Goal: Task Accomplishment & Management: Manage account settings

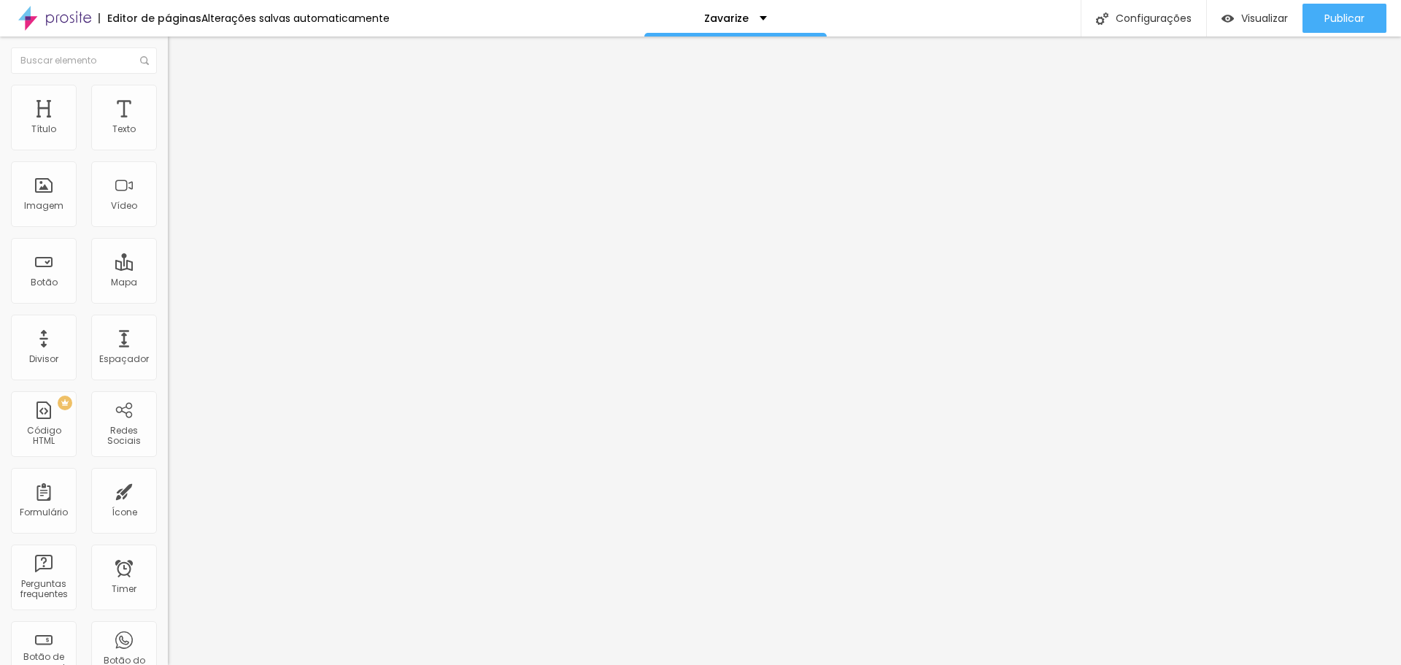
click at [168, 126] on span "Adicionar imagem" at bounding box center [215, 119] width 94 height 12
click at [168, 185] on img at bounding box center [173, 179] width 10 height 10
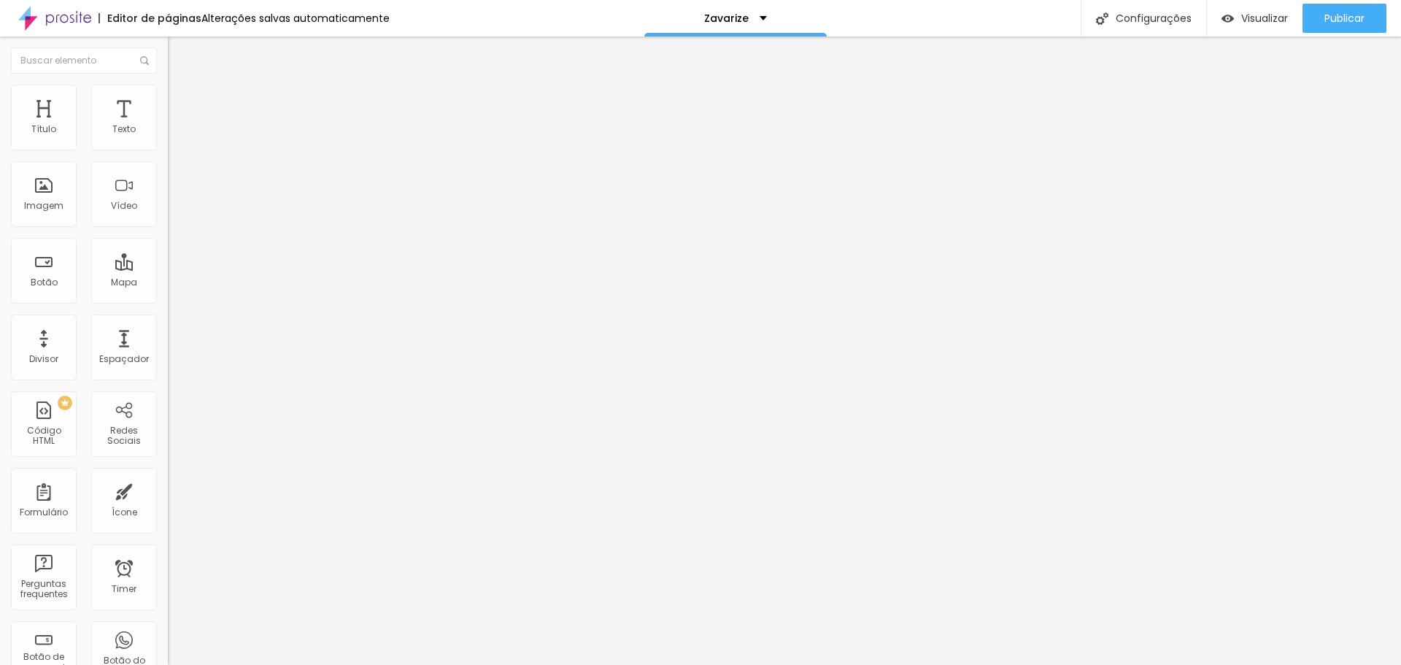
click at [179, 52] on img "button" at bounding box center [185, 53] width 12 height 12
click at [168, 91] on img at bounding box center [174, 91] width 13 height 13
type input "95"
type input "90"
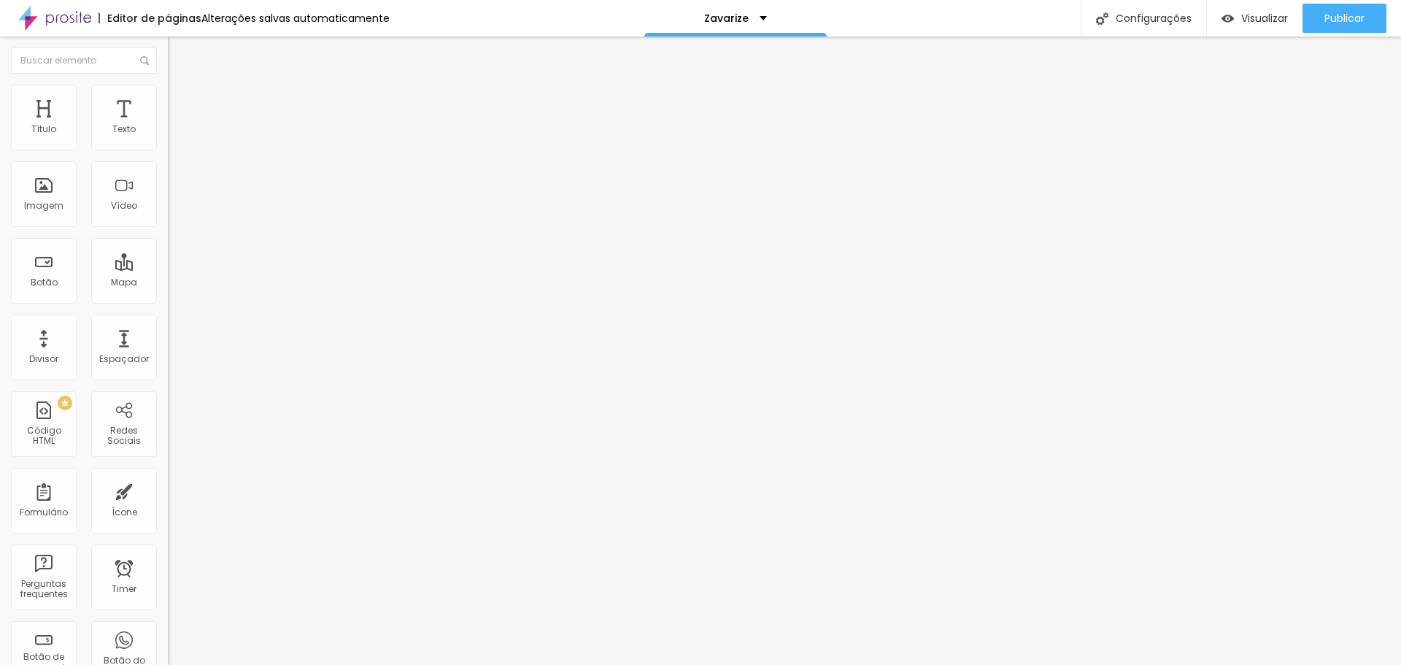
type input "90"
type input "85"
type input "80"
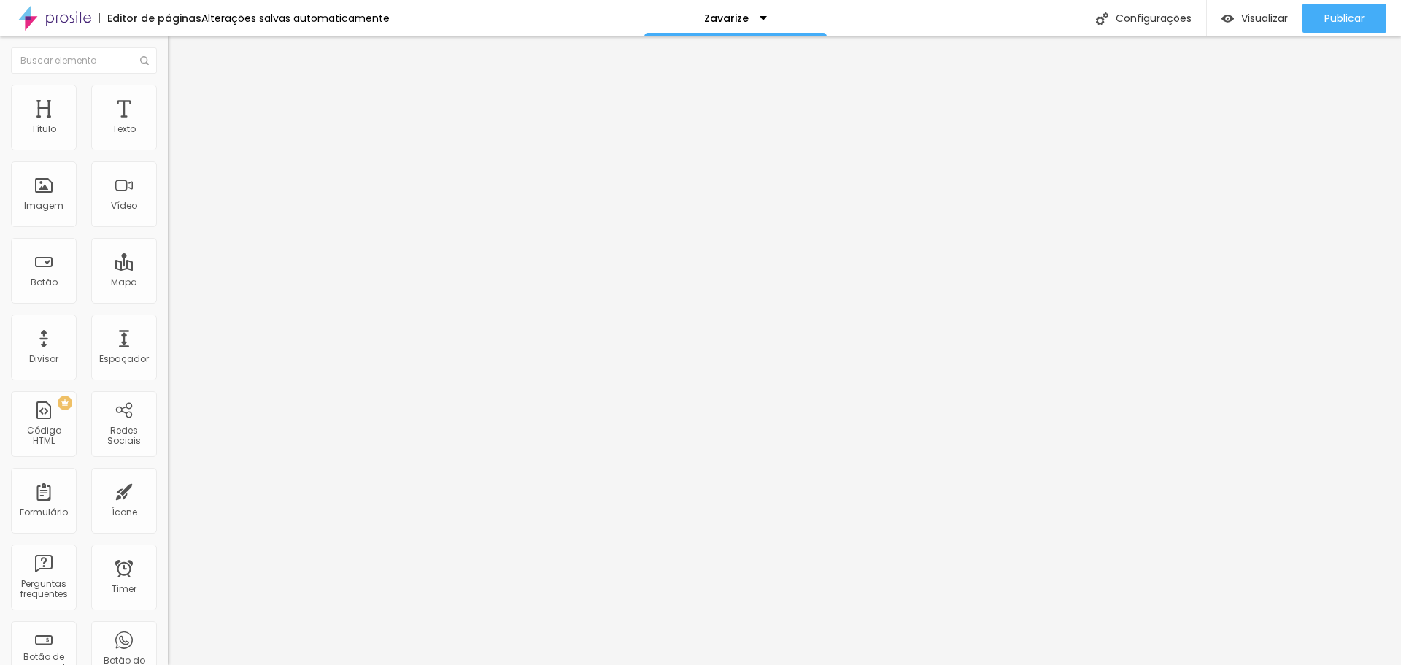
type input "75"
type input "70"
type input "65"
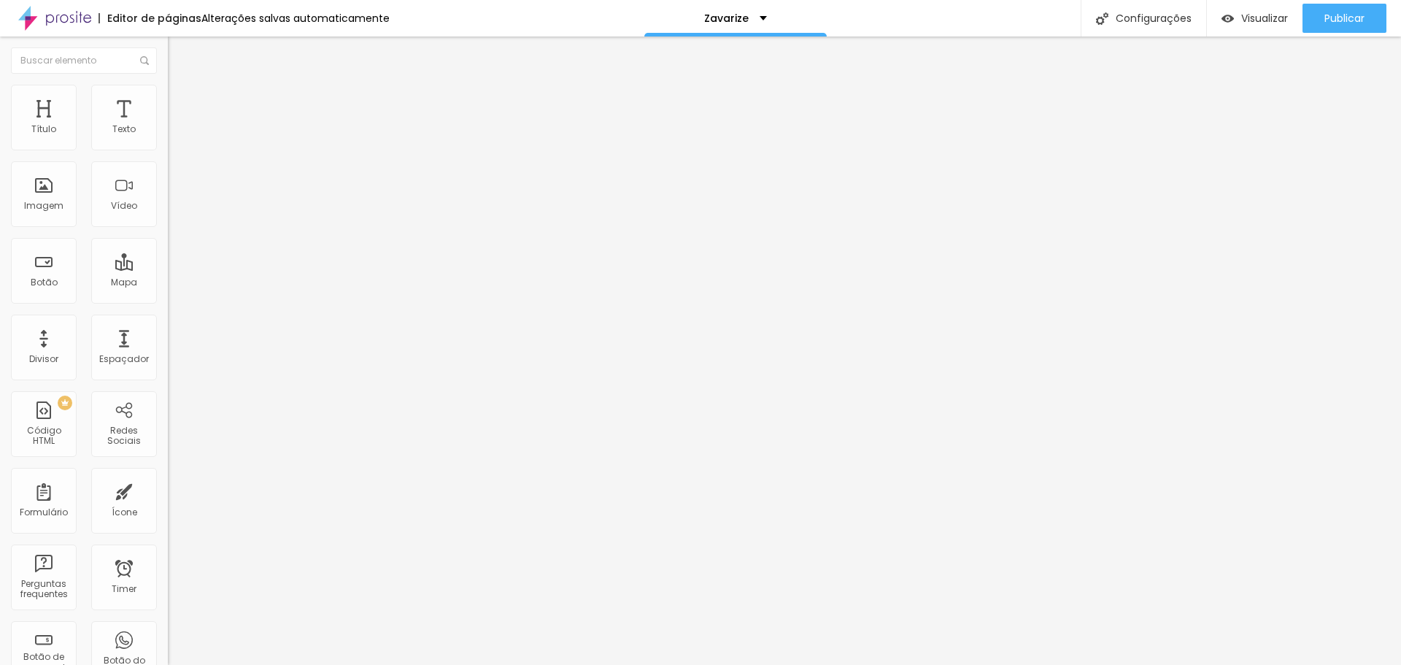
type input "65"
type input "60"
type input "55"
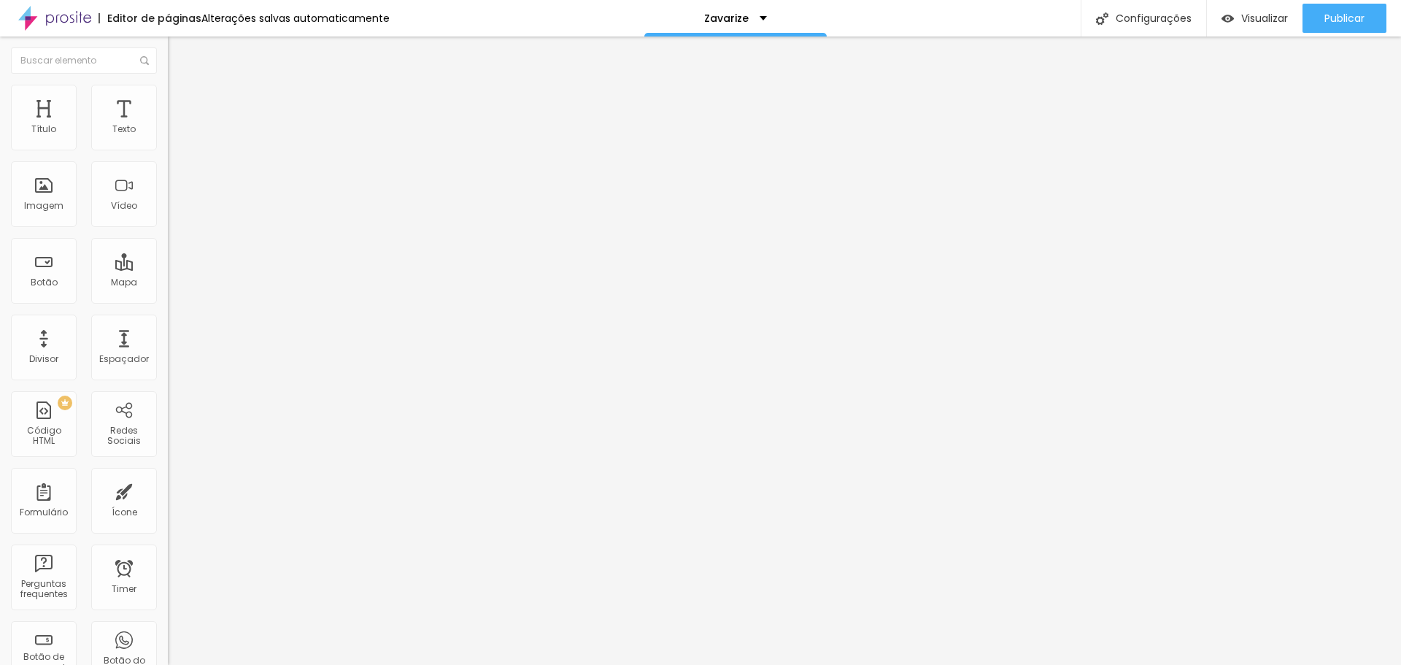
type input "60"
drag, startPoint x: 151, startPoint y: 157, endPoint x: 89, endPoint y: 163, distance: 62.4
type input "60"
click at [168, 150] on input "range" at bounding box center [215, 144] width 94 height 12
type input "5"
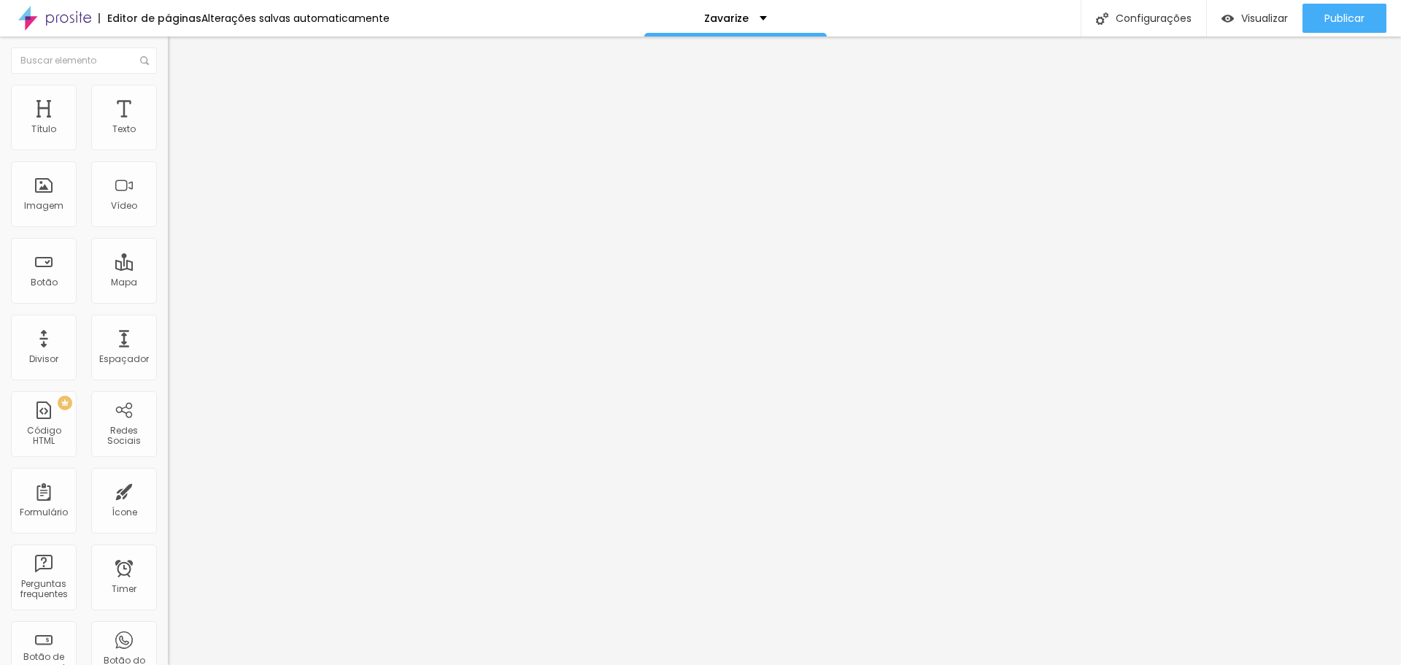
type input "5"
type input "18"
type input "30"
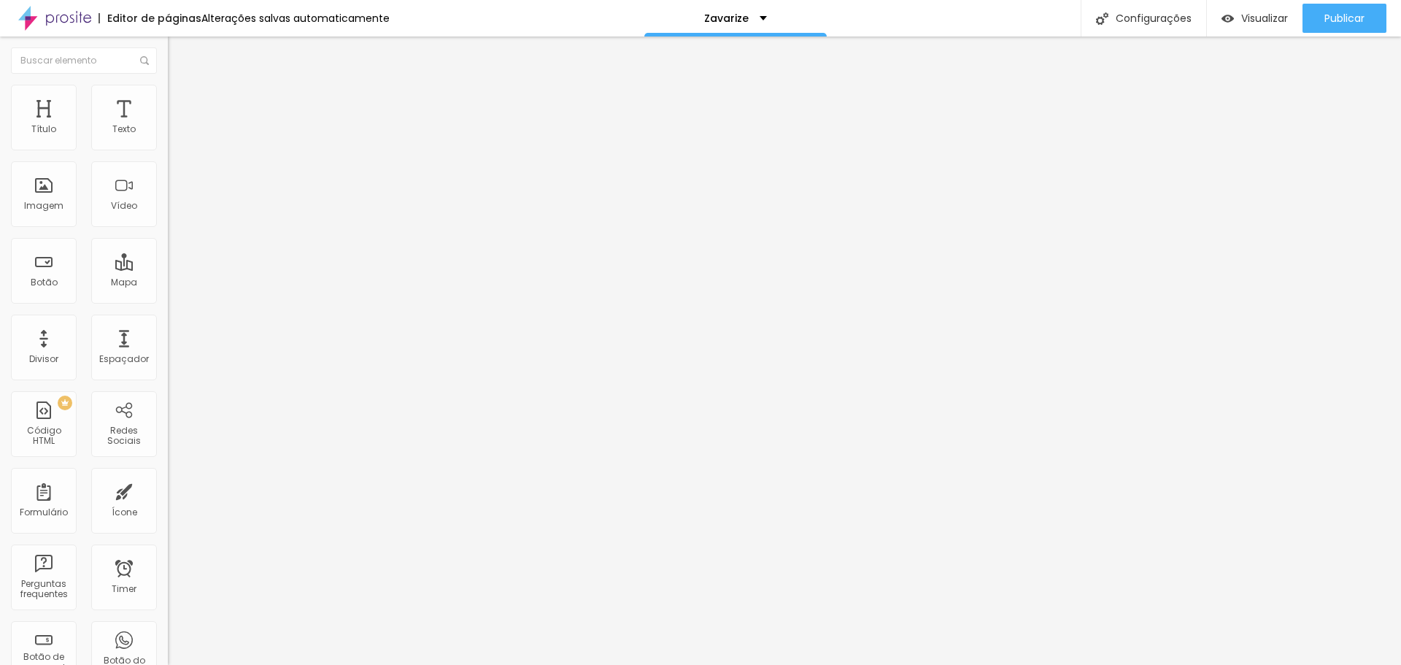
type input "31"
type input "33"
type input "35"
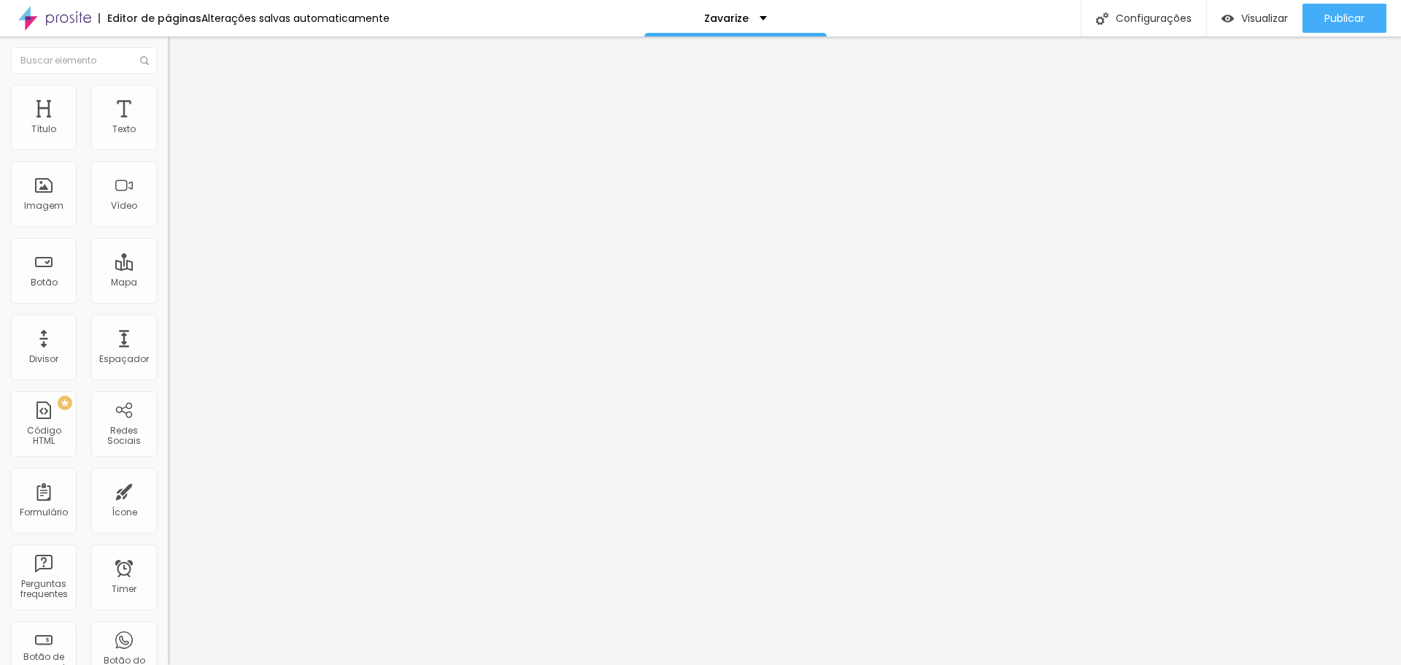
type input "35"
type input "36"
type input "38"
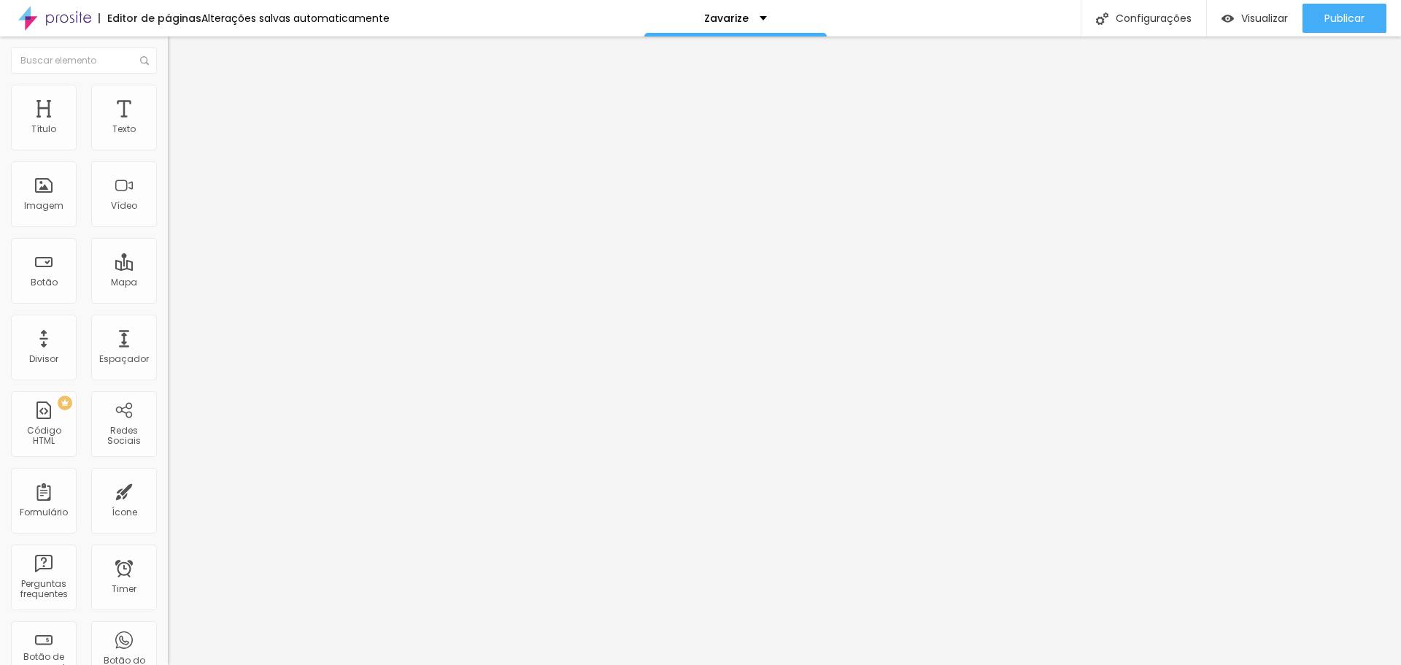
type input "39"
type input "41"
type input "39"
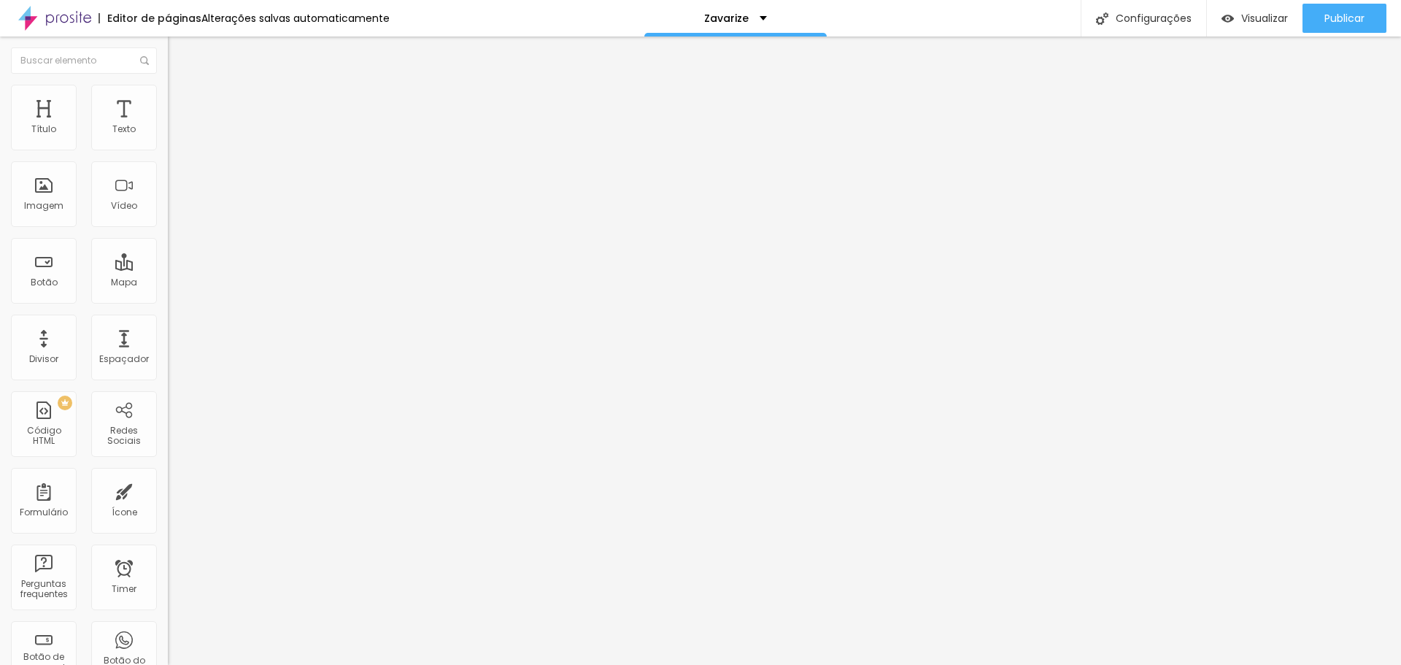
type input "39"
type input "36"
type input "33"
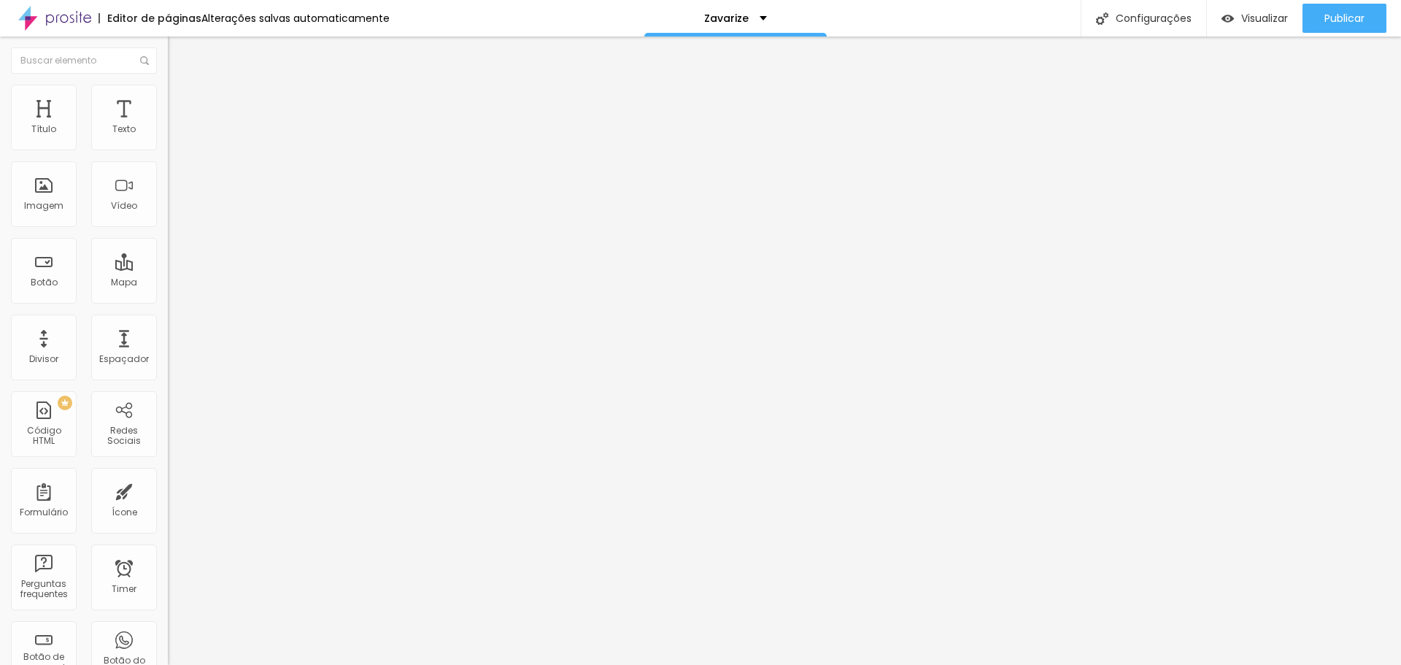
type input "28"
type input "20"
type input "16"
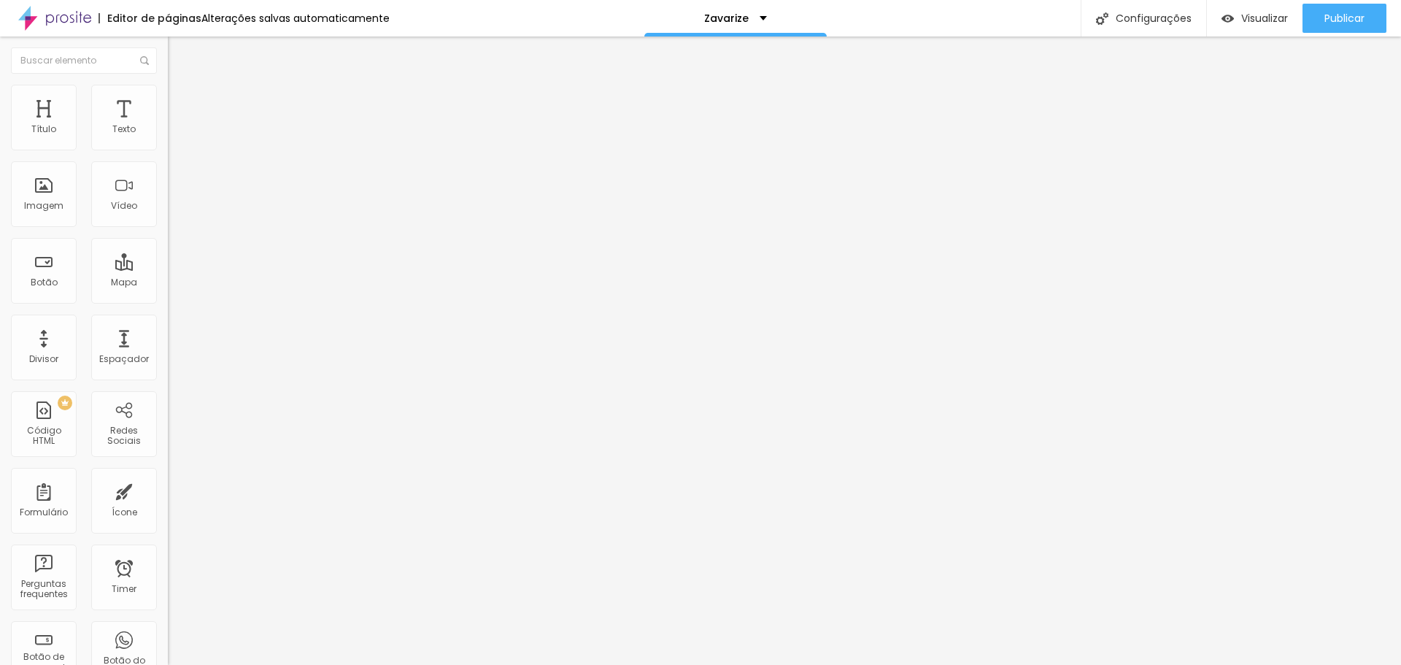
type input "16"
type input "11"
type input "7"
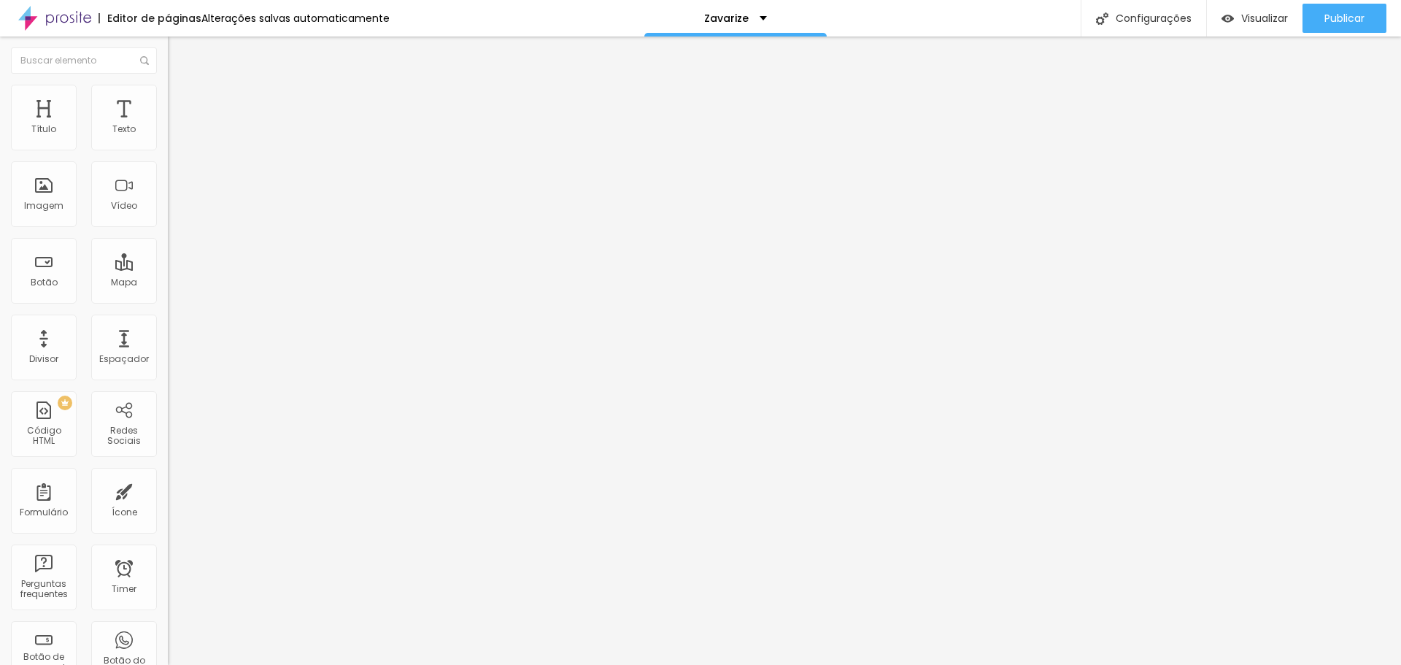
type input "3"
type input "0"
drag, startPoint x: 35, startPoint y: 186, endPoint x: 7, endPoint y: 194, distance: 29.6
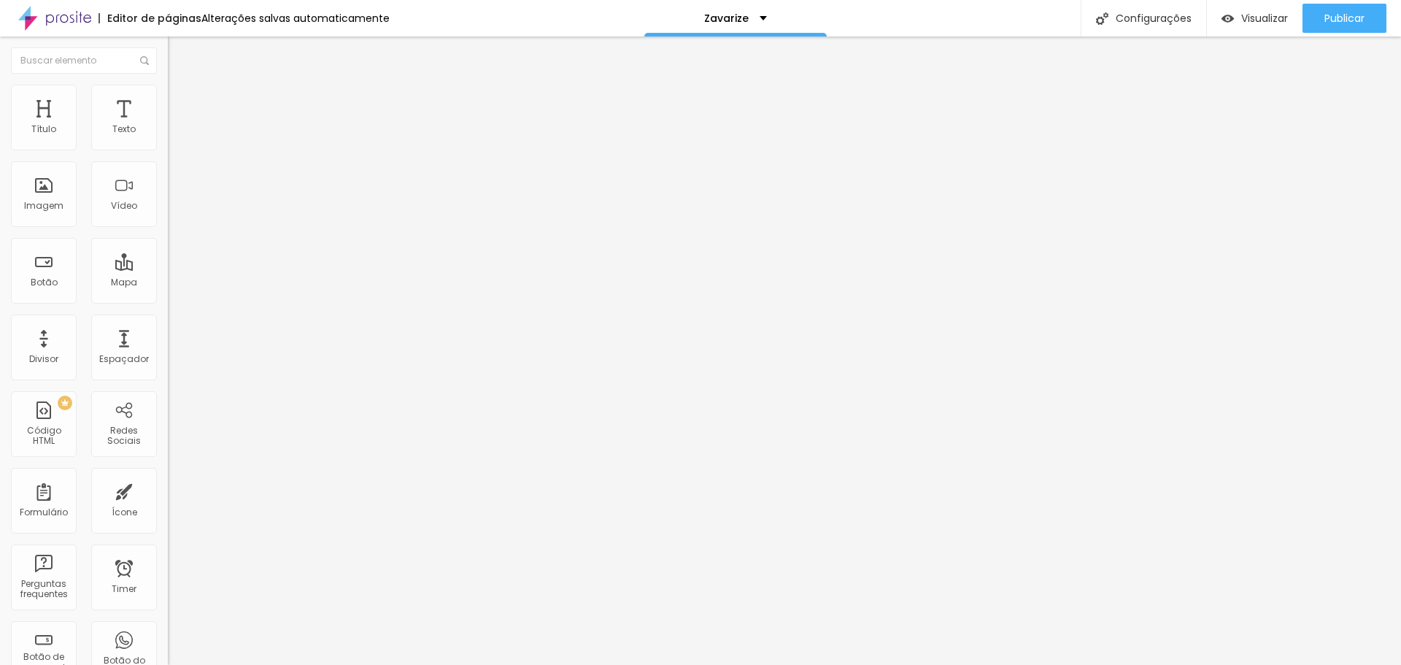
click at [168, 320] on input "range" at bounding box center [215, 326] width 94 height 12
click at [168, 99] on li "Avançado" at bounding box center [252, 106] width 168 height 15
type input "8"
type input "9"
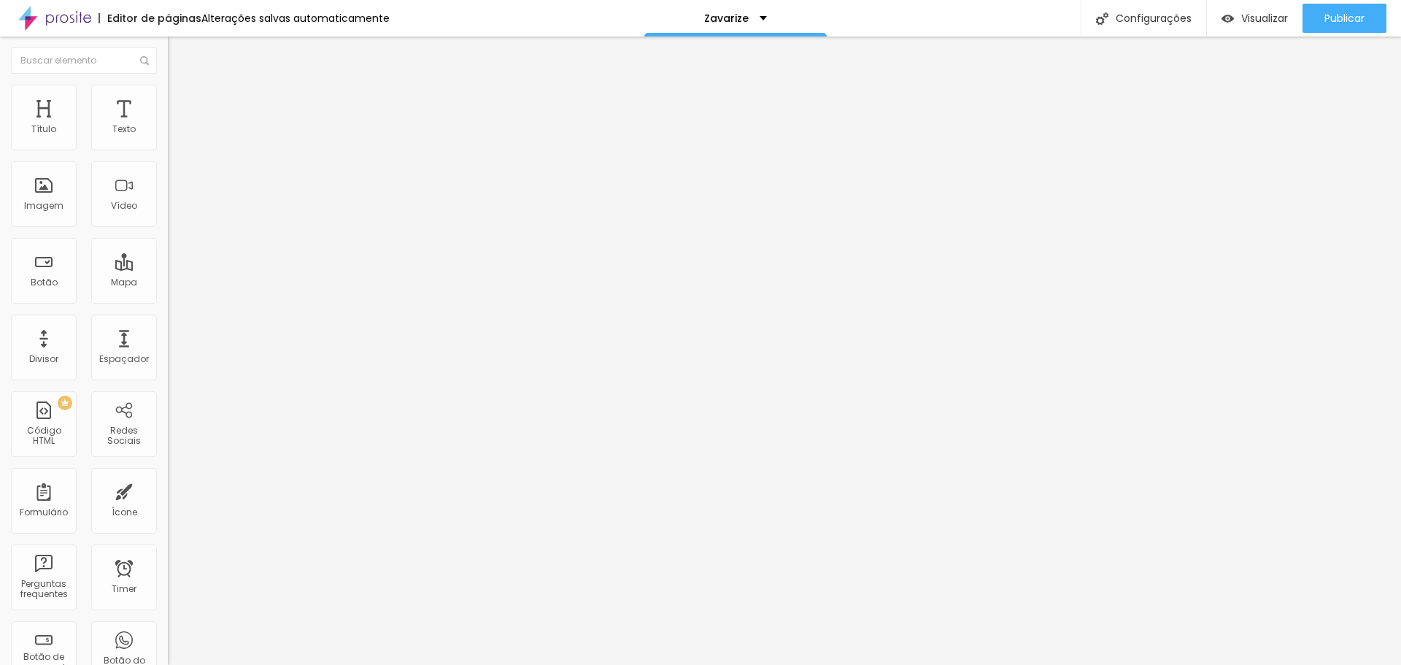
type input "9"
type input "11"
type input "13"
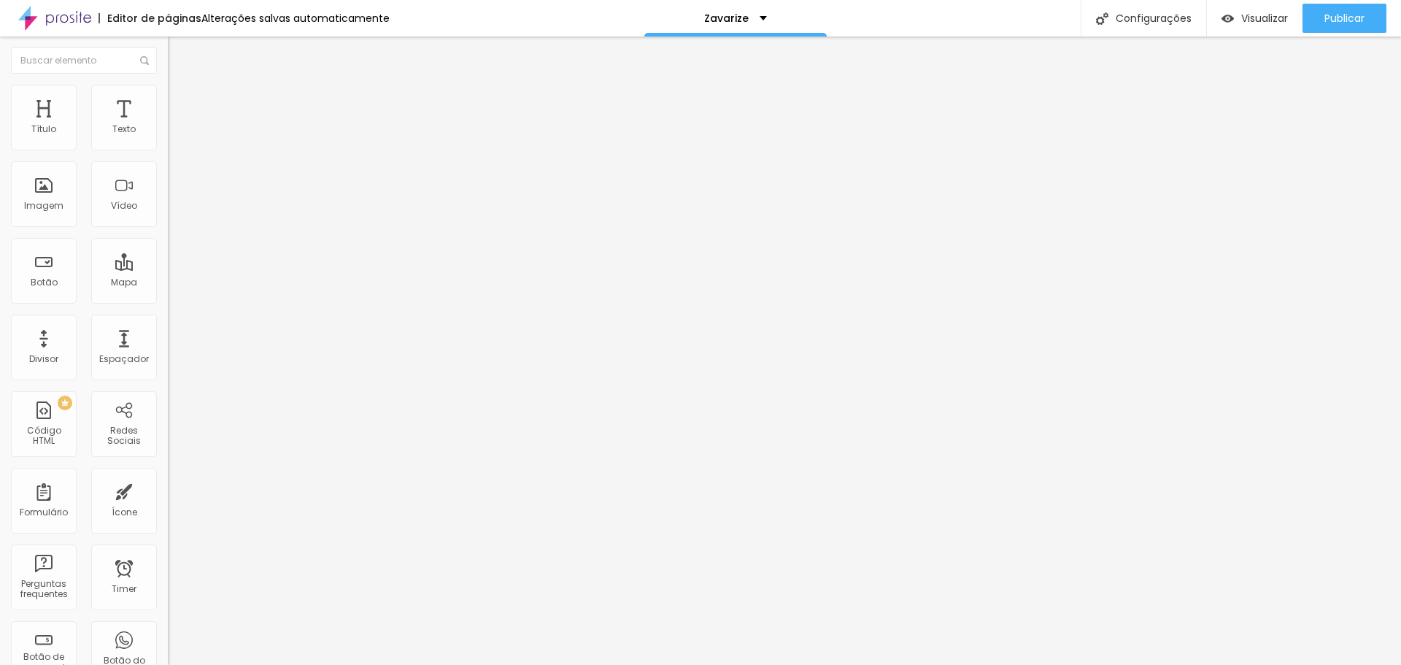
type input "14"
type input "15"
type input "16"
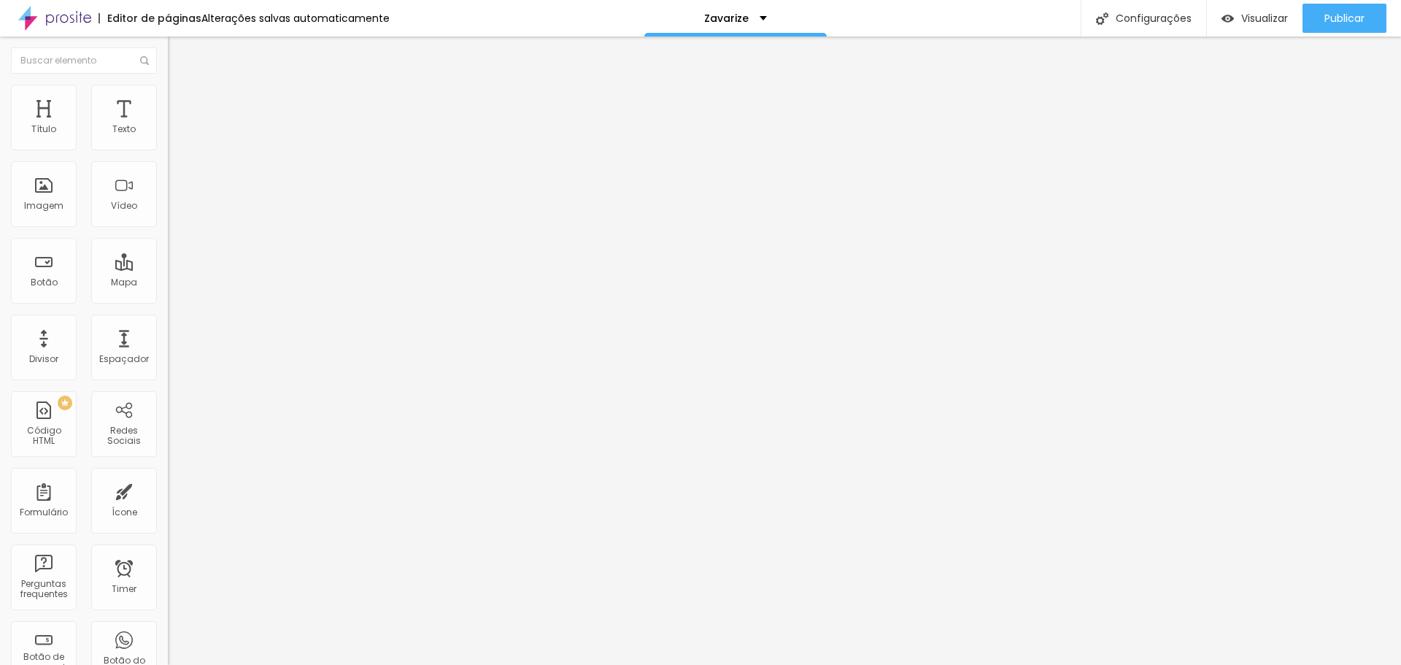
type input "16"
type input "14"
type input "13"
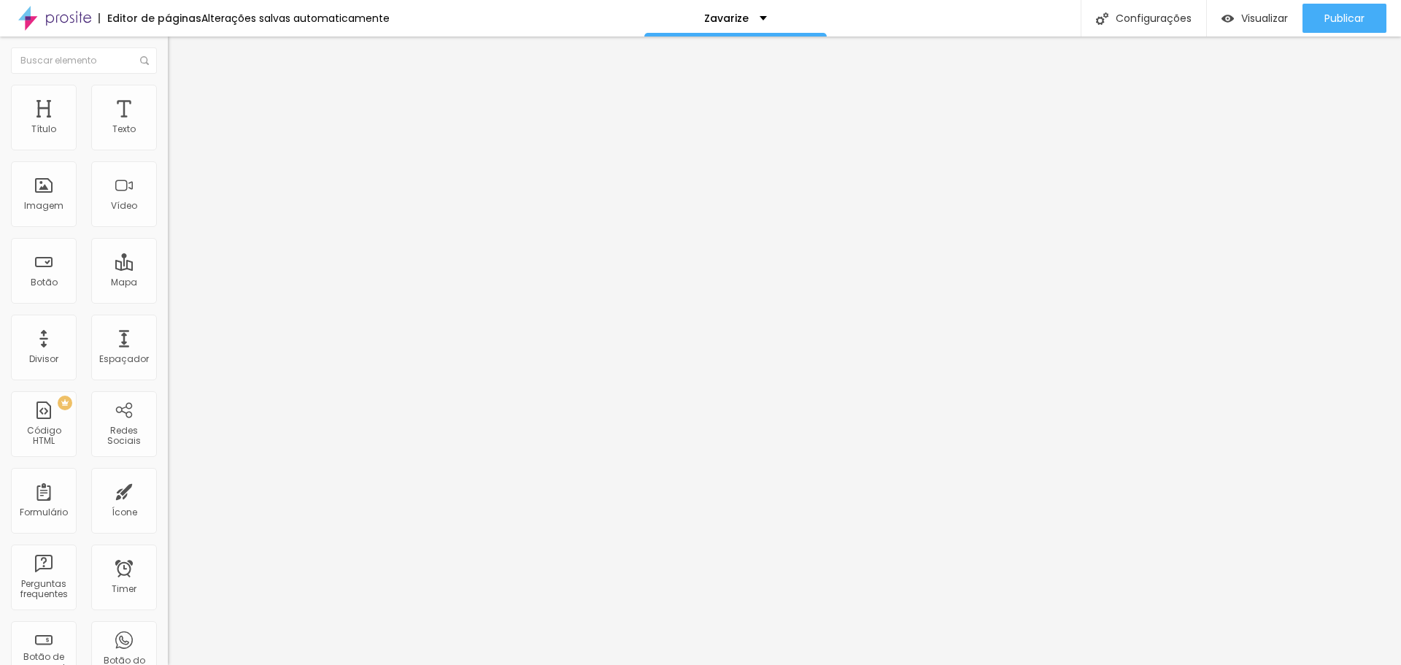
type input "9"
type input "6"
type input "5"
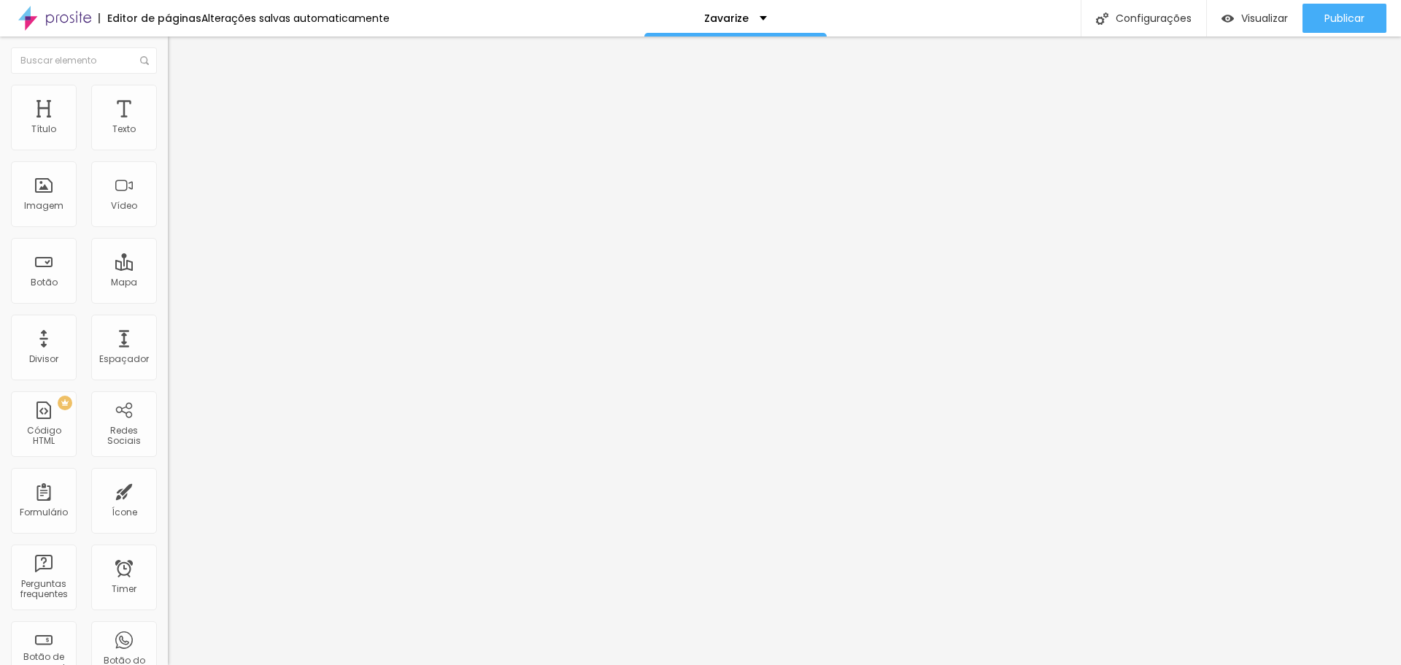
type input "5"
type input "3"
type input "2"
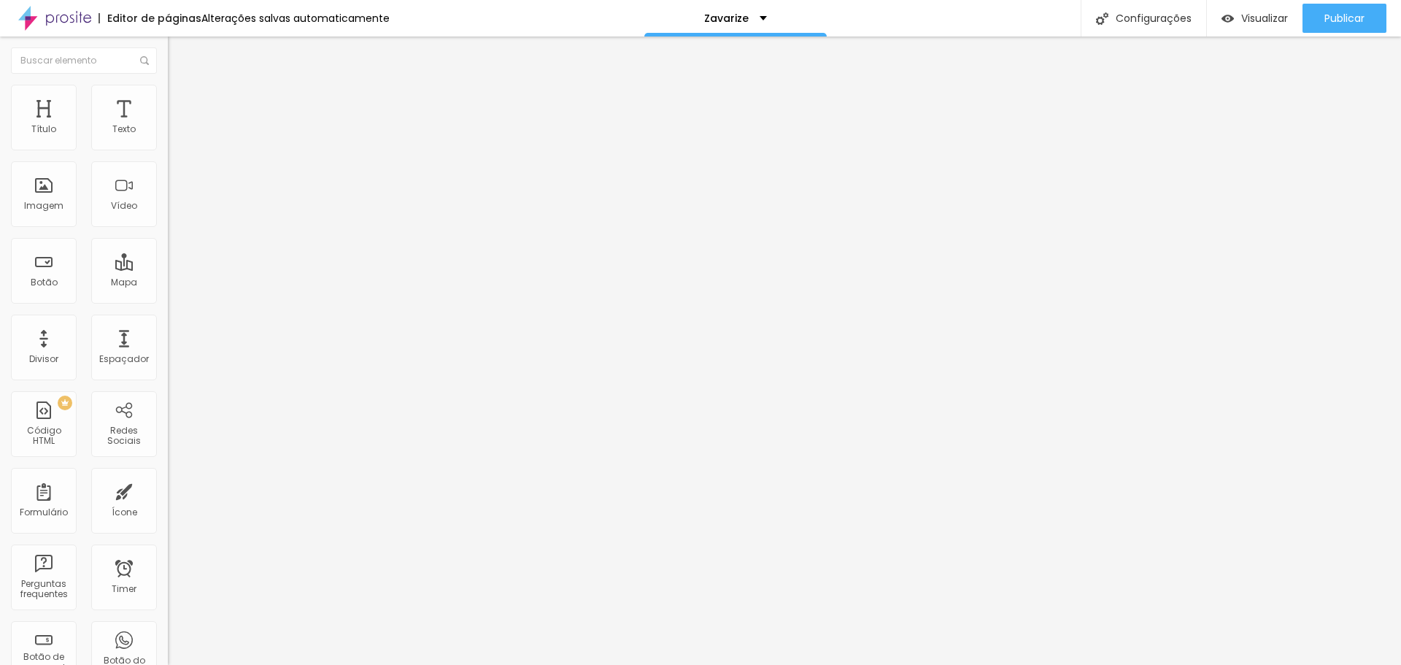
type input "1"
type input "0"
type input "2"
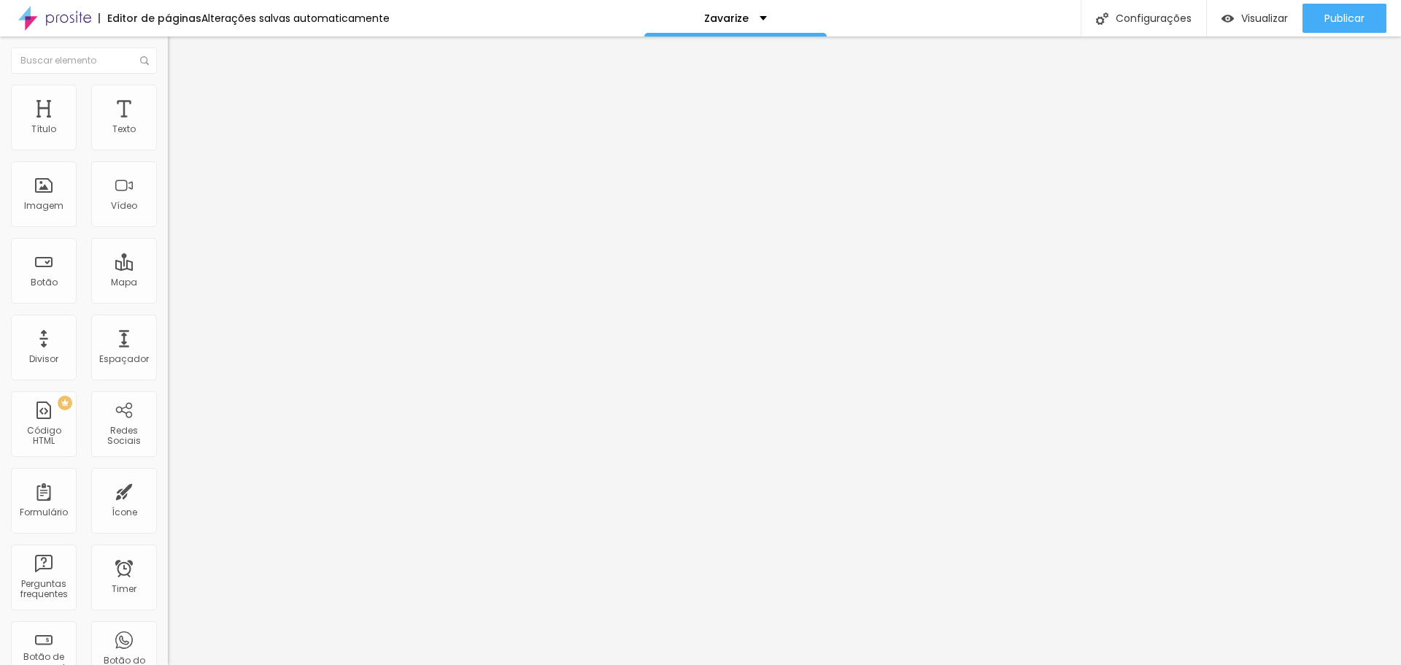
type input "2"
type input "3"
type input "4"
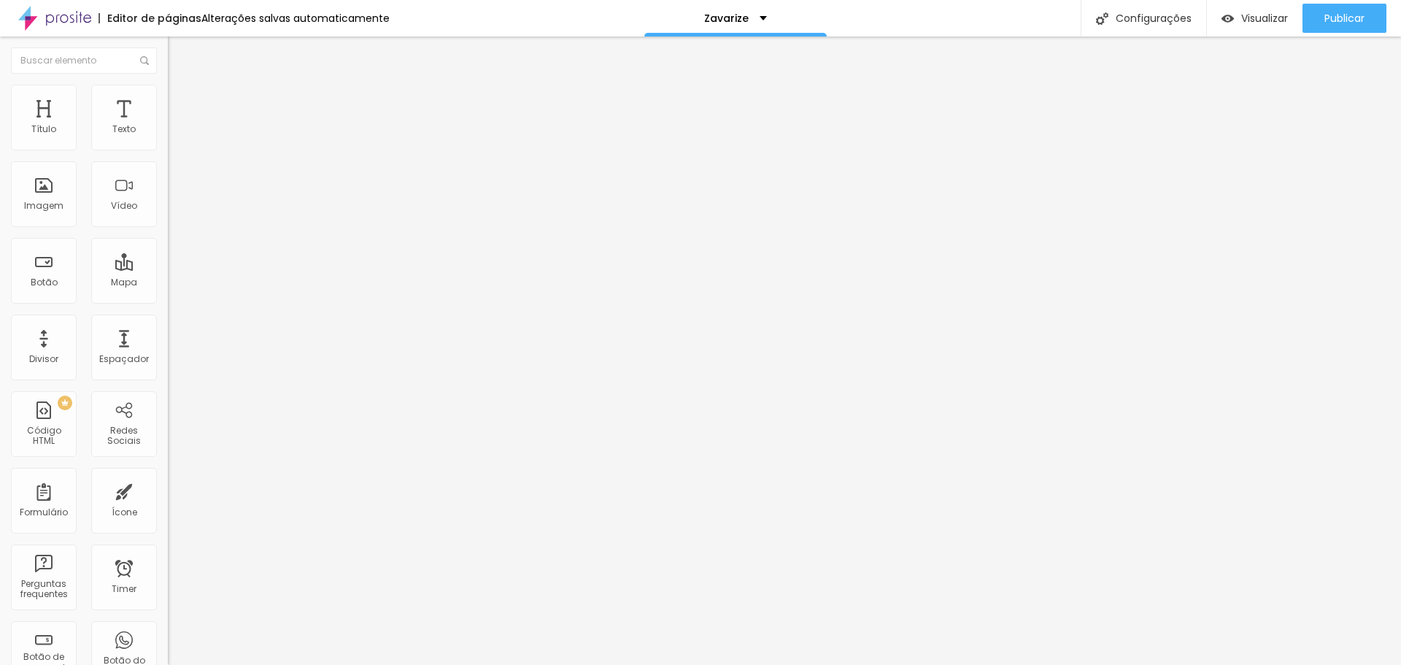
type input "5"
type input "6"
type input "7"
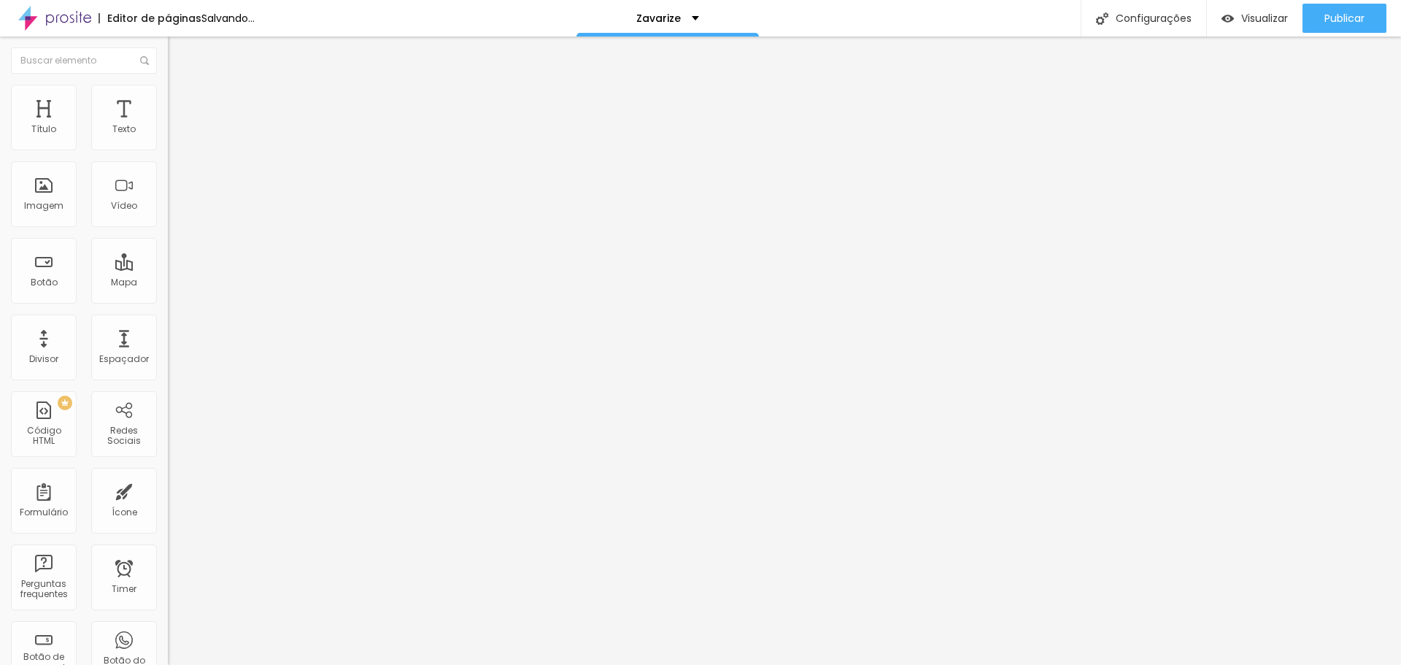
type input "7"
type input "6"
type input "4"
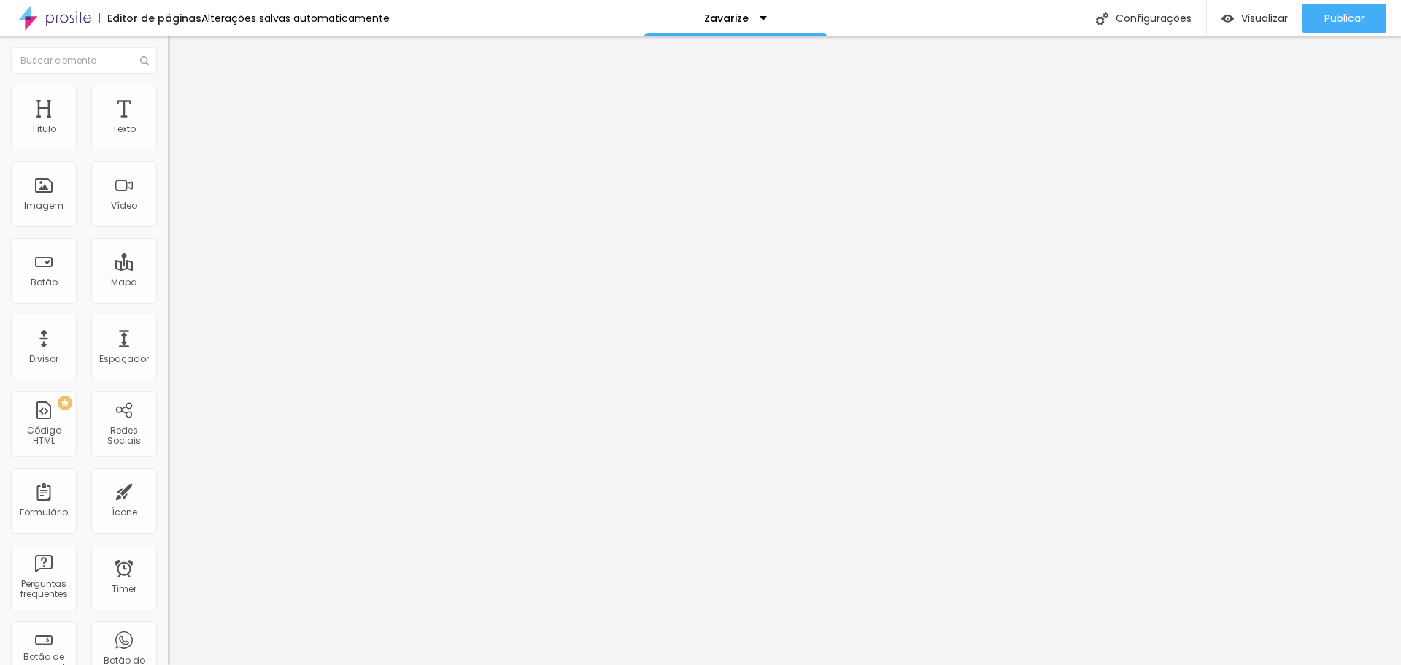
type input "3"
type input "2"
type input "0"
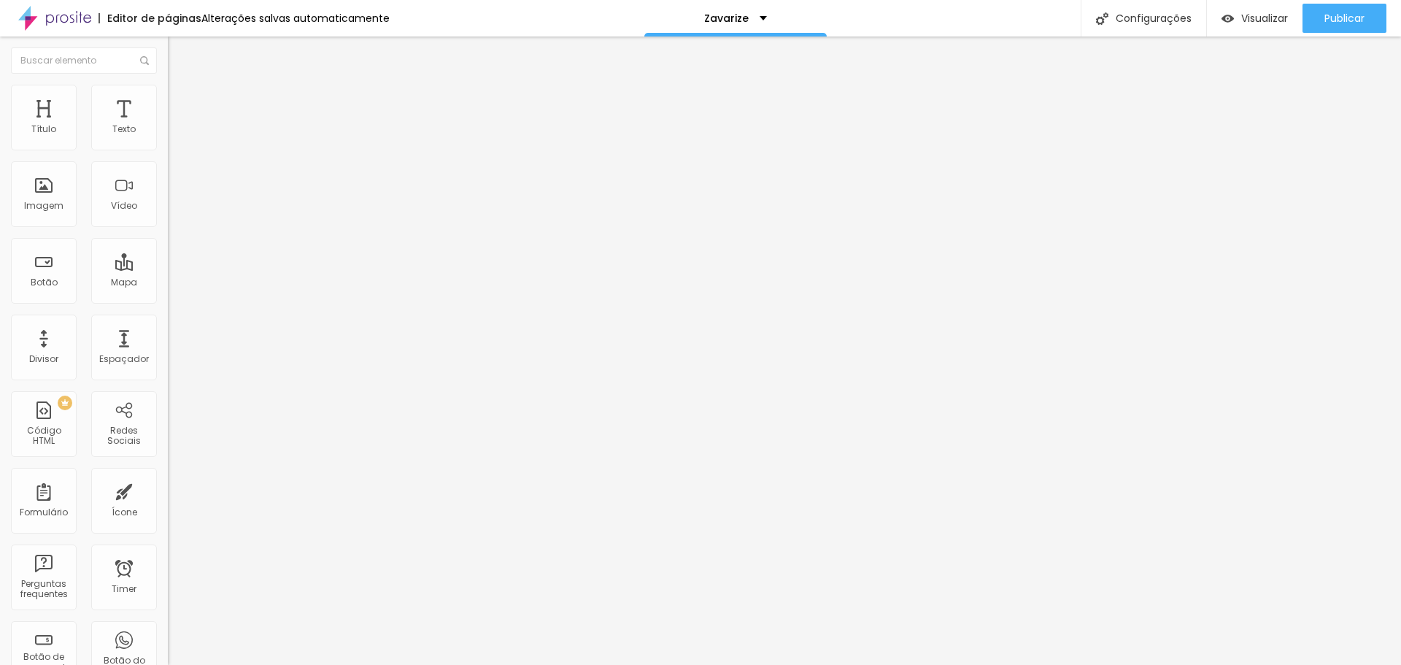
type input "0"
drag, startPoint x: 40, startPoint y: 143, endPoint x: 27, endPoint y: 147, distance: 13.6
type input "0"
click at [168, 283] on input "range" at bounding box center [215, 289] width 94 height 12
type input "7"
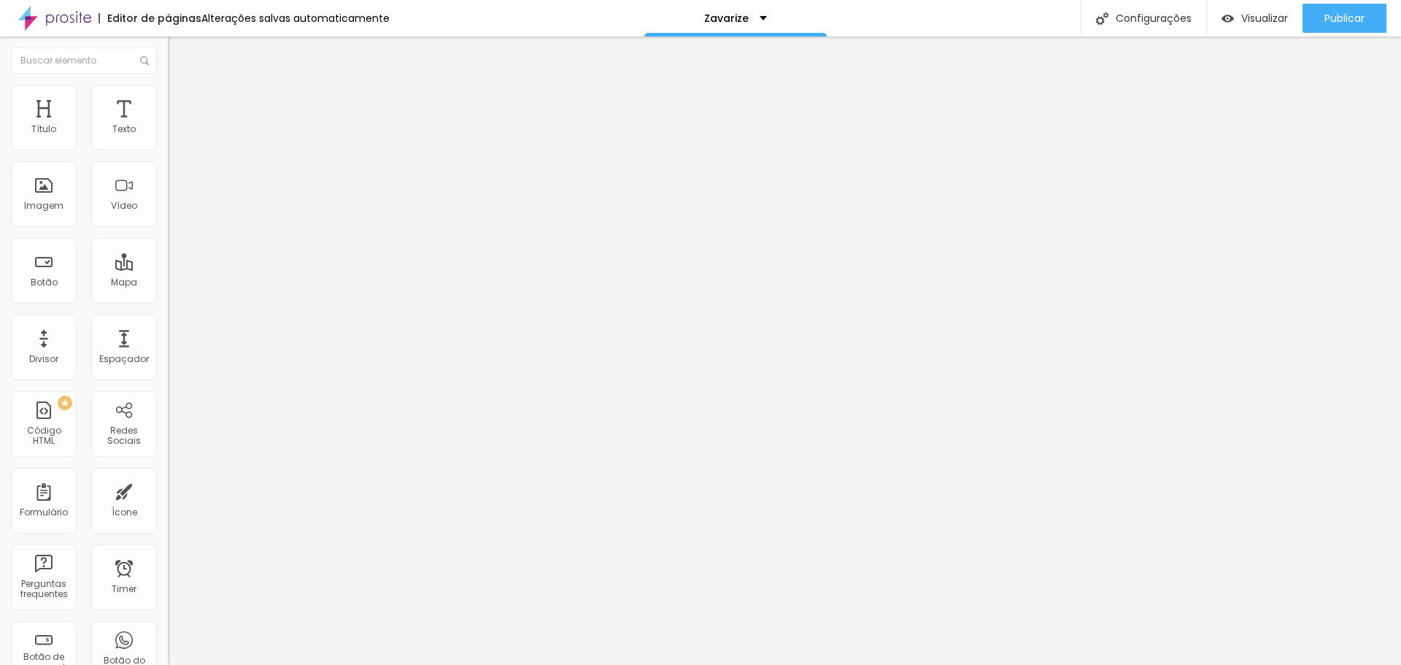
type input "7"
type input "3"
type input "0"
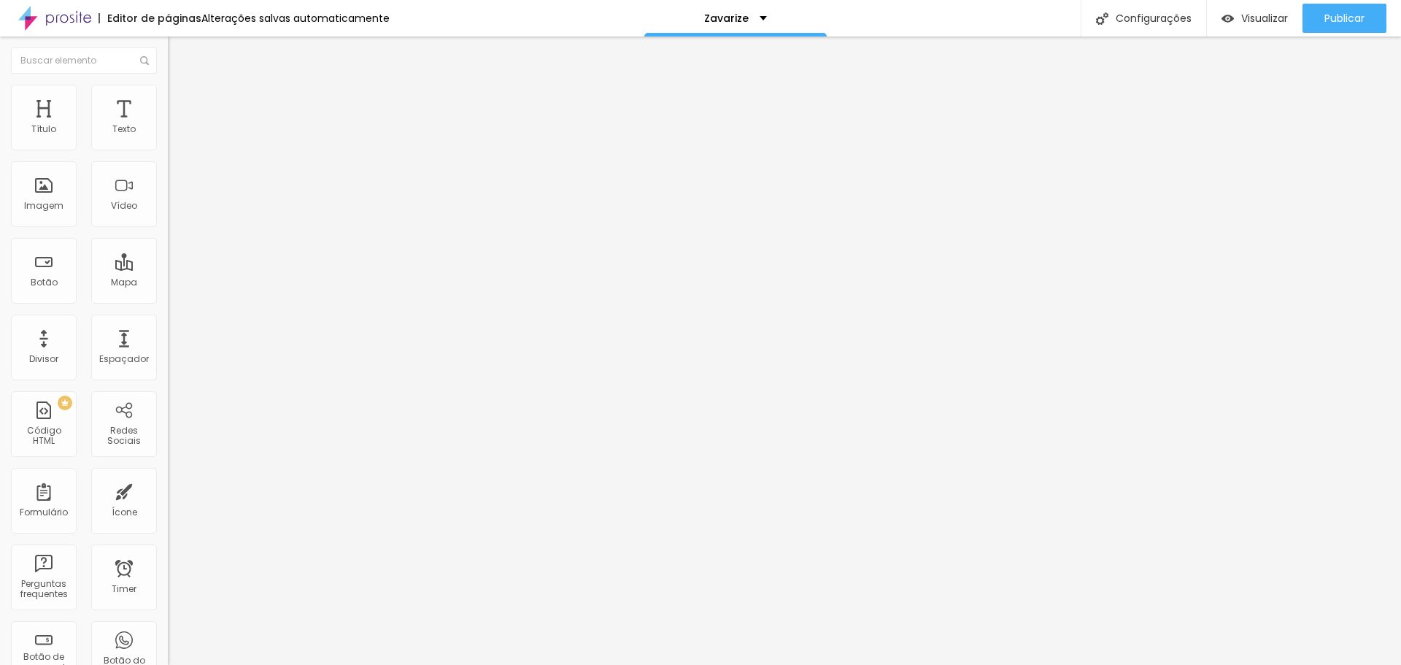
drag, startPoint x: 40, startPoint y: 169, endPoint x: 1, endPoint y: 171, distance: 39.4
type input "0"
click at [168, 490] on input "range" at bounding box center [215, 496] width 94 height 12
click at [168, 198] on div at bounding box center [252, 192] width 168 height 12
click at [168, 93] on img at bounding box center [174, 91] width 13 height 13
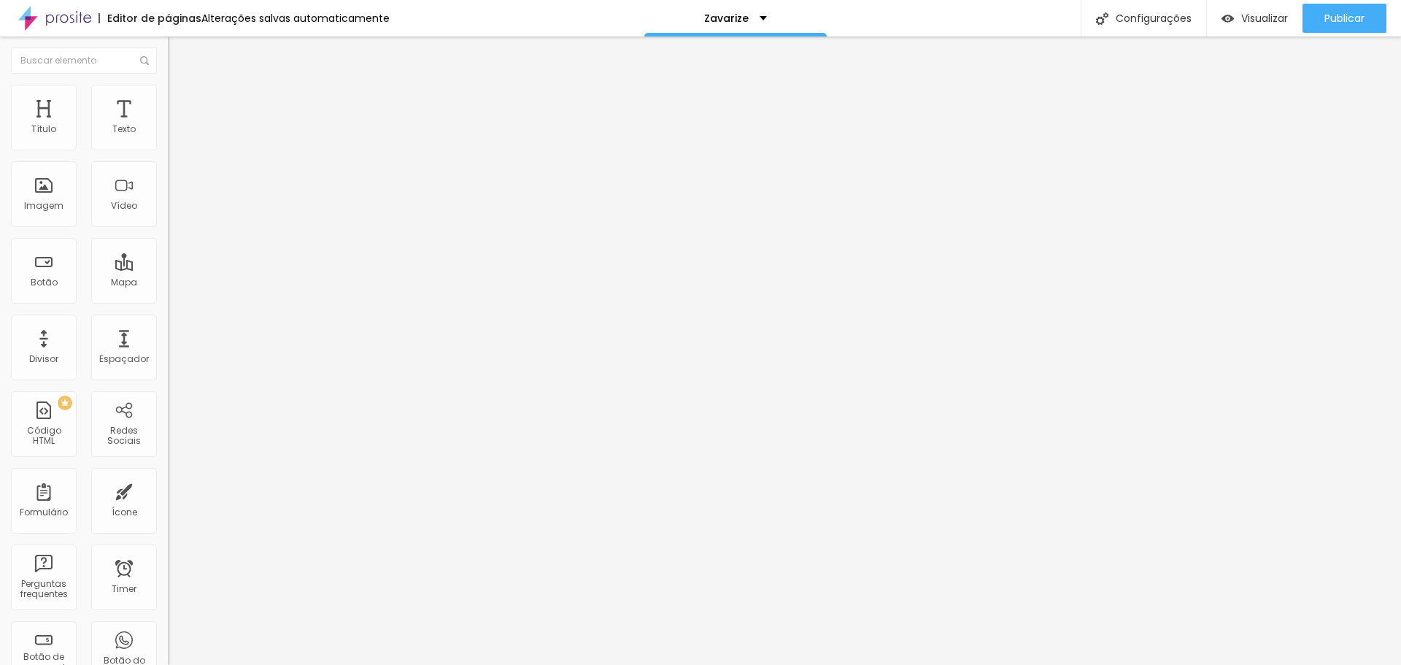
click at [168, 99] on img at bounding box center [174, 105] width 13 height 13
click at [168, 91] on img at bounding box center [174, 91] width 13 height 13
type input "65"
type input "70"
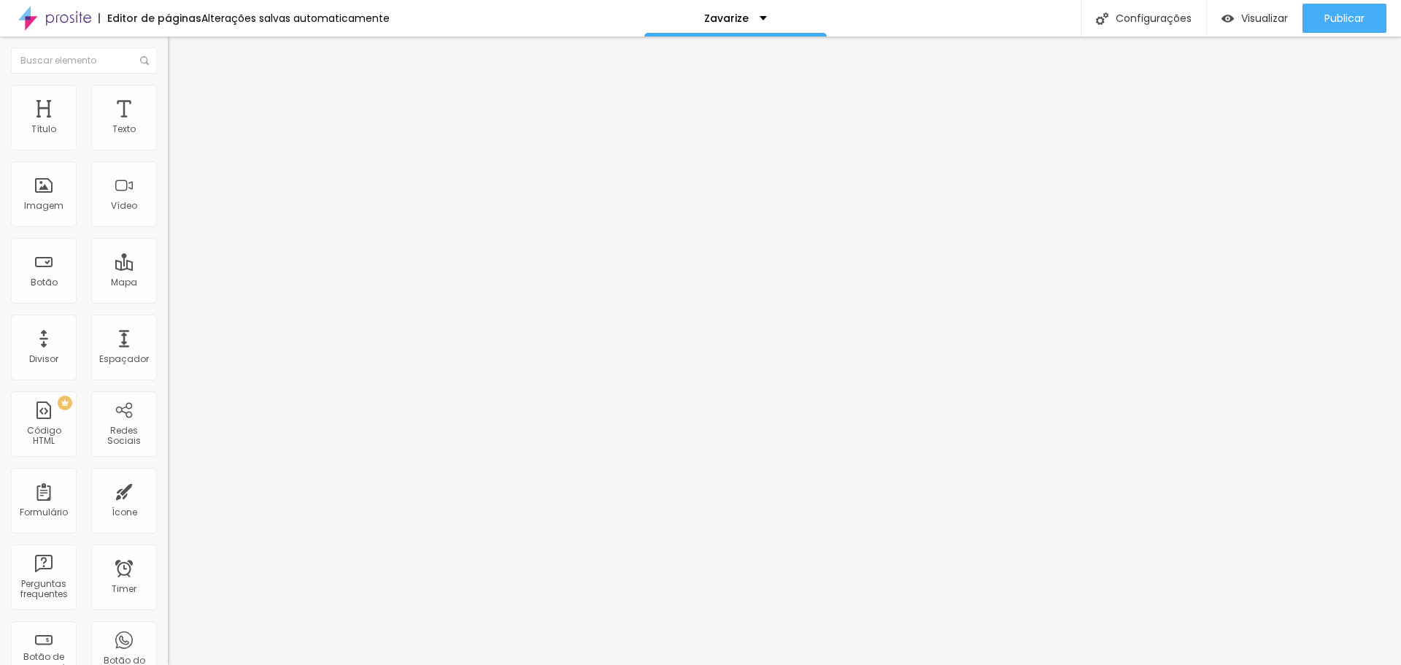
type input "70"
type input "75"
type input "80"
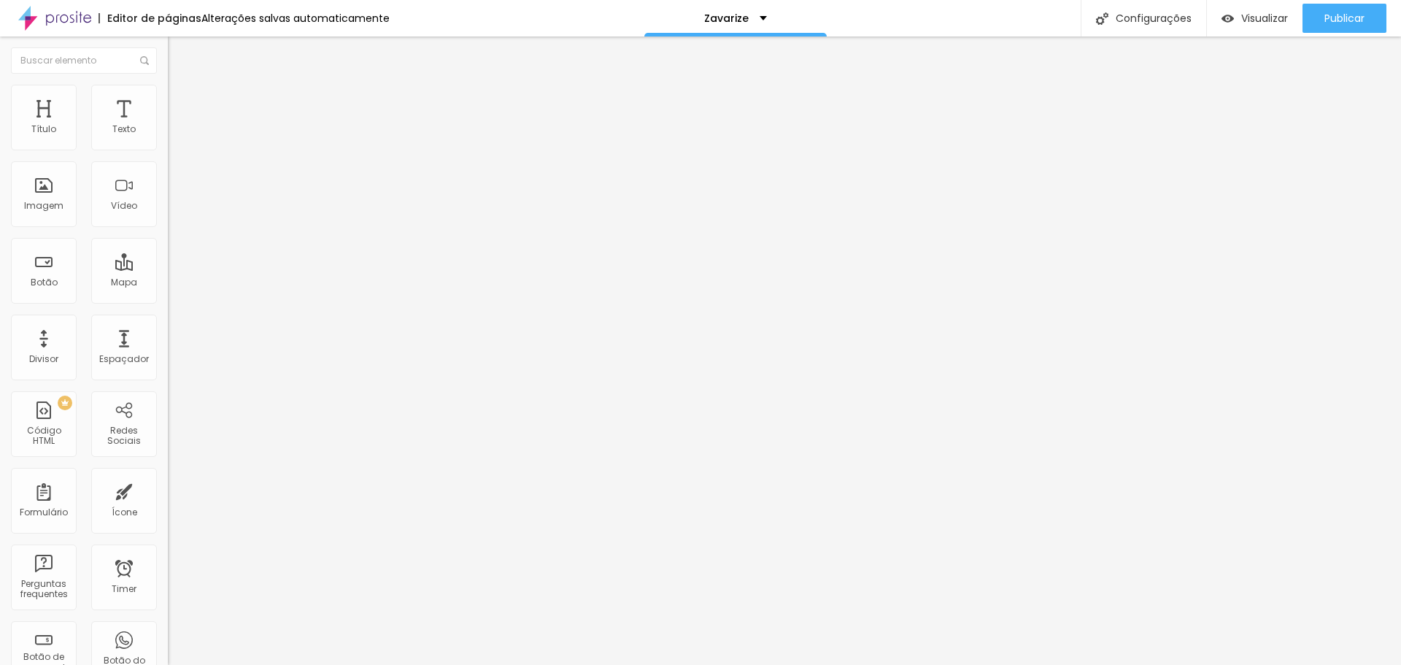
type input "85"
type input "90"
type input "85"
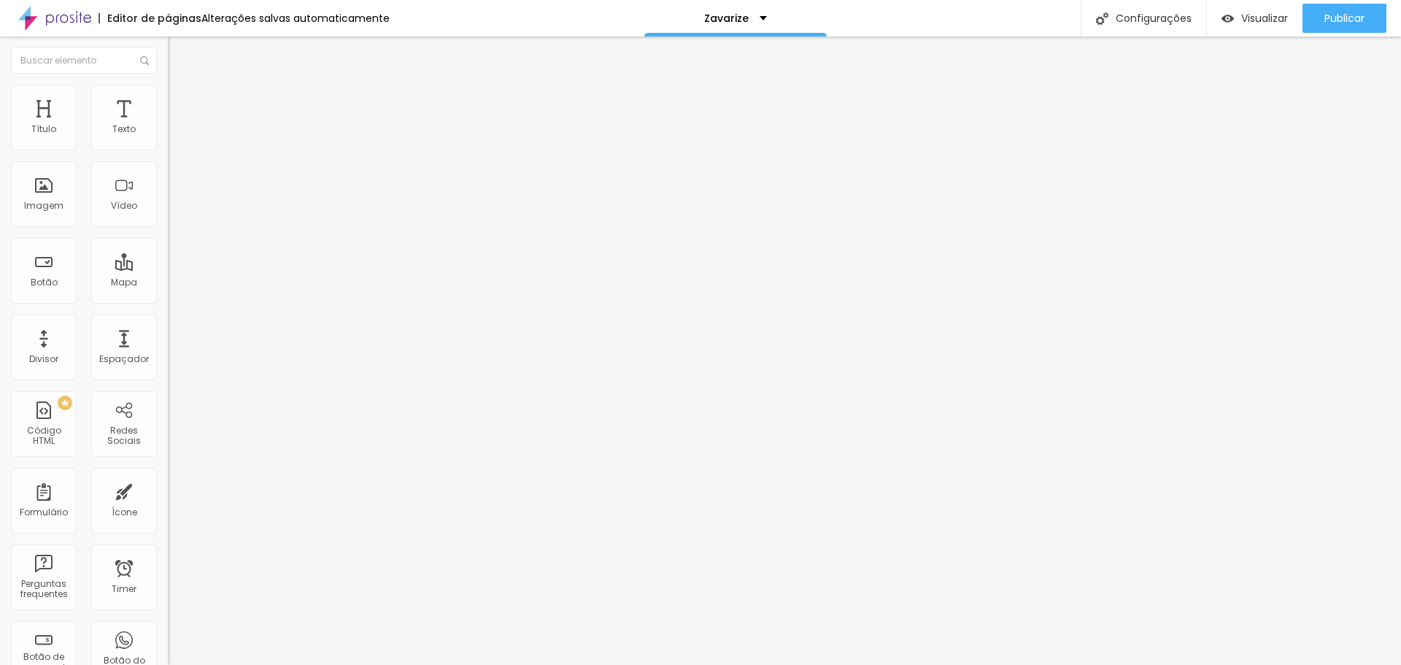
type input "85"
type input "80"
type input "75"
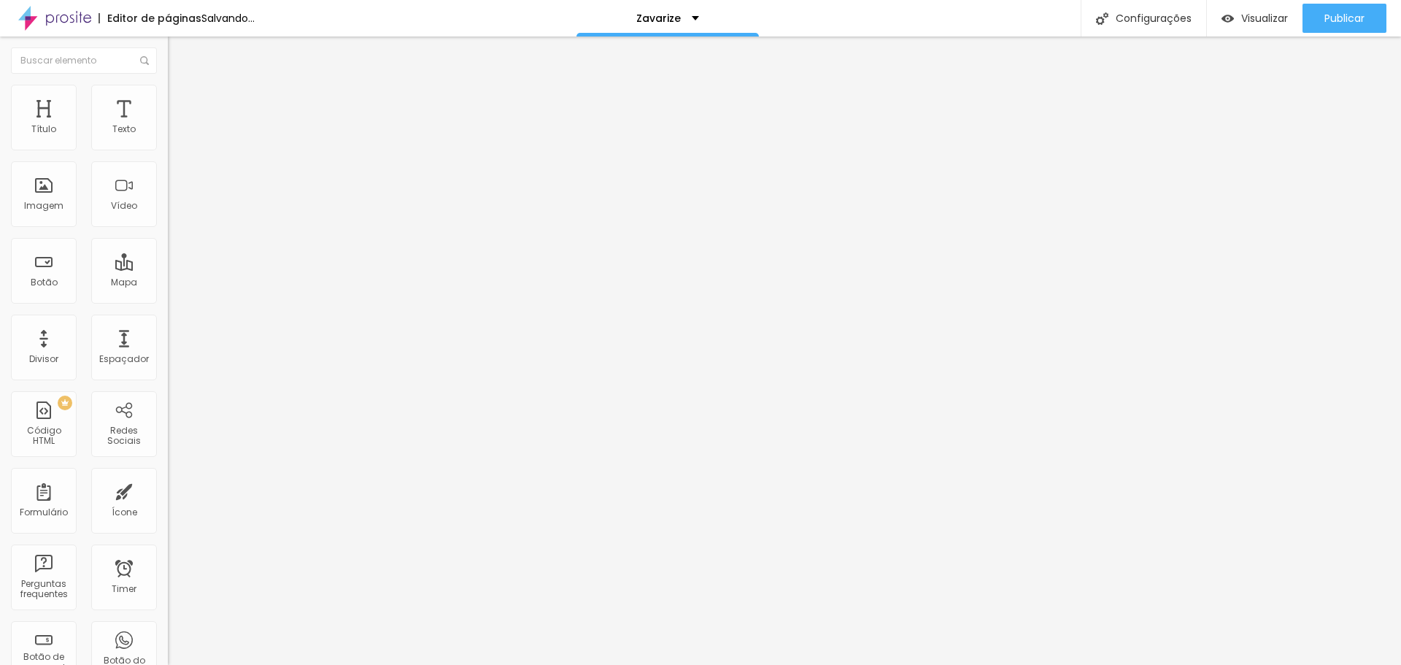
type input "70"
type input "75"
drag, startPoint x: 91, startPoint y: 157, endPoint x: 116, endPoint y: 163, distance: 25.5
type input "75"
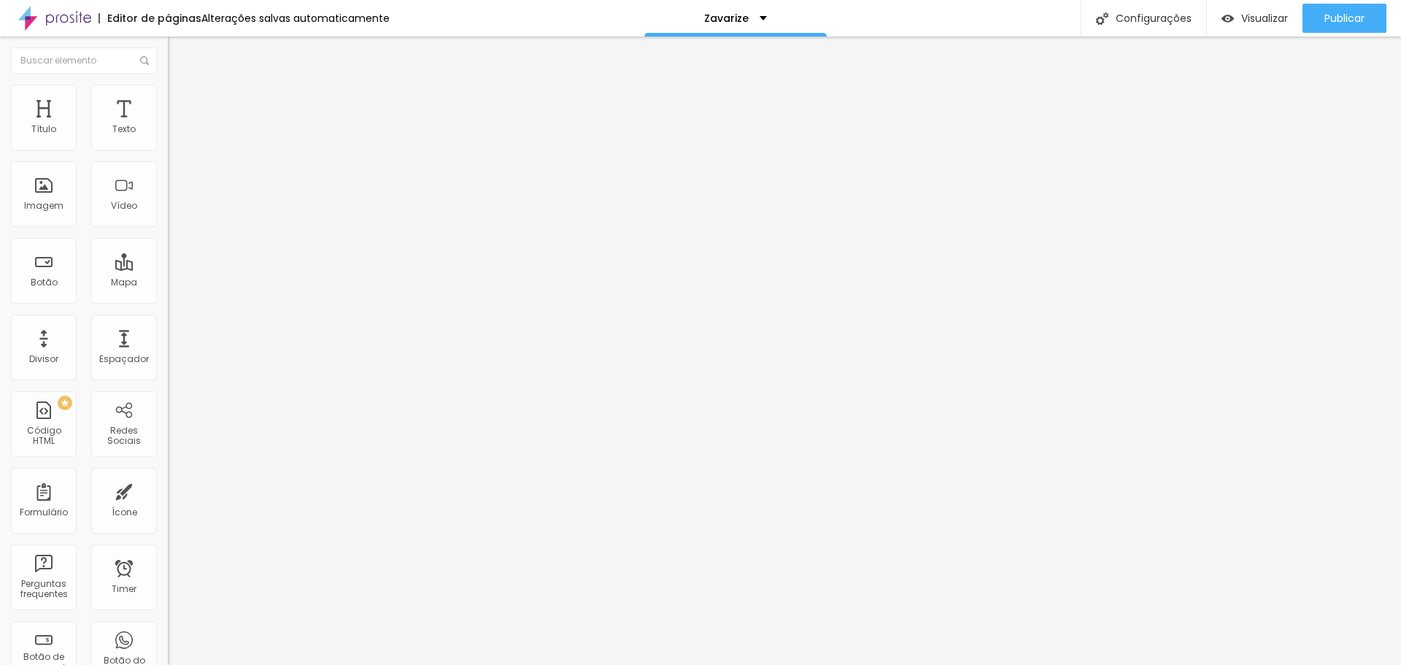
click at [168, 150] on input "range" at bounding box center [215, 144] width 94 height 12
click at [181, 103] on span "Avançado" at bounding box center [205, 109] width 48 height 12
click at [181, 86] on span "Conteúdo" at bounding box center [203, 80] width 45 height 12
click at [168, 228] on span "Original" at bounding box center [185, 222] width 35 height 12
click at [168, 246] on span "Padrão" at bounding box center [184, 239] width 33 height 12
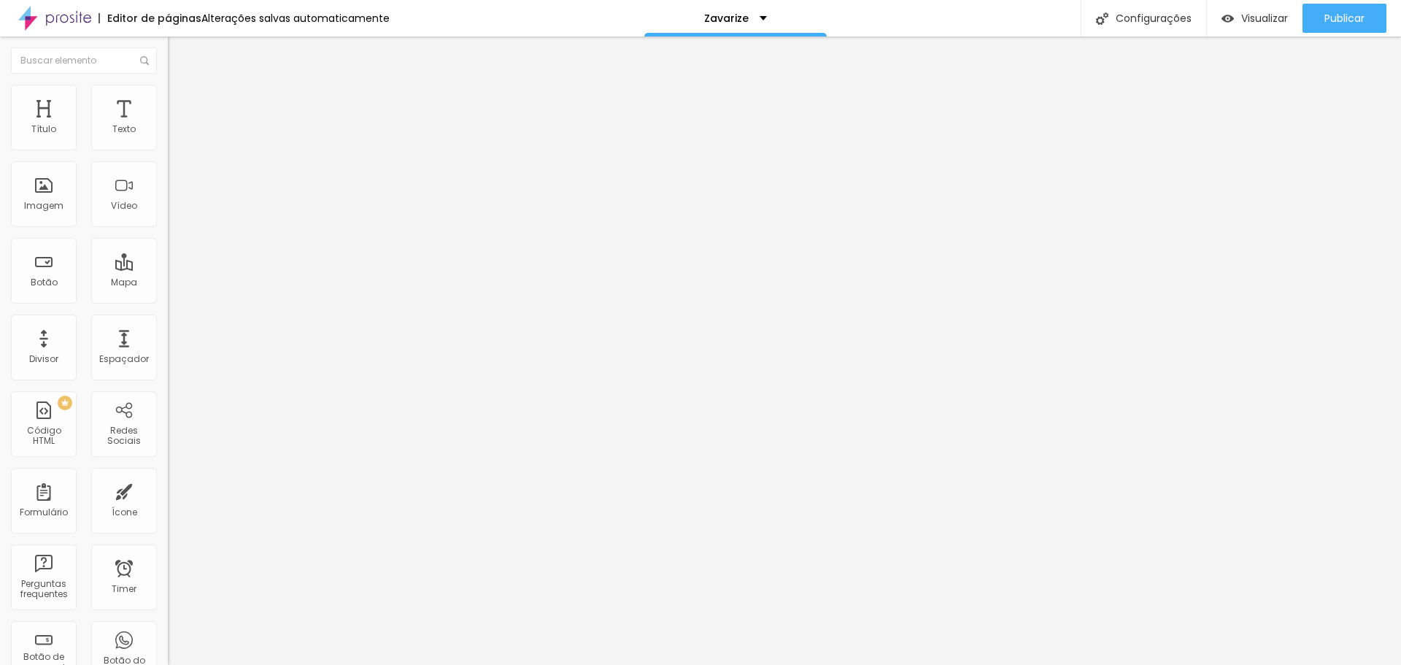
click at [168, 260] on span "Quadrado" at bounding box center [191, 253] width 47 height 12
click at [168, 96] on li "Estilo" at bounding box center [252, 92] width 168 height 15
type input "70"
type input "75"
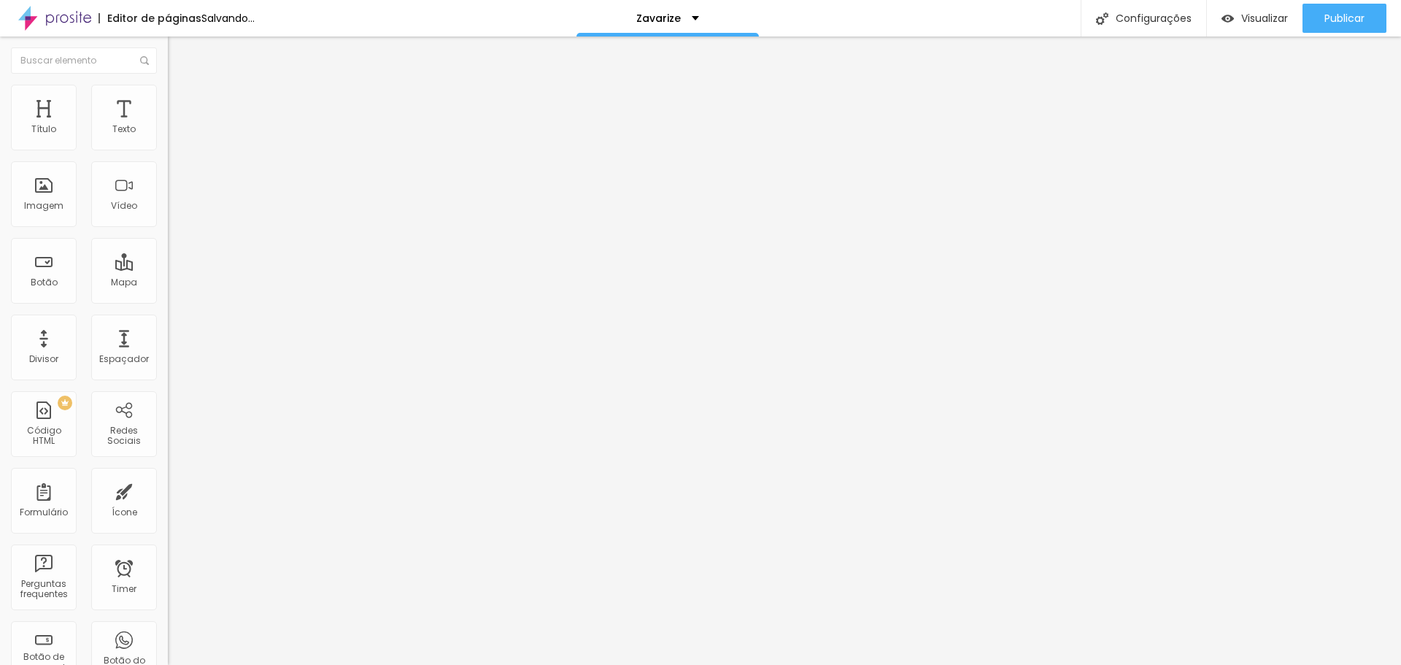
type input "75"
click at [168, 150] on input "range" at bounding box center [215, 144] width 94 height 12
click at [179, 54] on img "button" at bounding box center [185, 53] width 12 height 12
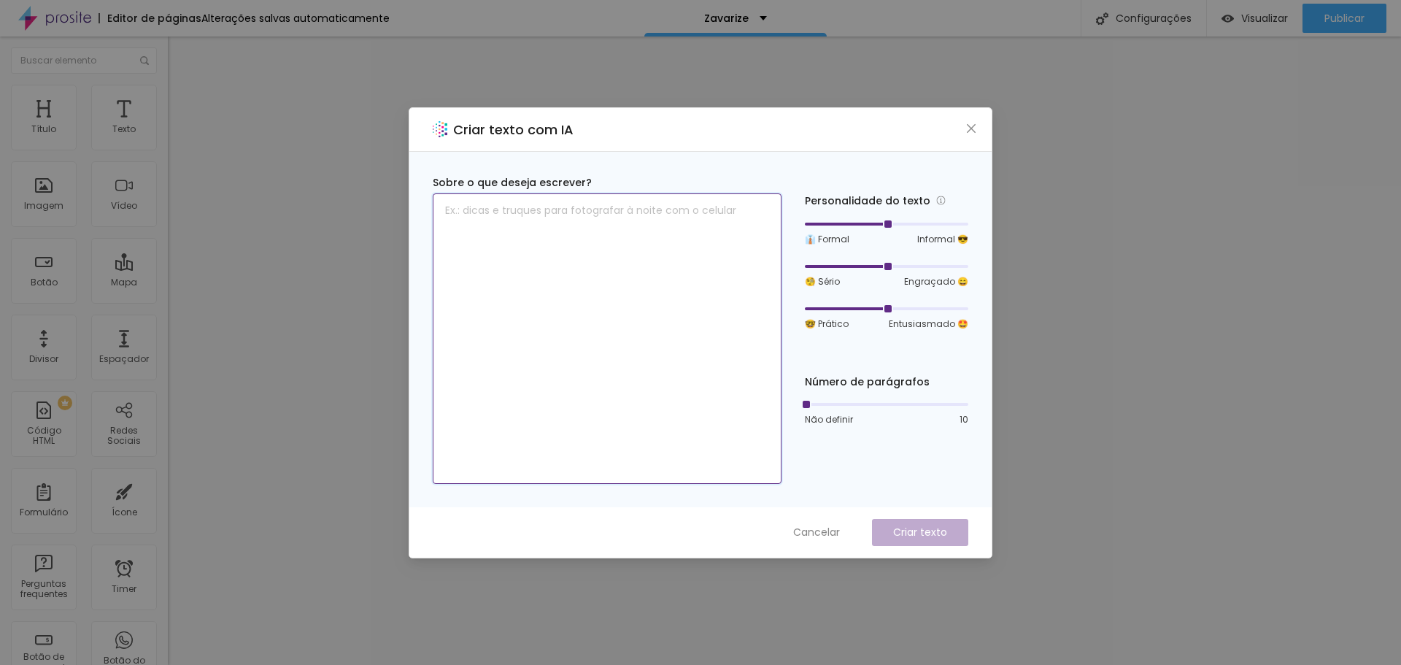
click at [536, 213] on textarea at bounding box center [607, 338] width 349 height 290
paste textarea "Beleza, deixei o texto com mais tom inspirador, mas sem perder o foco na fotogr…"
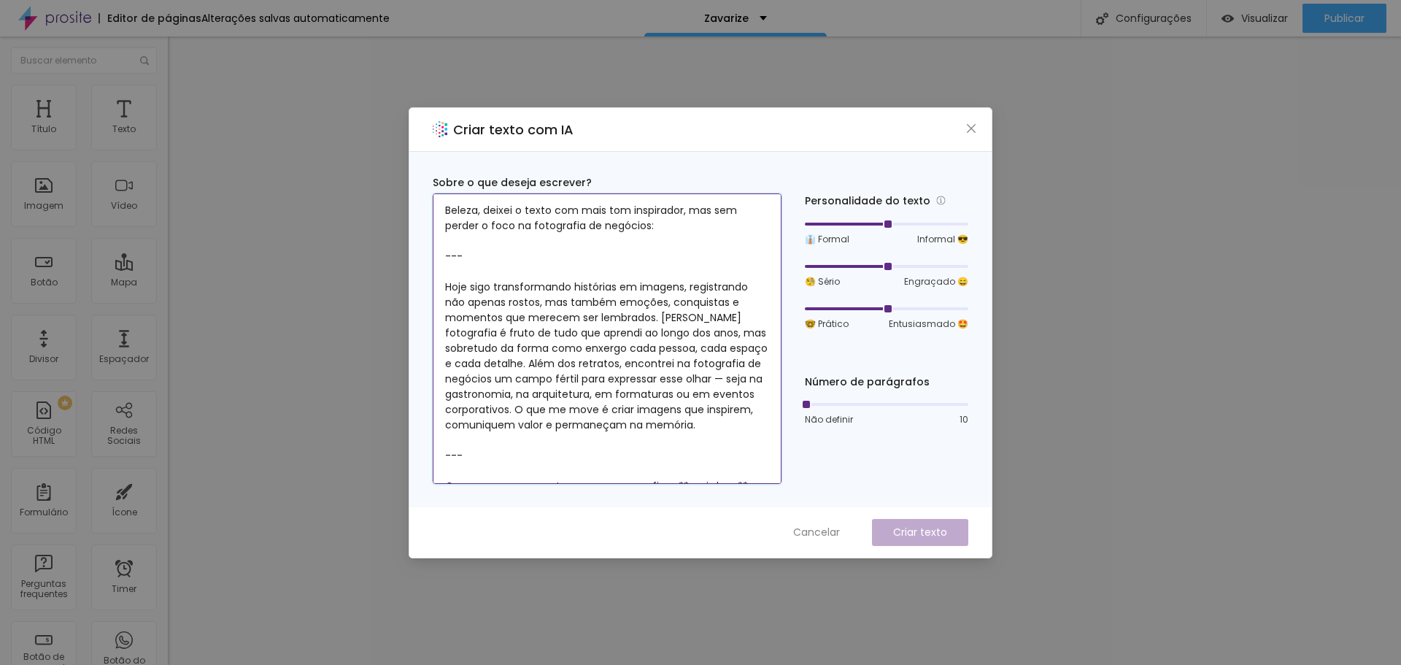
scroll to position [57, 0]
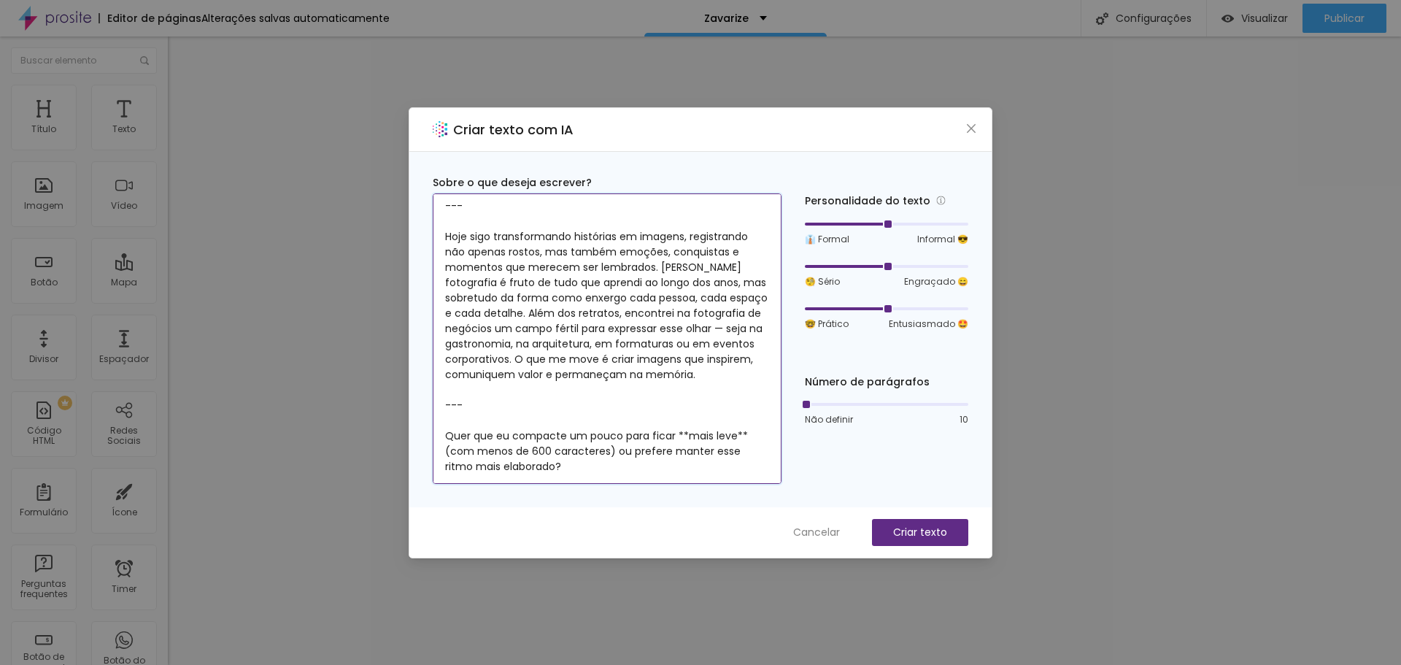
drag, startPoint x: 575, startPoint y: 460, endPoint x: 422, endPoint y: 423, distance: 156.8
click at [422, 423] on div "Sobre o que deseja escrever? [PERSON_NAME], deixei o texto com mais tom inspira…" at bounding box center [700, 329] width 582 height 355
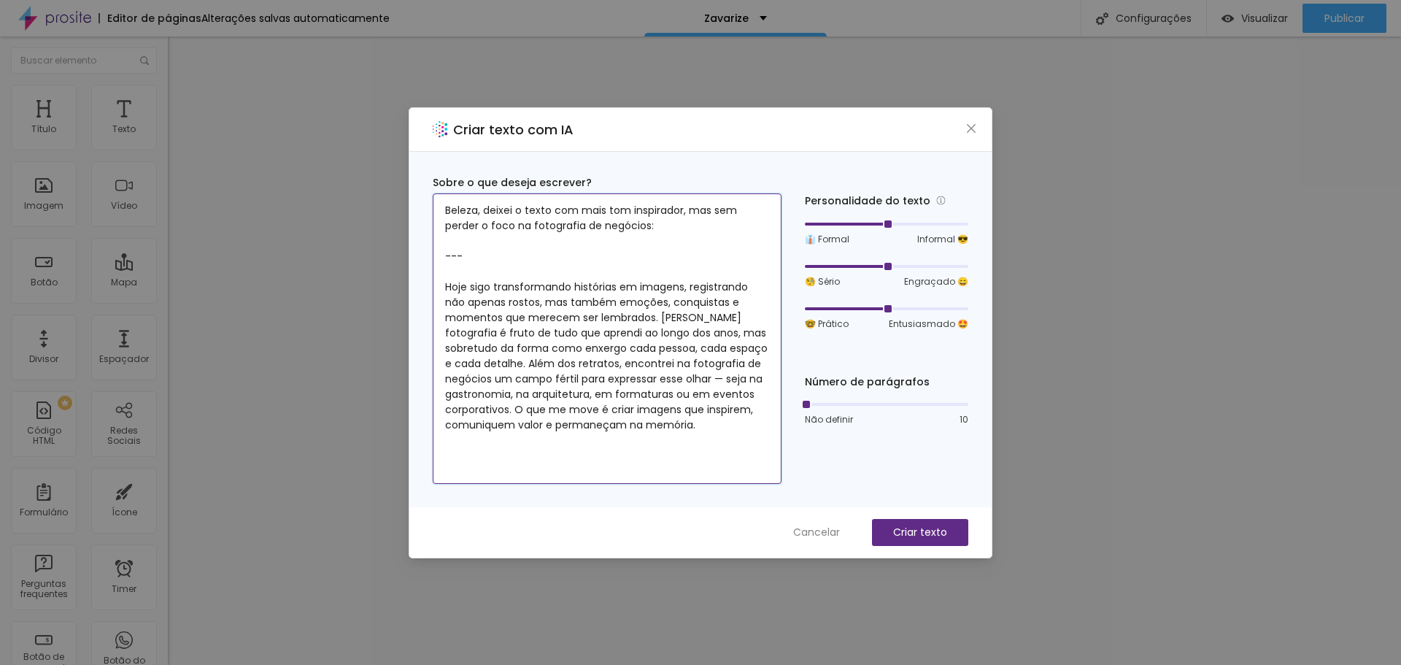
scroll to position [0, 0]
drag, startPoint x: 640, startPoint y: 249, endPoint x: 398, endPoint y: 209, distance: 244.7
click at [398, 209] on div "Criar texto com IA Sobre o que deseja escrever? [PERSON_NAME], deixei o texto c…" at bounding box center [700, 332] width 1401 height 665
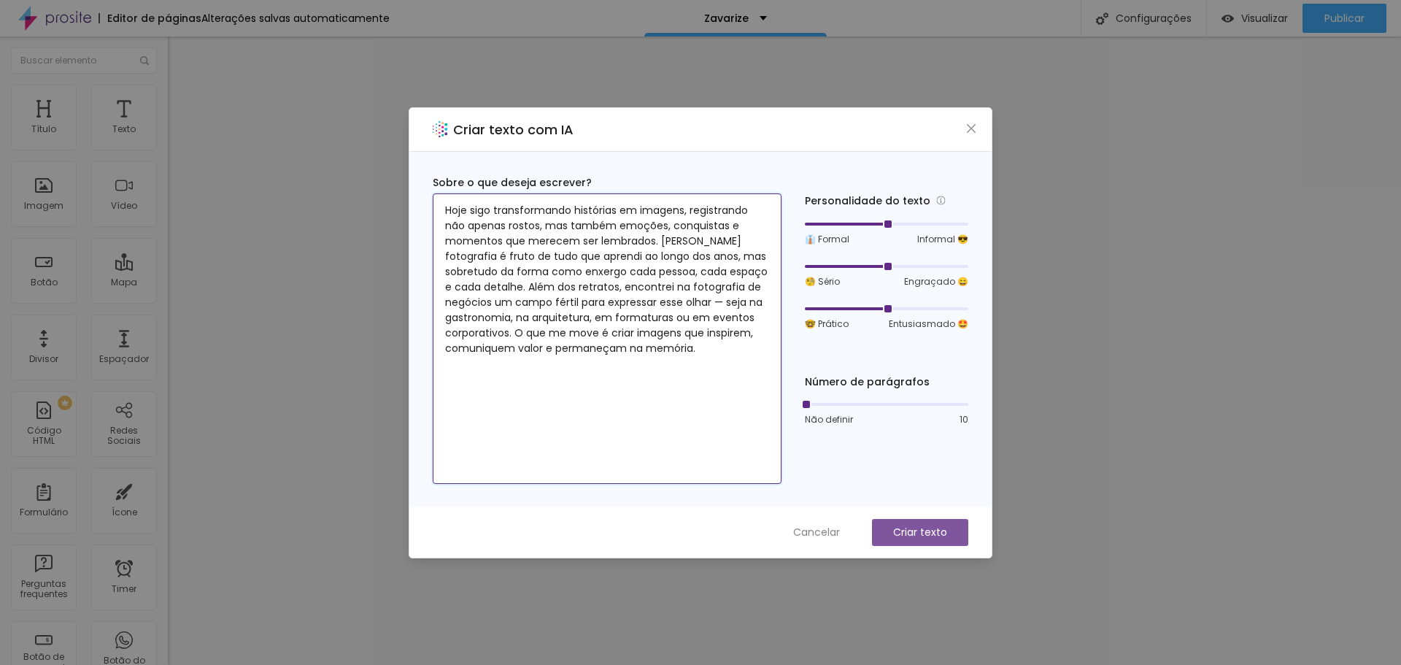
type textarea "Hoje sigo transformando histórias em imagens, registrando não apenas rostos, ma…"
click at [940, 534] on p "Criar texto" at bounding box center [920, 532] width 54 height 15
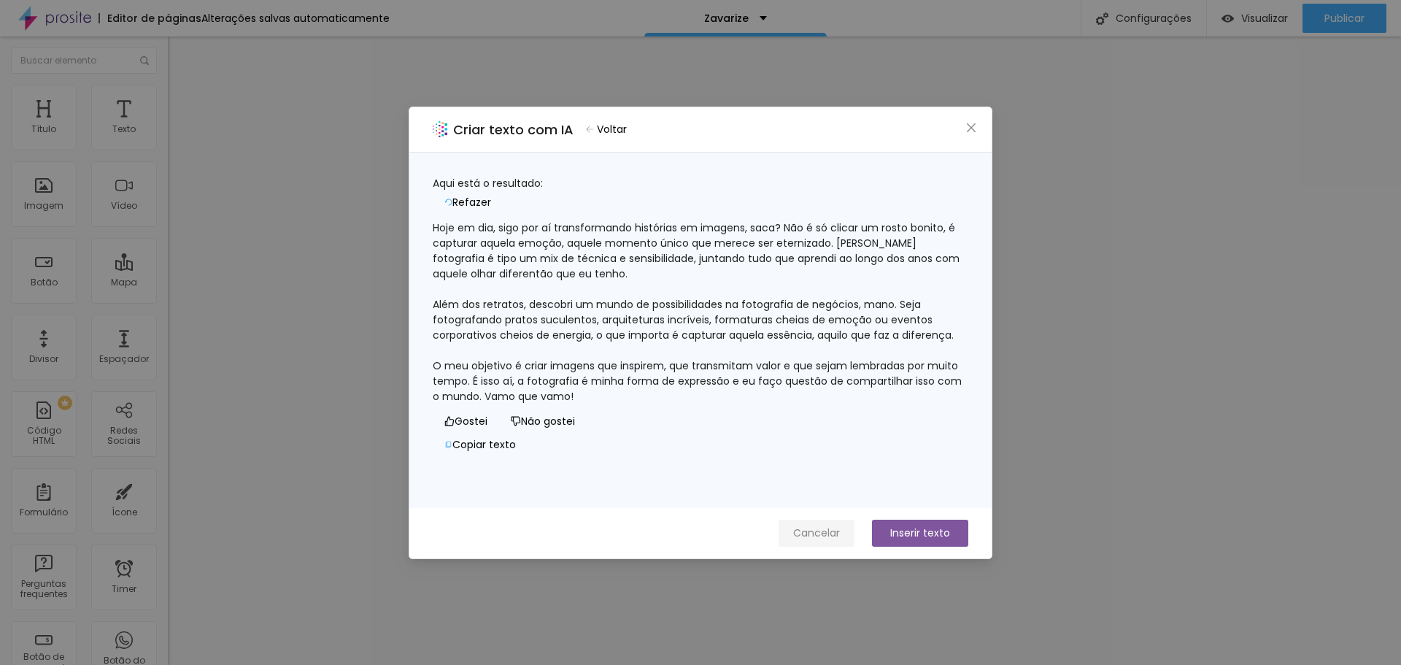
click at [814, 533] on span "Cancelar" at bounding box center [816, 532] width 47 height 15
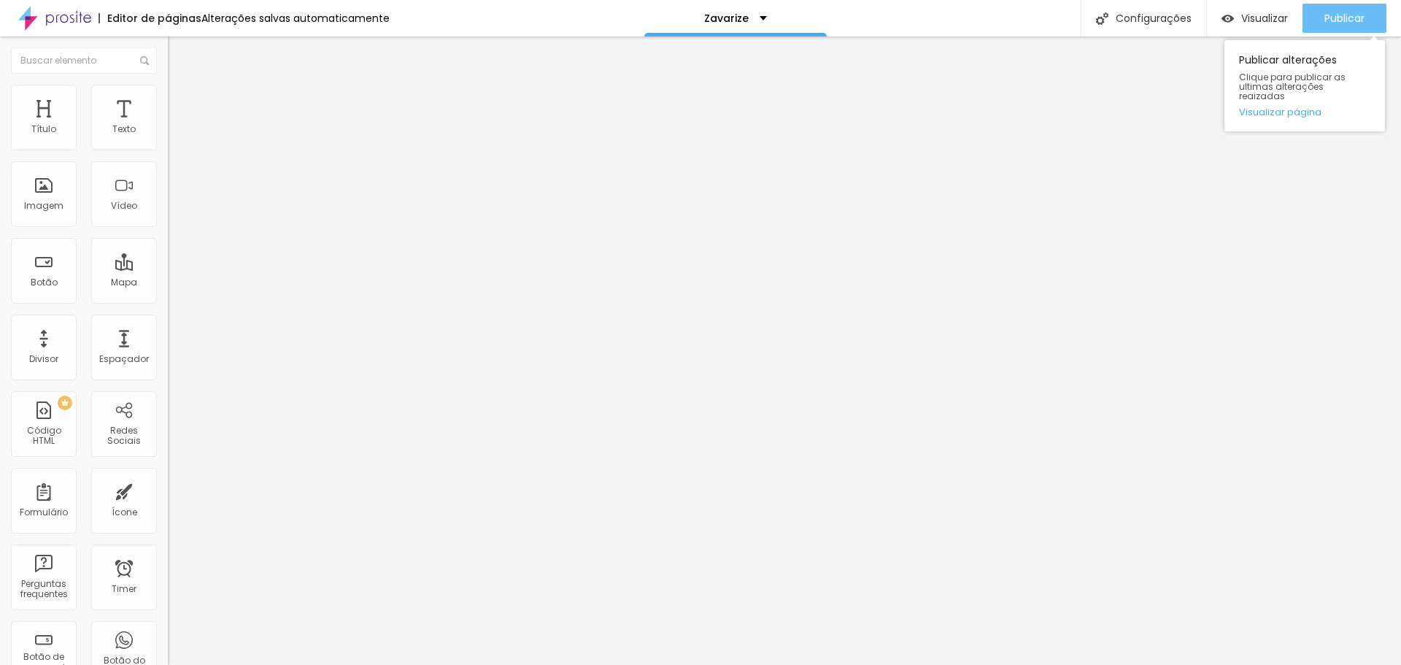
click at [1321, 9] on button "Publicar" at bounding box center [1344, 18] width 84 height 29
click at [168, 91] on img at bounding box center [174, 91] width 13 height 13
click at [168, 96] on ul "Estilo Avançado" at bounding box center [252, 84] width 168 height 29
click at [168, 85] on li "Estilo" at bounding box center [252, 77] width 168 height 15
click at [174, 118] on icon "button" at bounding box center [174, 117] width 1 height 1
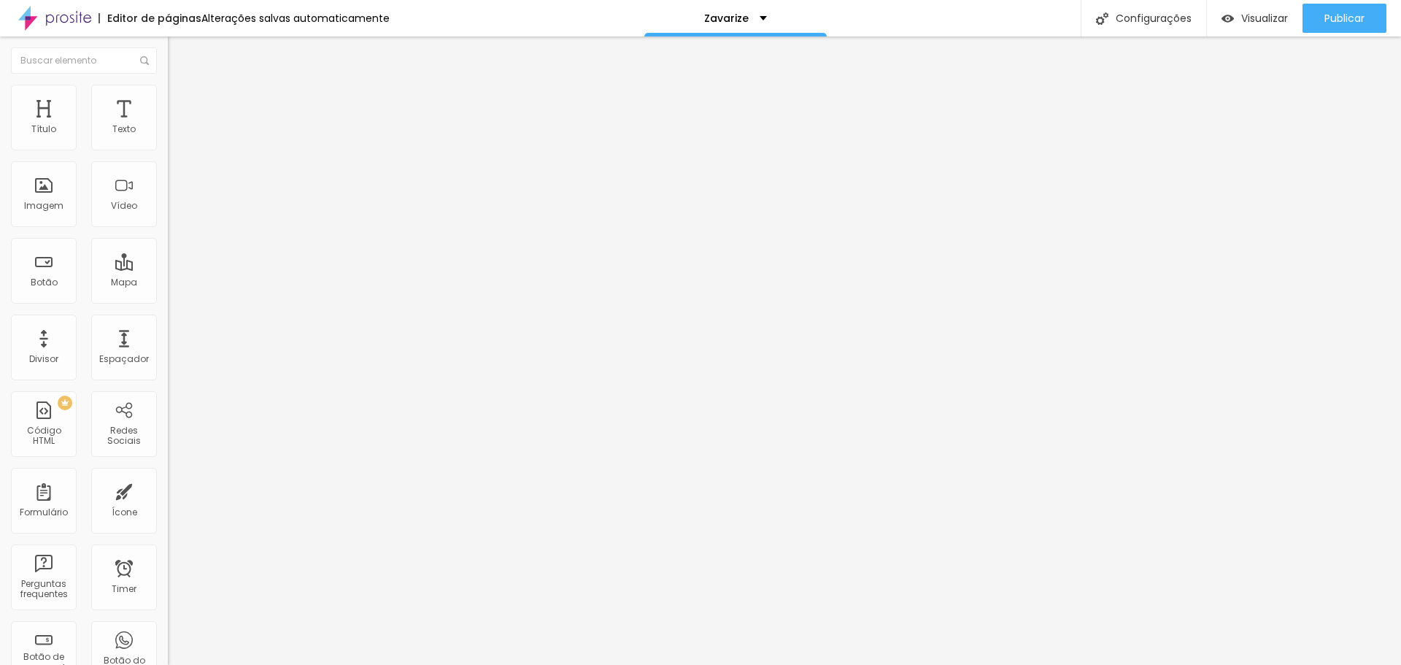
click at [168, 140] on button "button" at bounding box center [178, 132] width 20 height 15
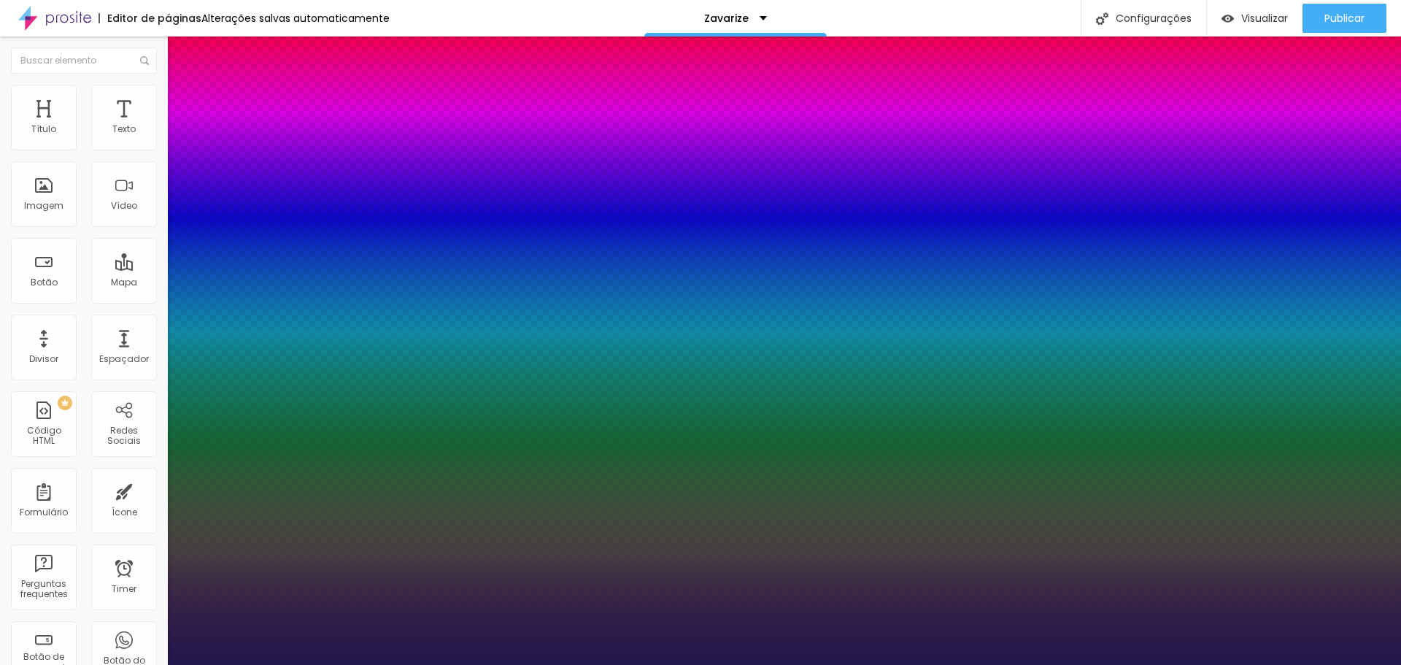
type input "1"
type input "0.1"
type input "1"
type input "0.2"
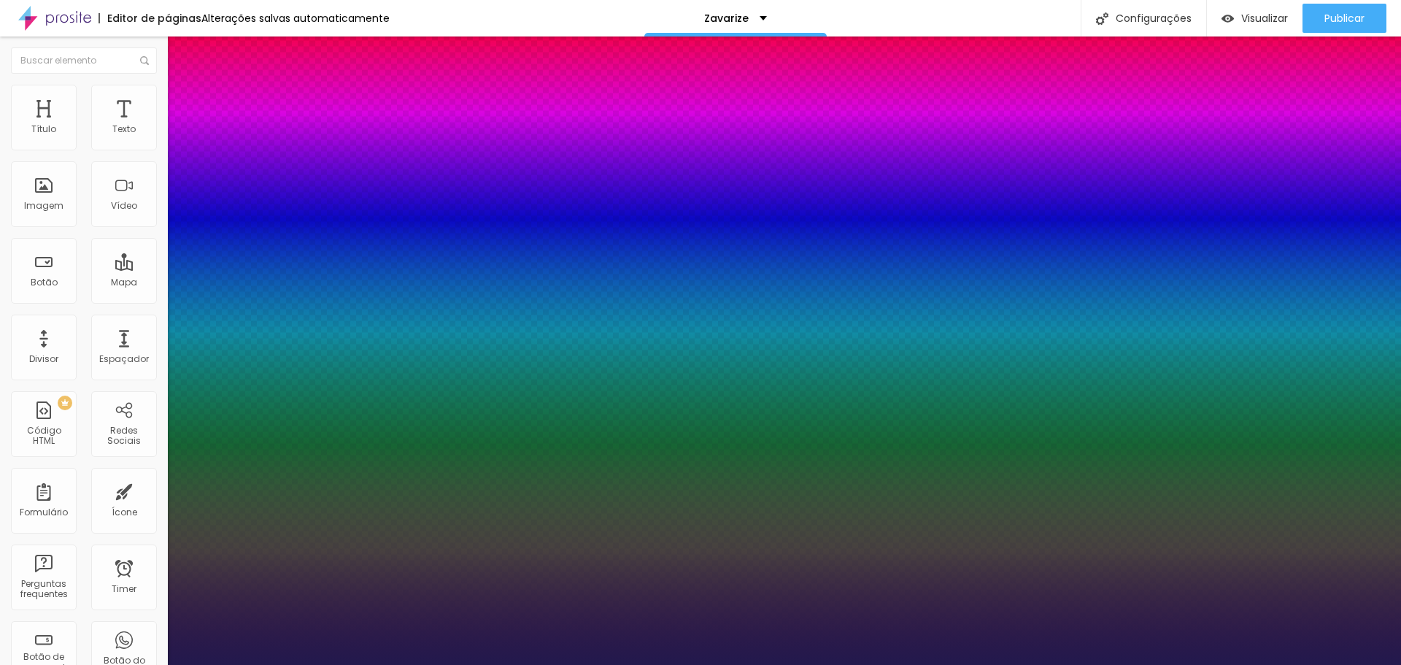
type input "0.2"
type input "1"
type input "0.3"
type input "1"
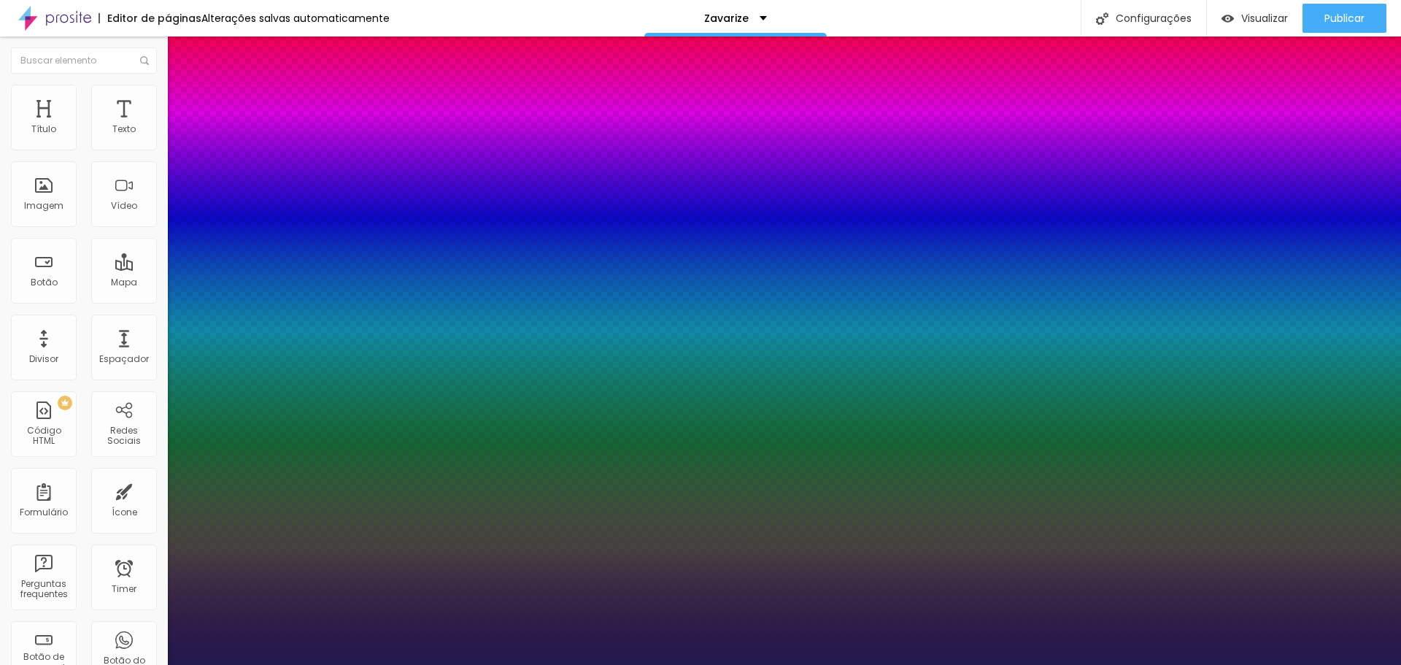
type input "0.4"
type input "1"
type input "0.5"
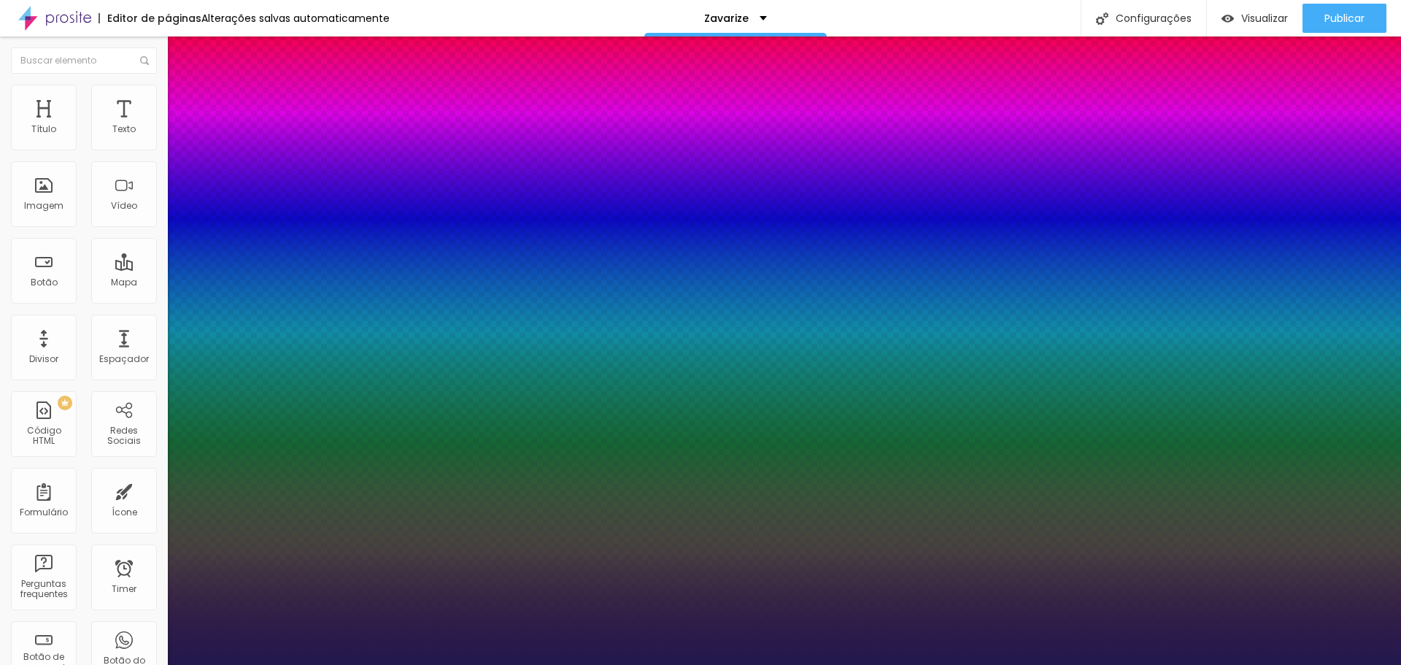
type input "1"
type input "0.6"
type input "1"
type input "0.8"
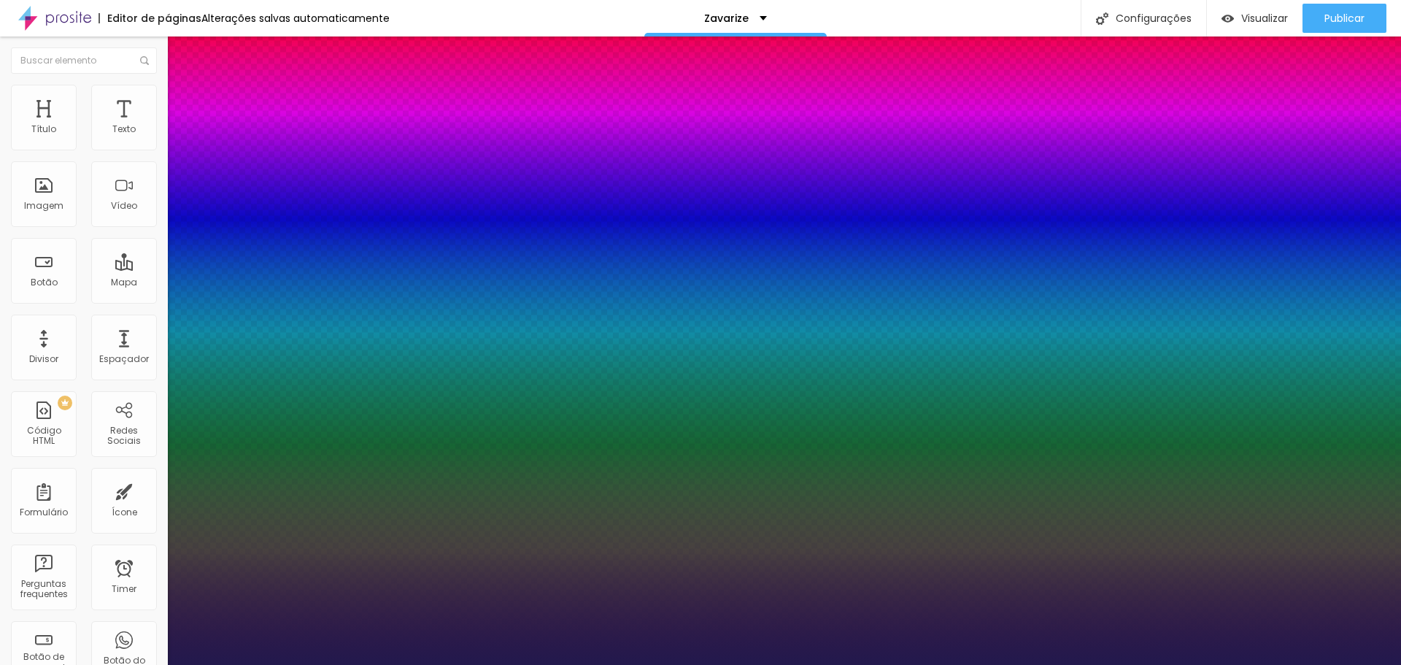
type input "0.8"
type input "1"
type input "0.9"
type input "1"
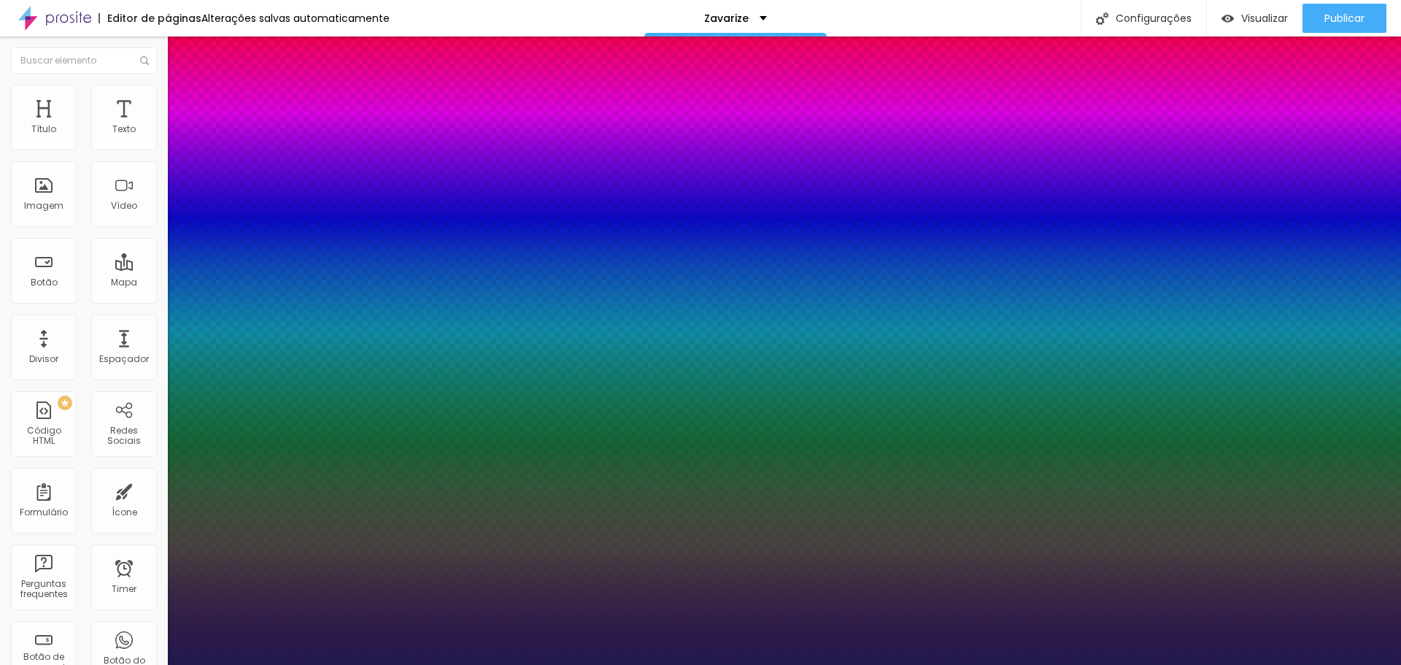
type input "1"
type input "1.1"
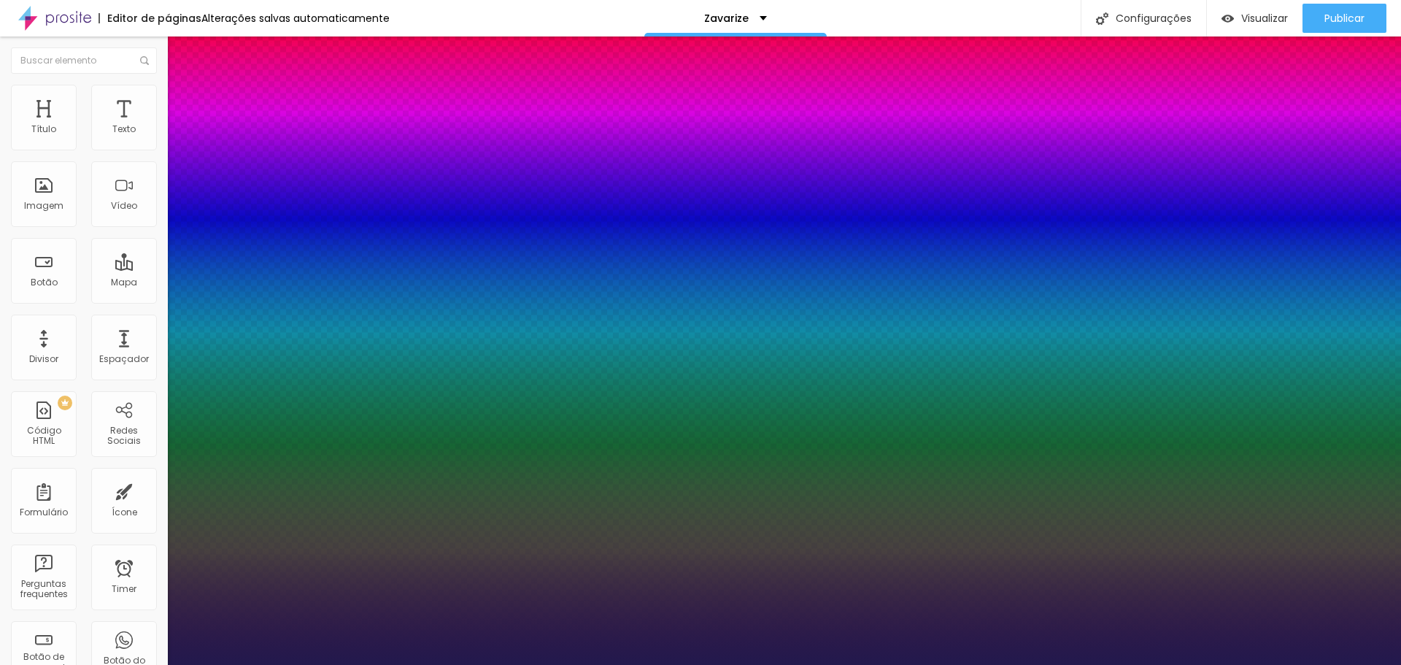
type input "1"
type input "1.3"
type input "1"
type input "1.5"
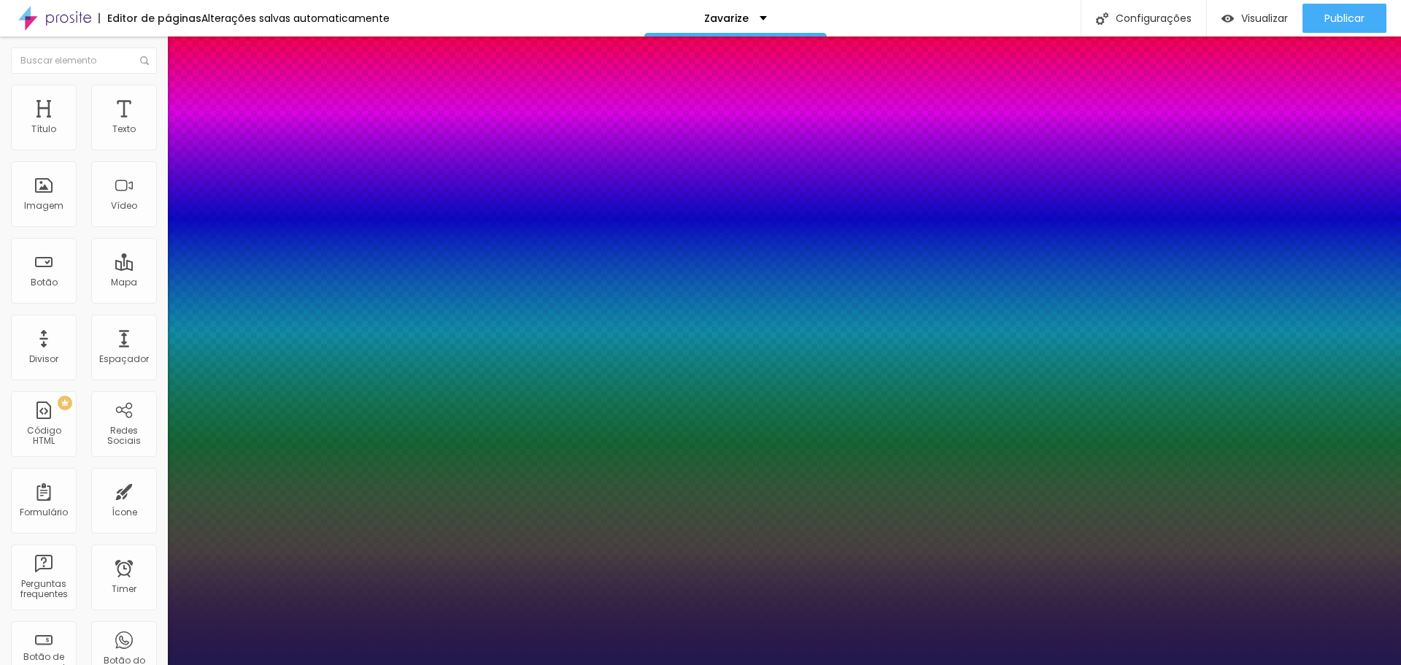
type input "1.5"
type input "1"
type input "1.6"
type input "1"
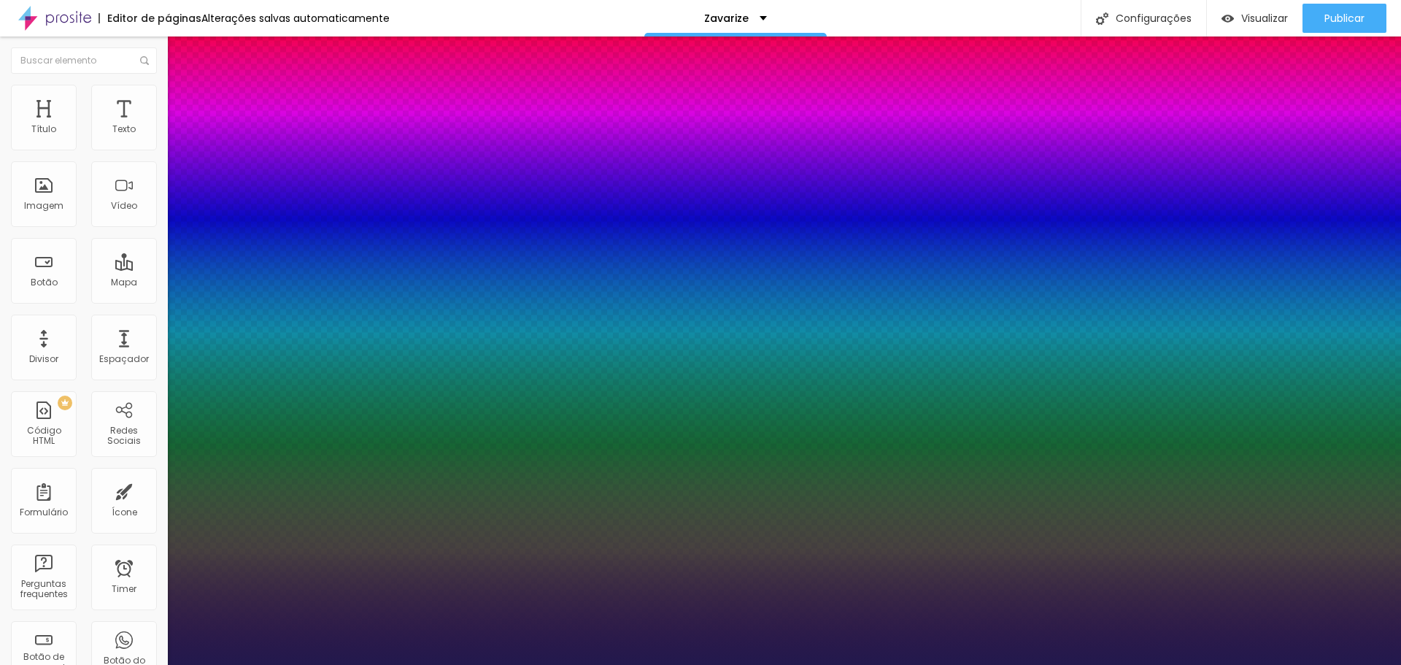
type input "1.5"
type input "1"
type input "1.4"
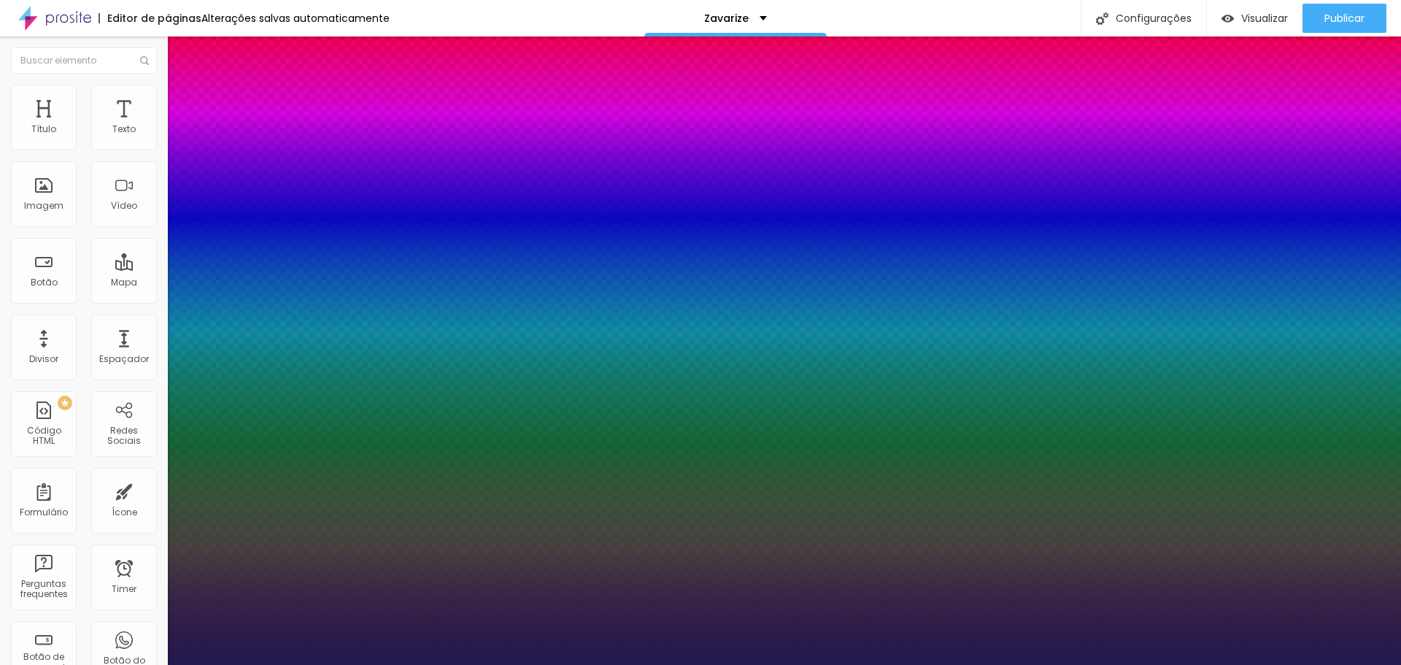
type input "1"
type input "1.3"
type input "1"
type input "1.1"
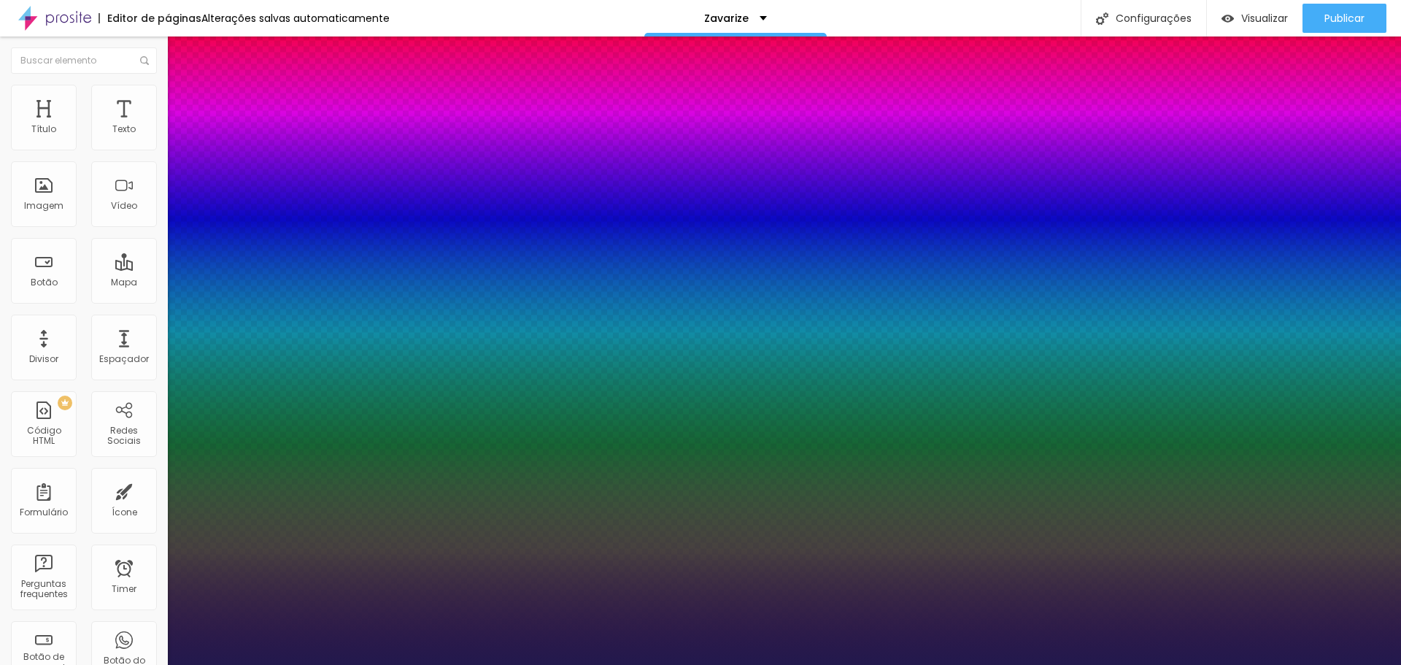
type input "1.1"
type input "1"
type input "0.9"
type input "1"
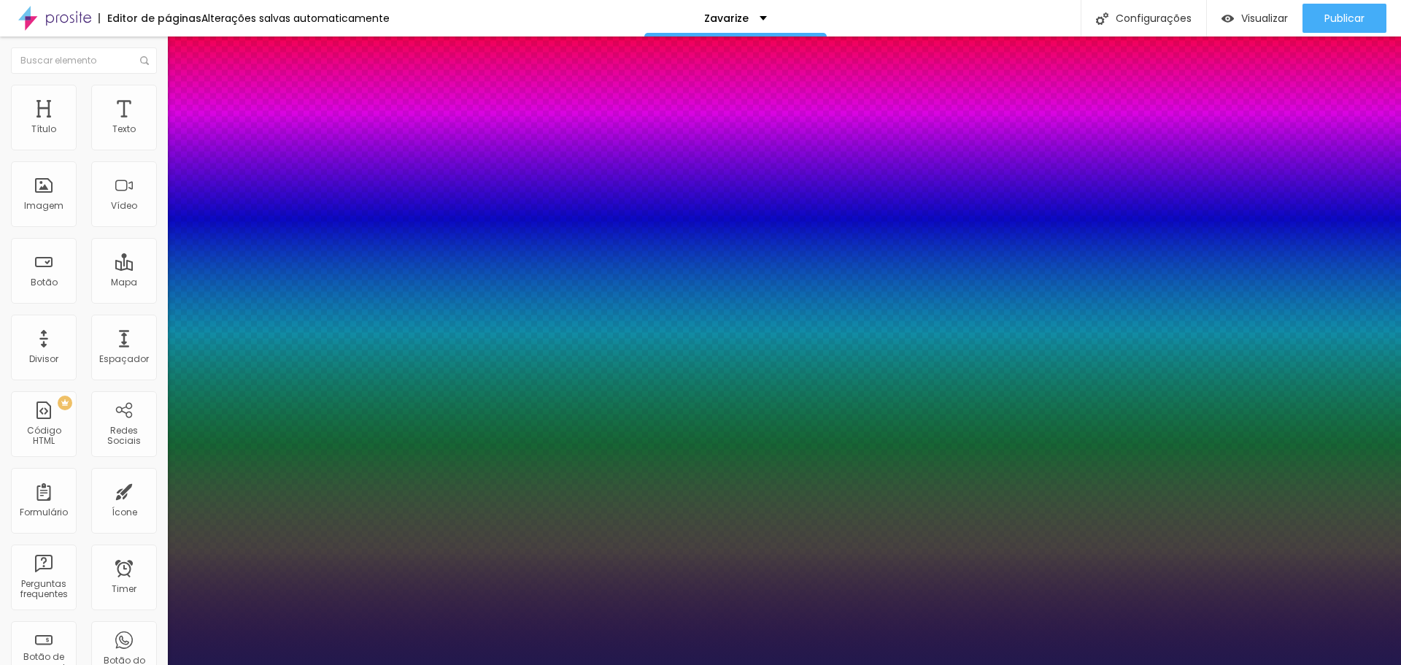
type input "0.8"
type input "1"
type input "0.7"
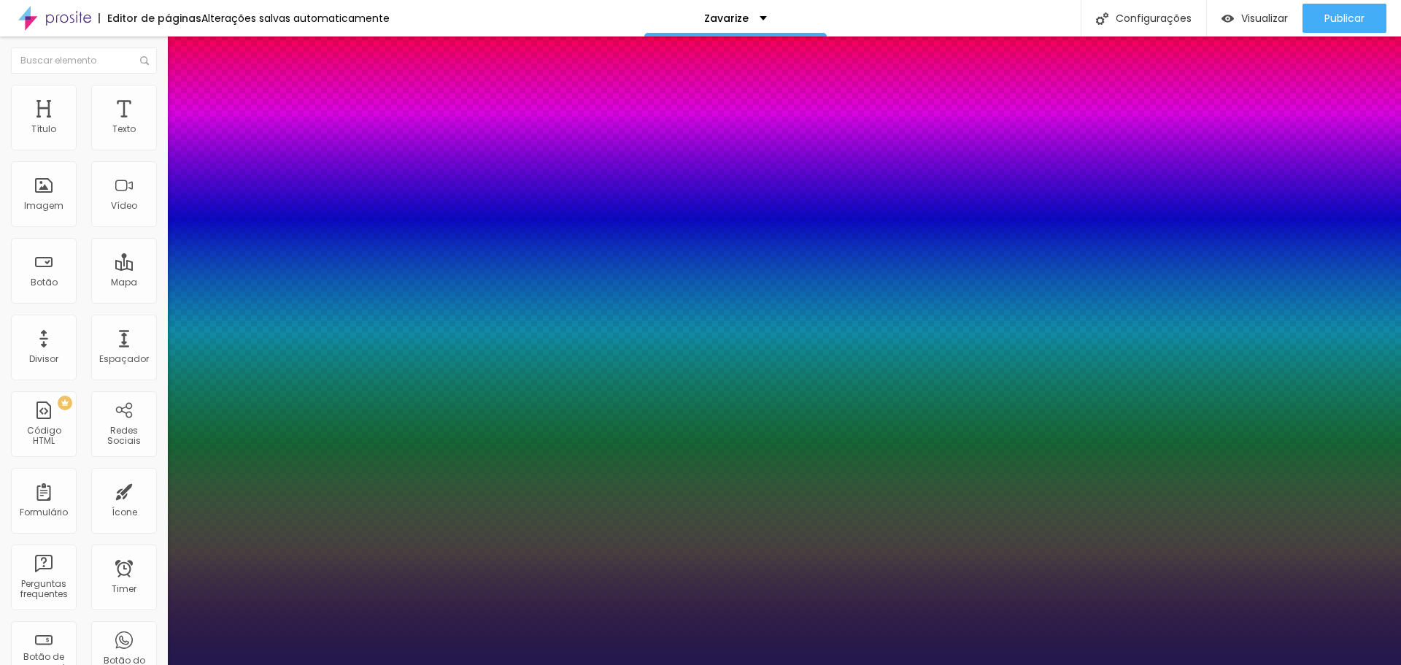
type input "1"
type input "0.6"
type input "1"
type input "0.5"
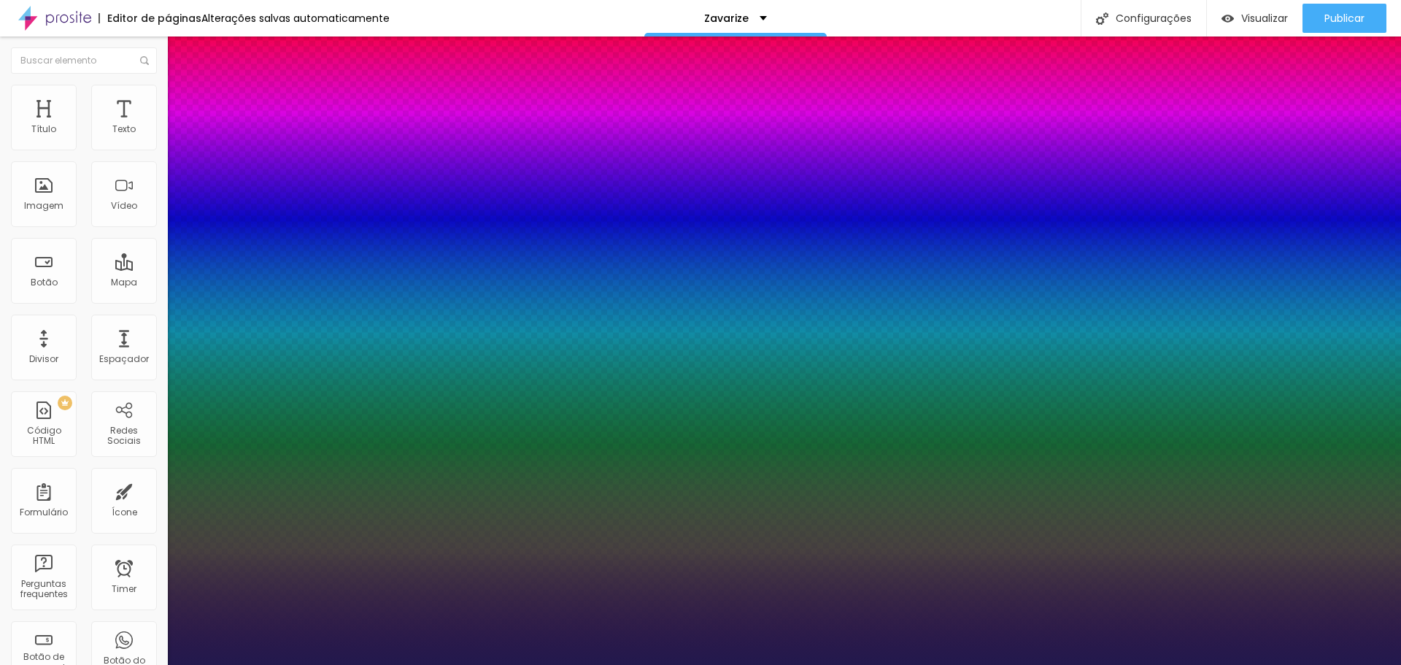
type input "0.5"
type input "1"
type input "0.5"
type input "0"
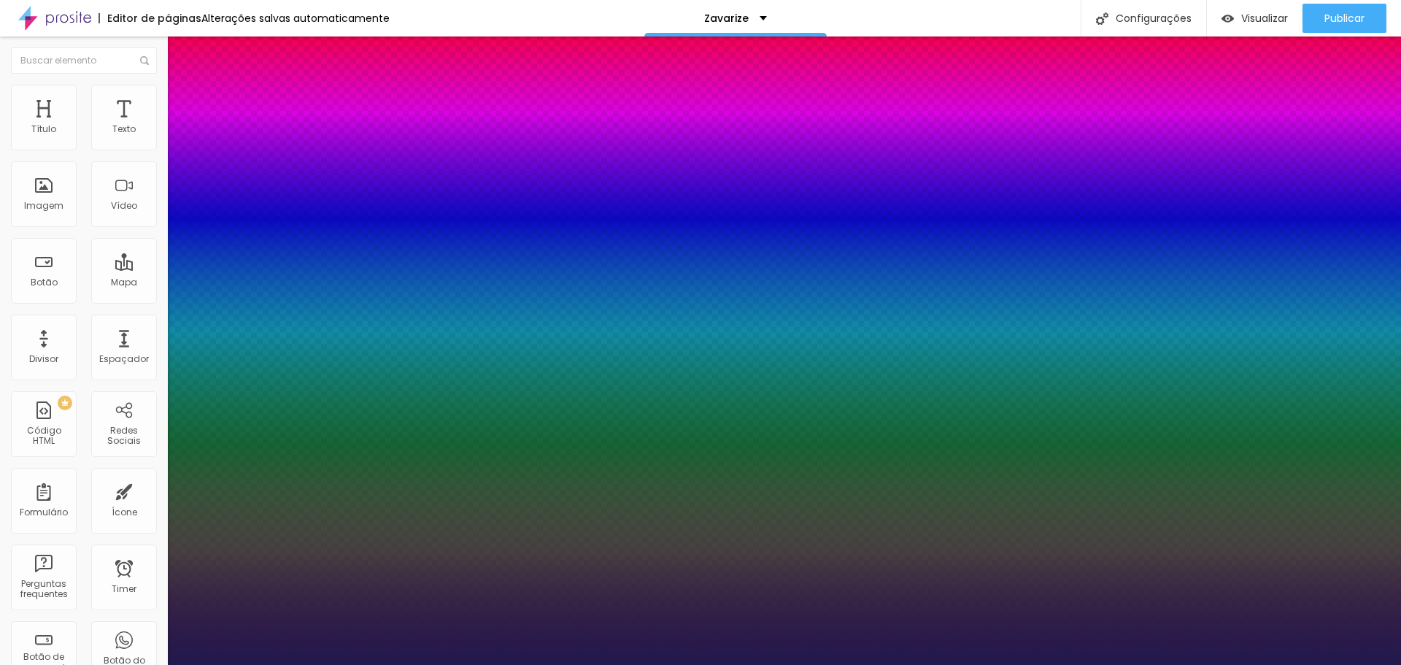
type input "0"
type input "1"
type input "2"
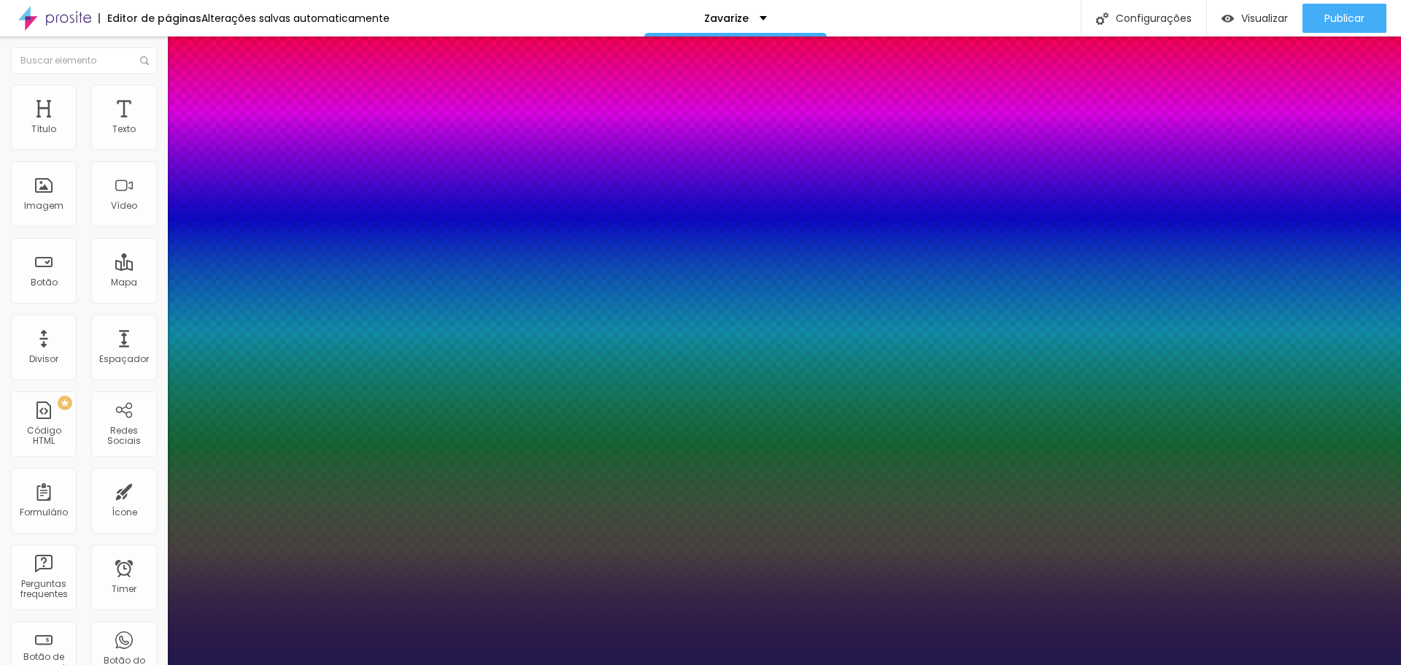
type input "4"
type input "6"
type input "5"
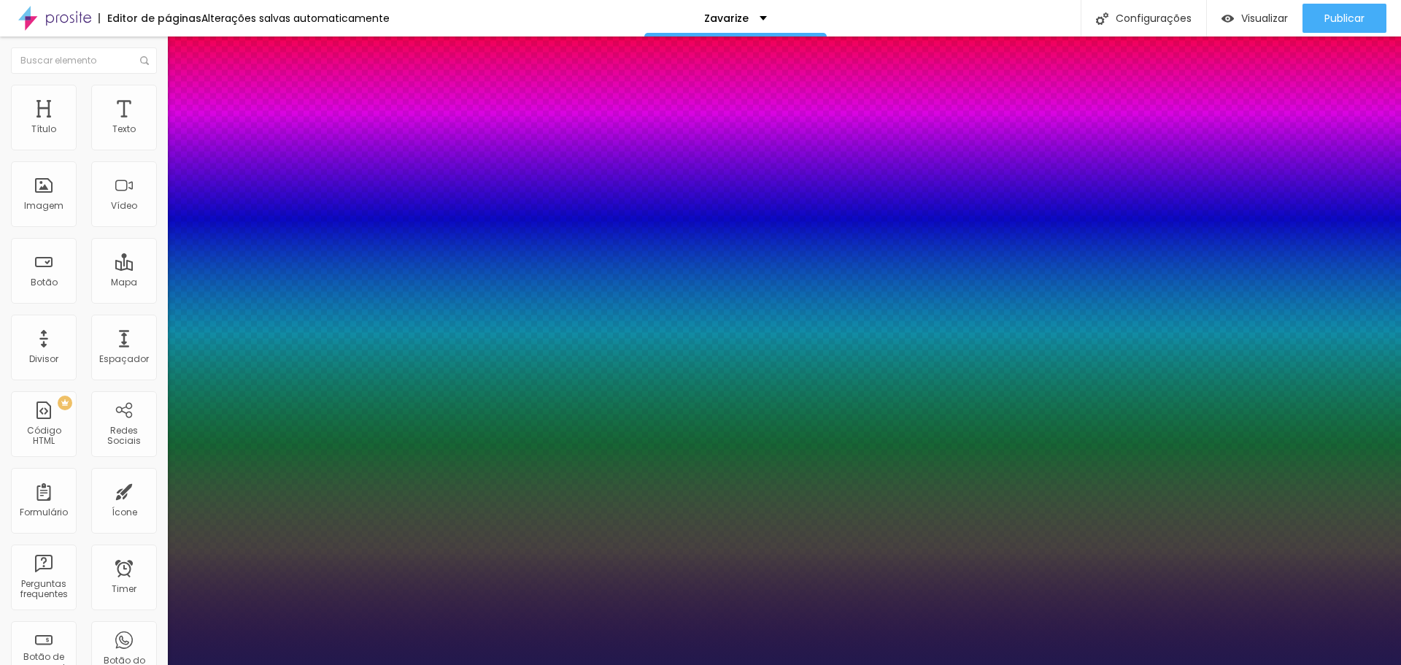
type input "5"
type input "4"
type input "3"
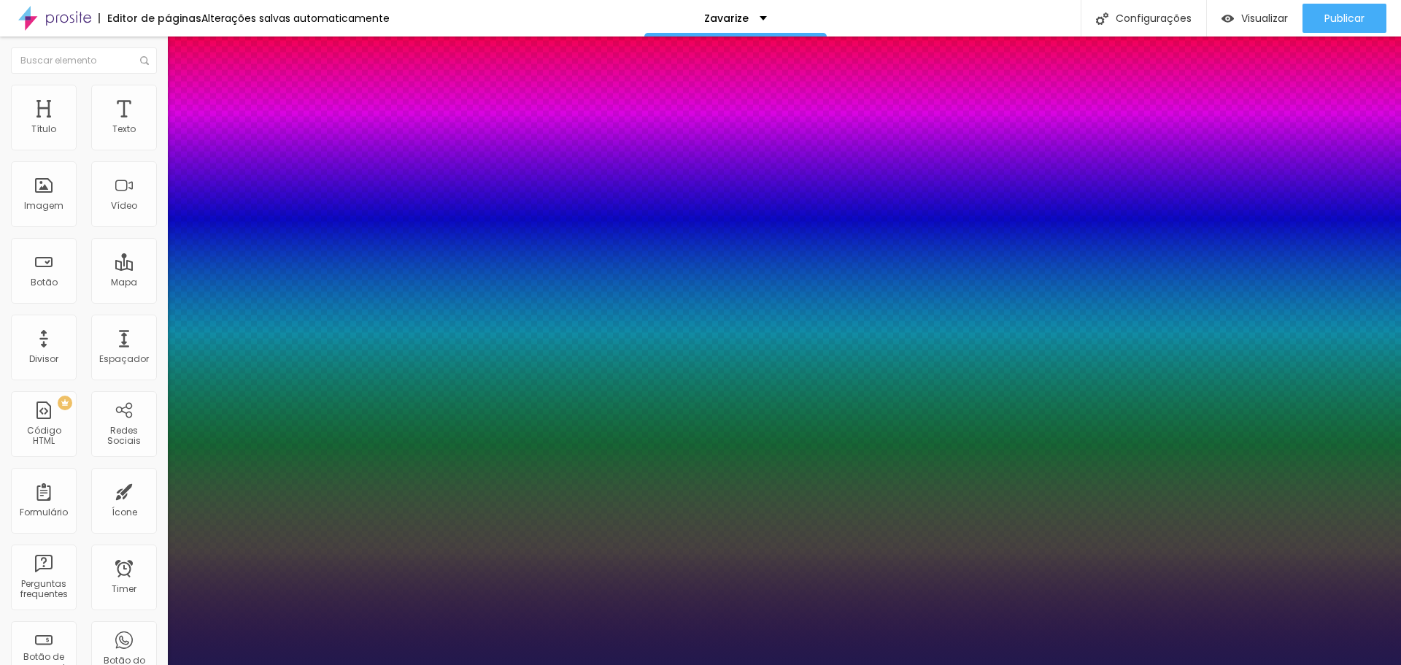
type input "2"
type input "1"
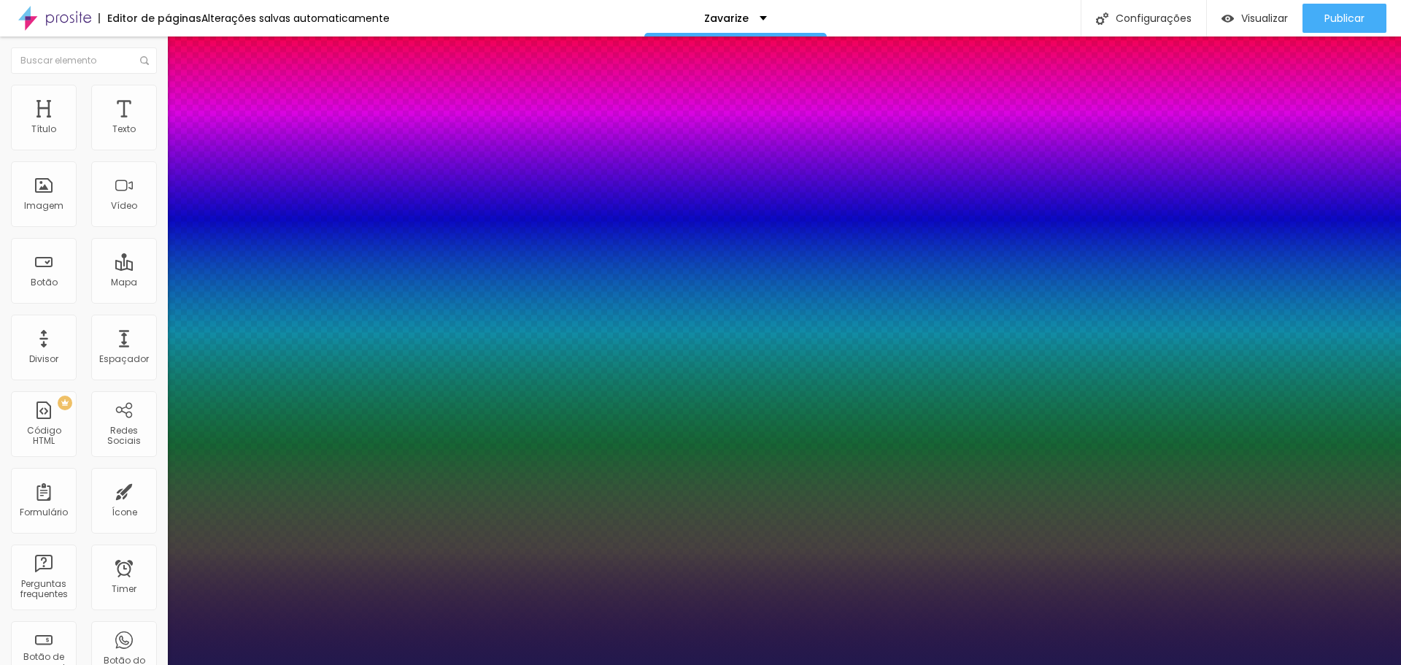
type input "1.2"
type input "1.1"
type input "1.2"
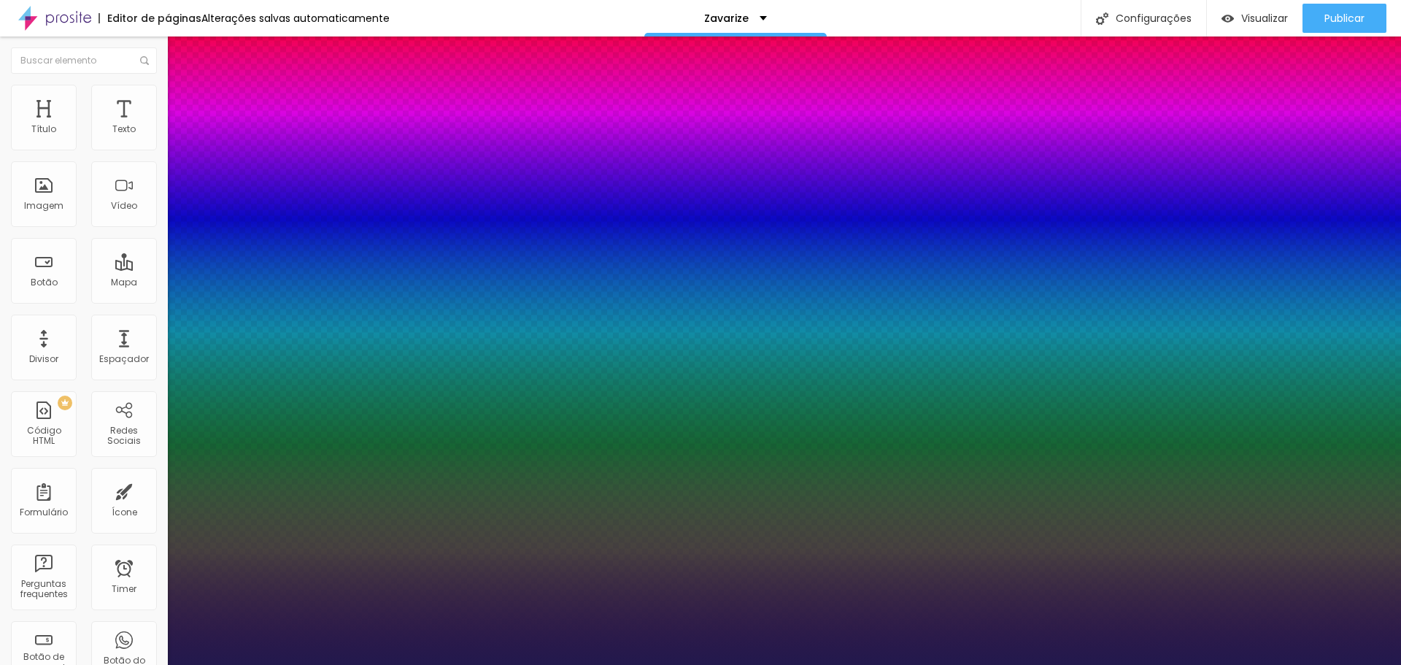
type input "1.2"
click at [621, 664] on div at bounding box center [700, 665] width 1401 height 0
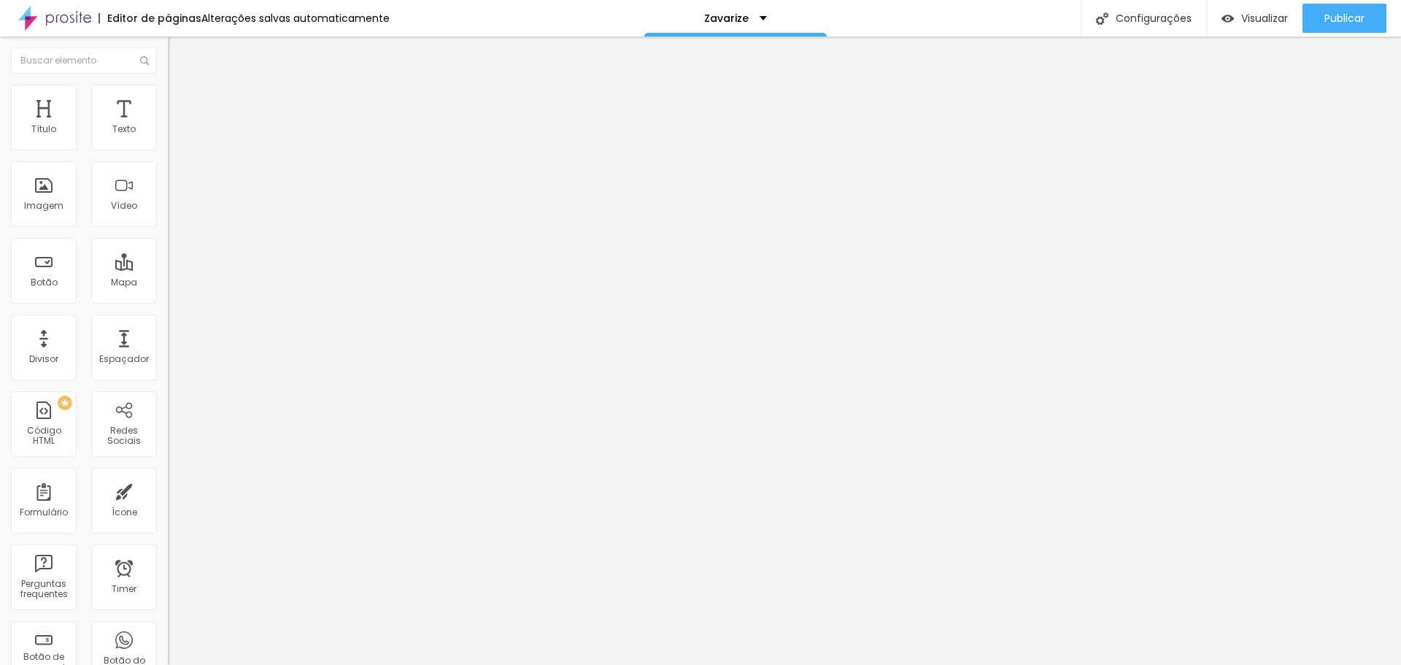
type input "0.9"
type input "0.8"
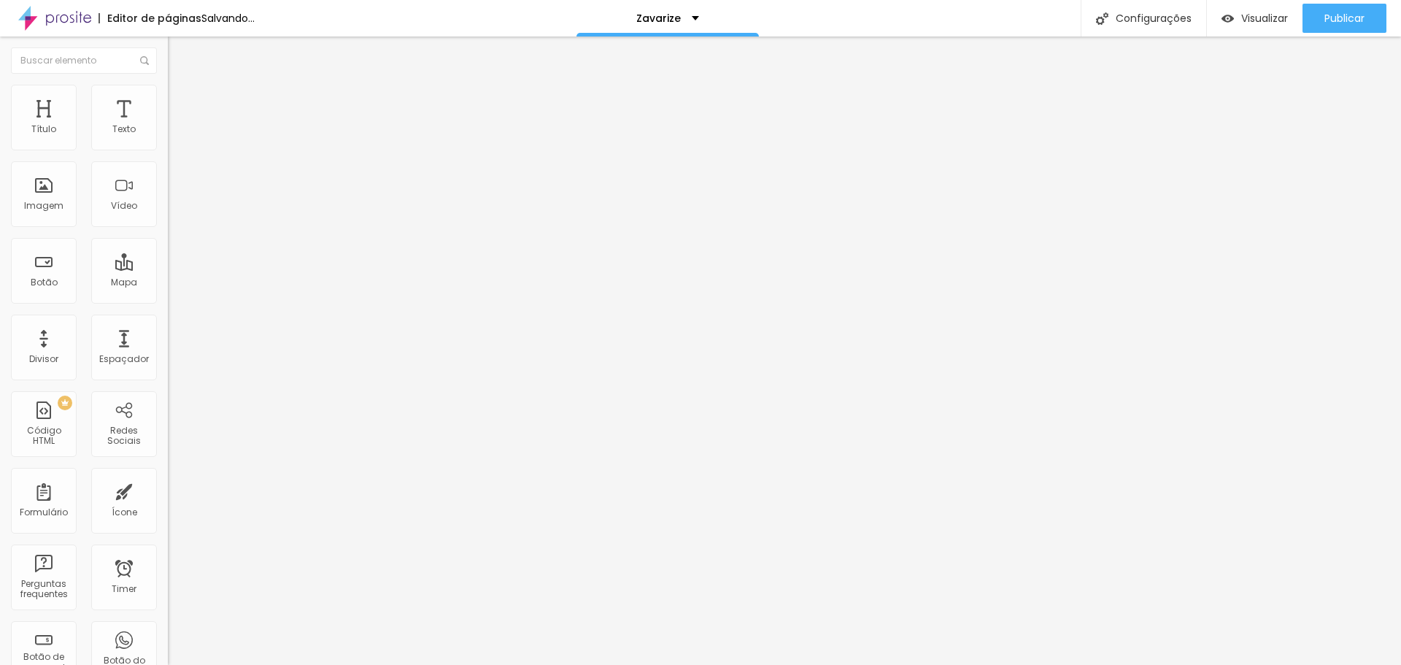
click at [168, 475] on input "range" at bounding box center [215, 481] width 94 height 12
type input "1.2"
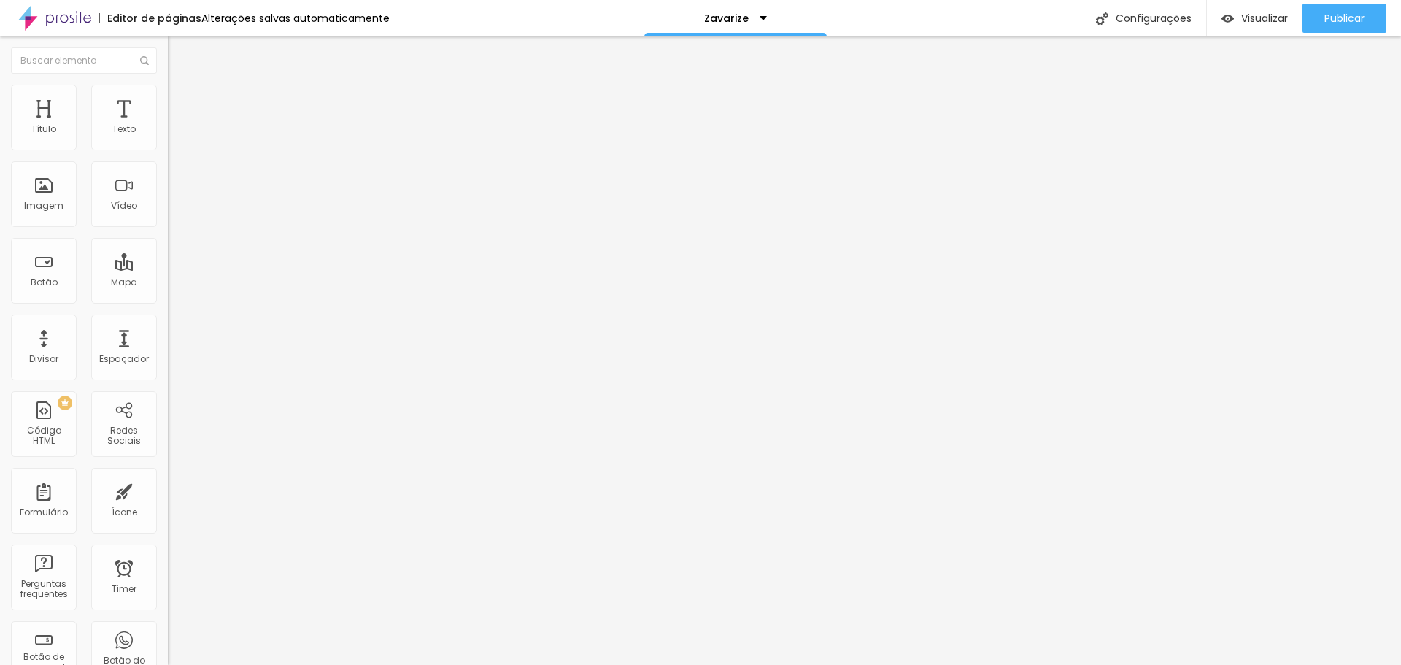
click at [168, 159] on span "DESATIVADO" at bounding box center [194, 153] width 53 height 12
click at [177, 170] on icon "button" at bounding box center [180, 165] width 6 height 10
click at [168, 87] on img at bounding box center [174, 91] width 13 height 13
click at [168, 85] on li "Estilo" at bounding box center [252, 77] width 168 height 15
click at [180, 126] on span "Titulo 1" at bounding box center [203, 115] width 47 height 20
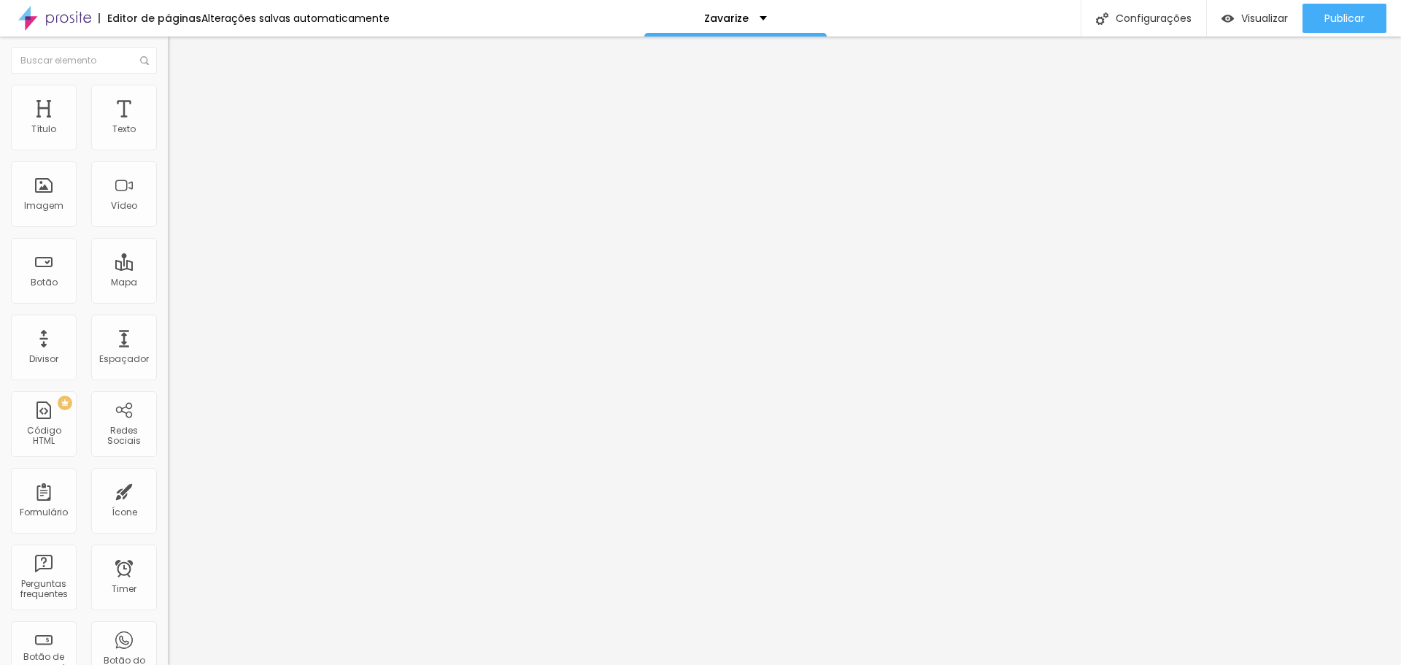
click at [168, 216] on button "button" at bounding box center [178, 208] width 20 height 15
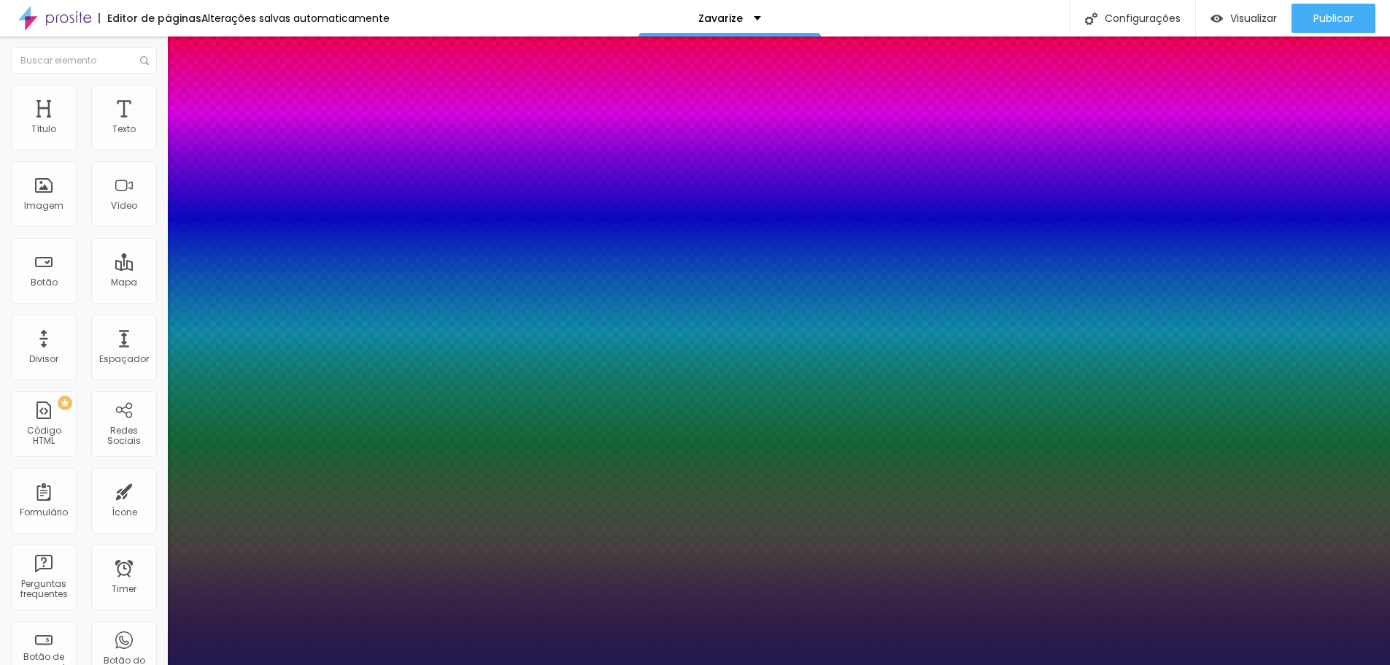
type input "1"
type input "18"
type input "1"
type input "19"
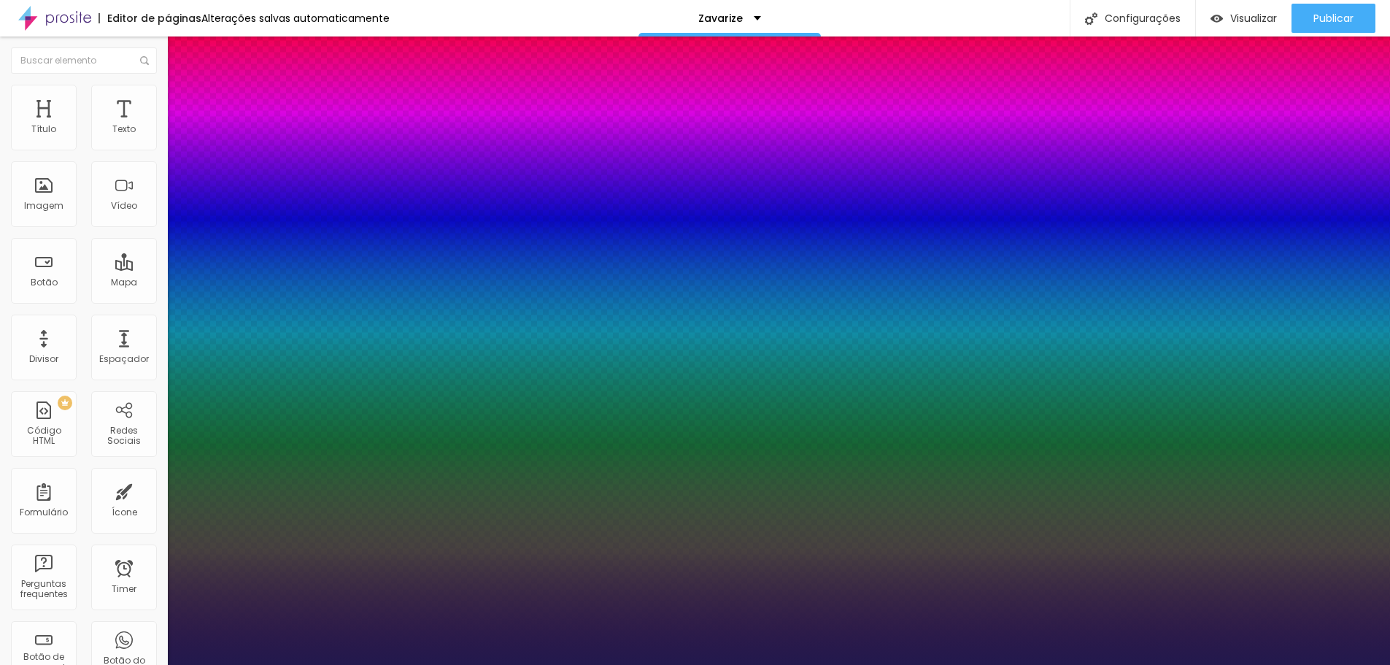
type input "19"
type input "1"
type input "20"
type input "1"
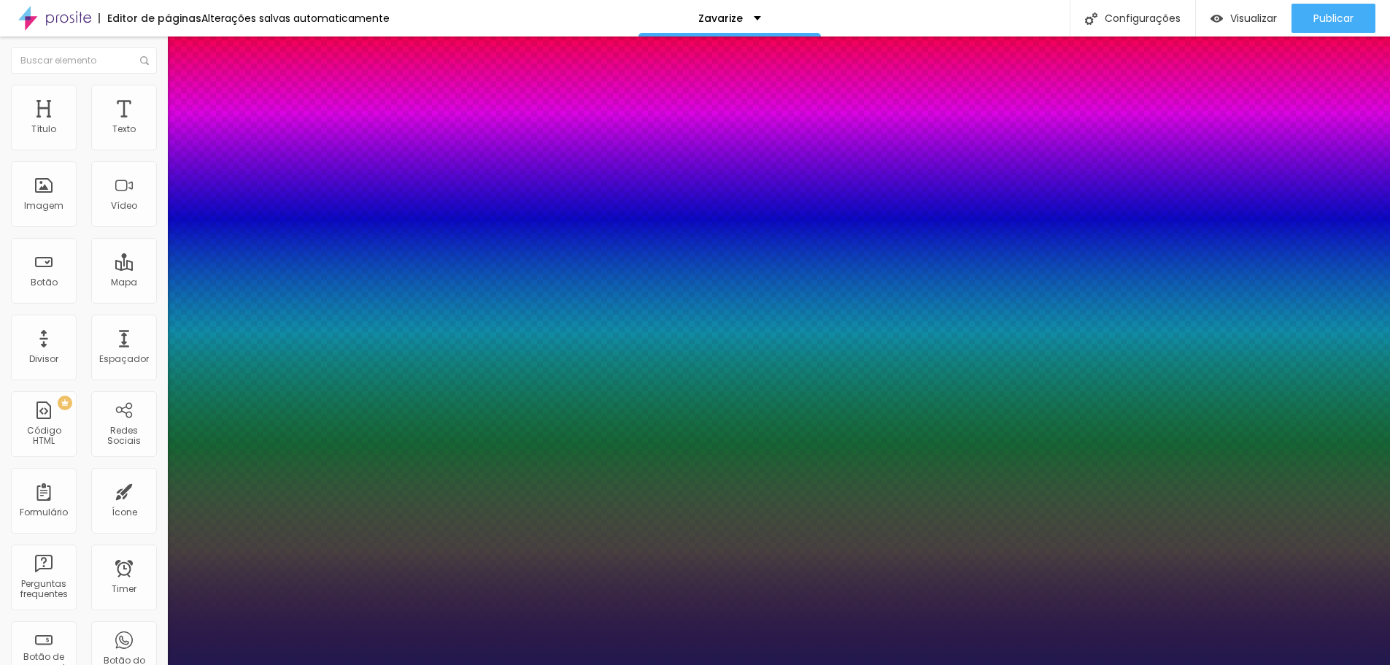
type input "22"
type input "1"
type input "23"
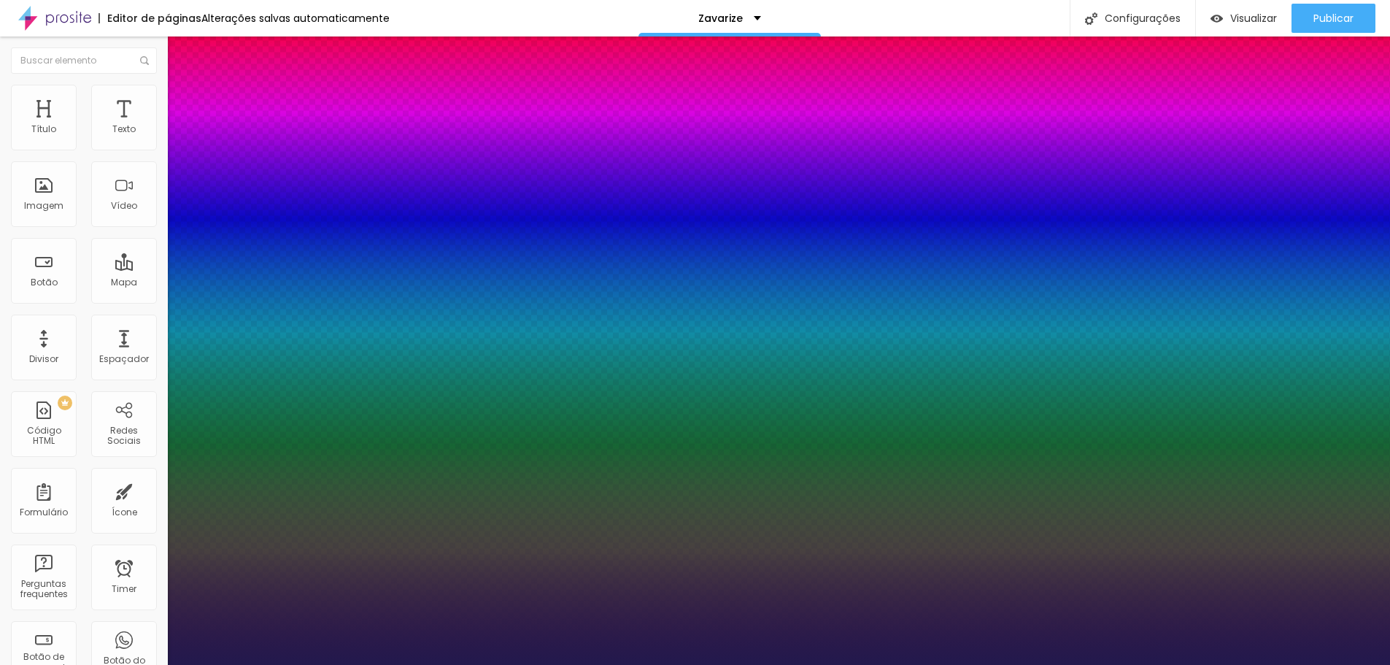
type input "1"
type input "24"
type input "1"
type input "25"
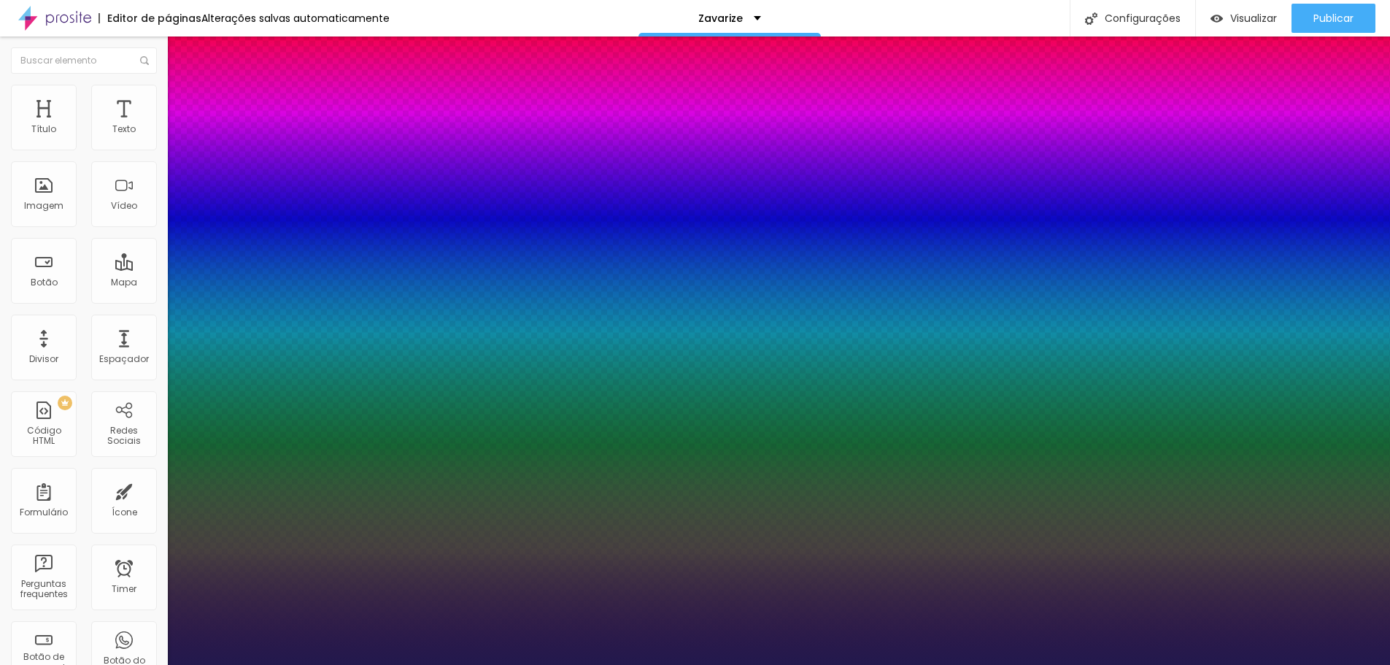
type input "25"
type input "1"
type input "26"
type input "1"
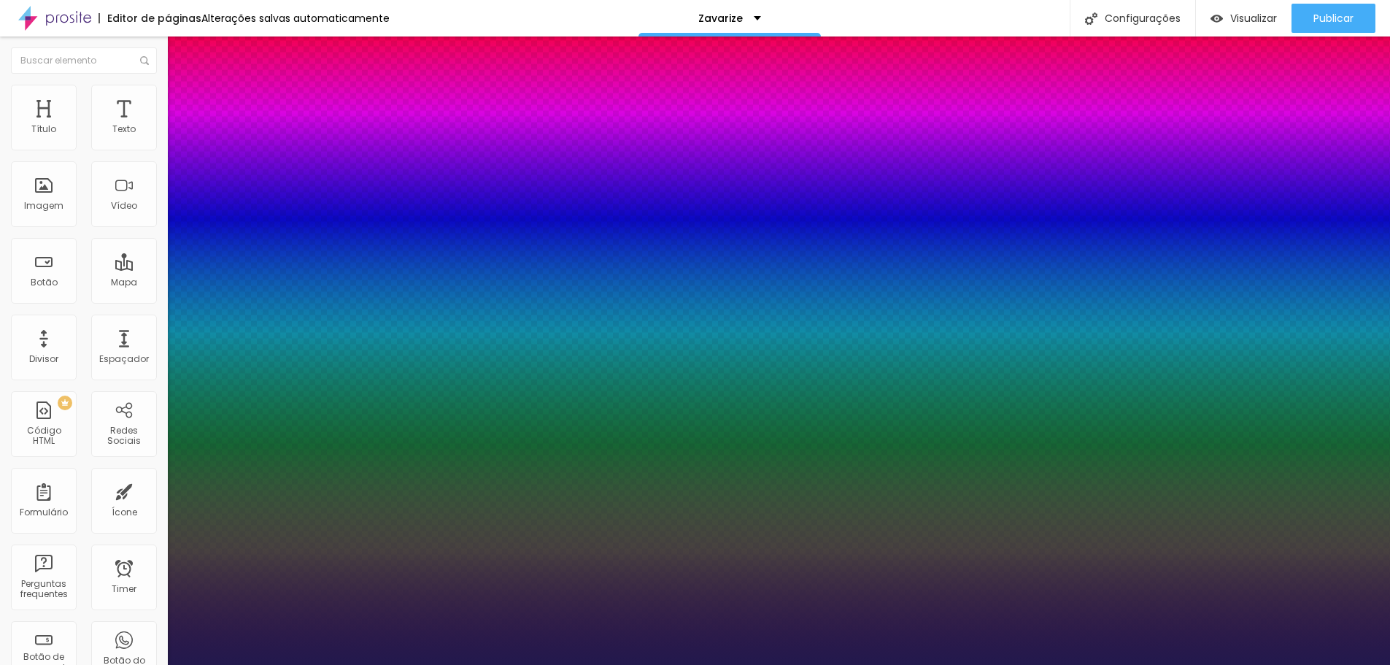
type input "27"
type input "1"
type input "26"
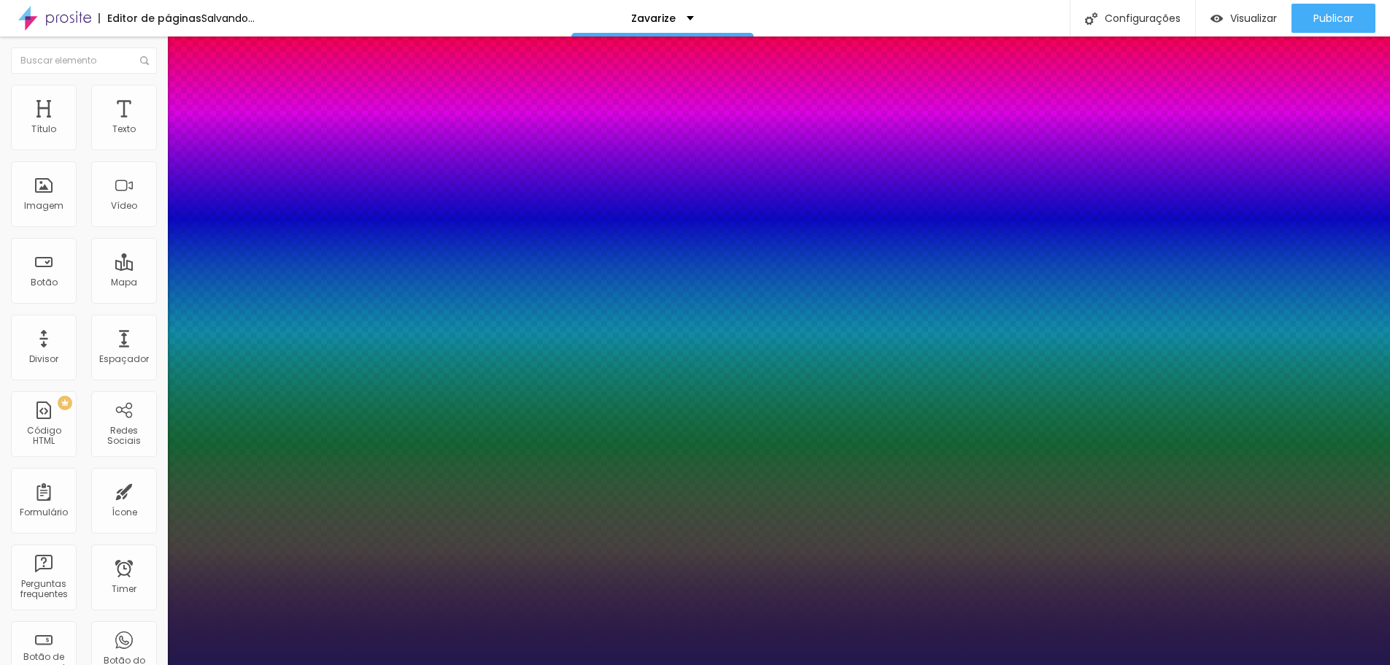
type input "1"
type input "25"
type input "1"
type input "24"
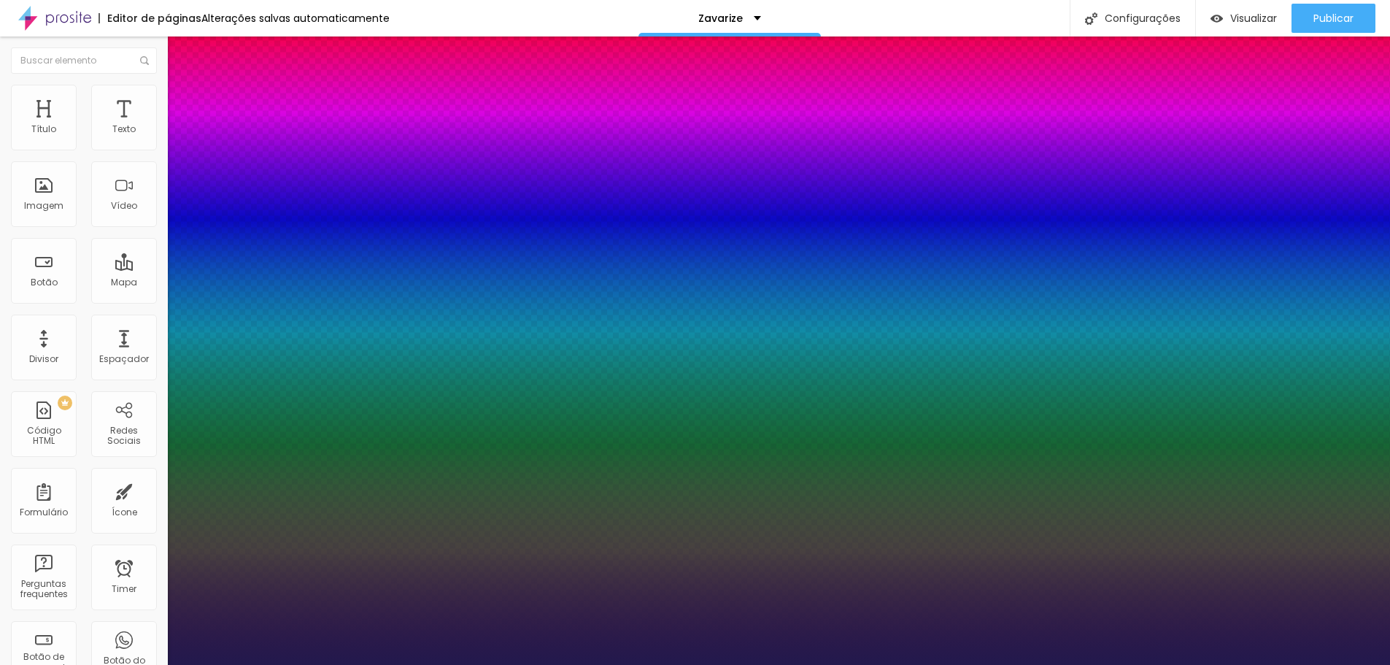
type input "24"
type input "1"
type input "25"
type input "1"
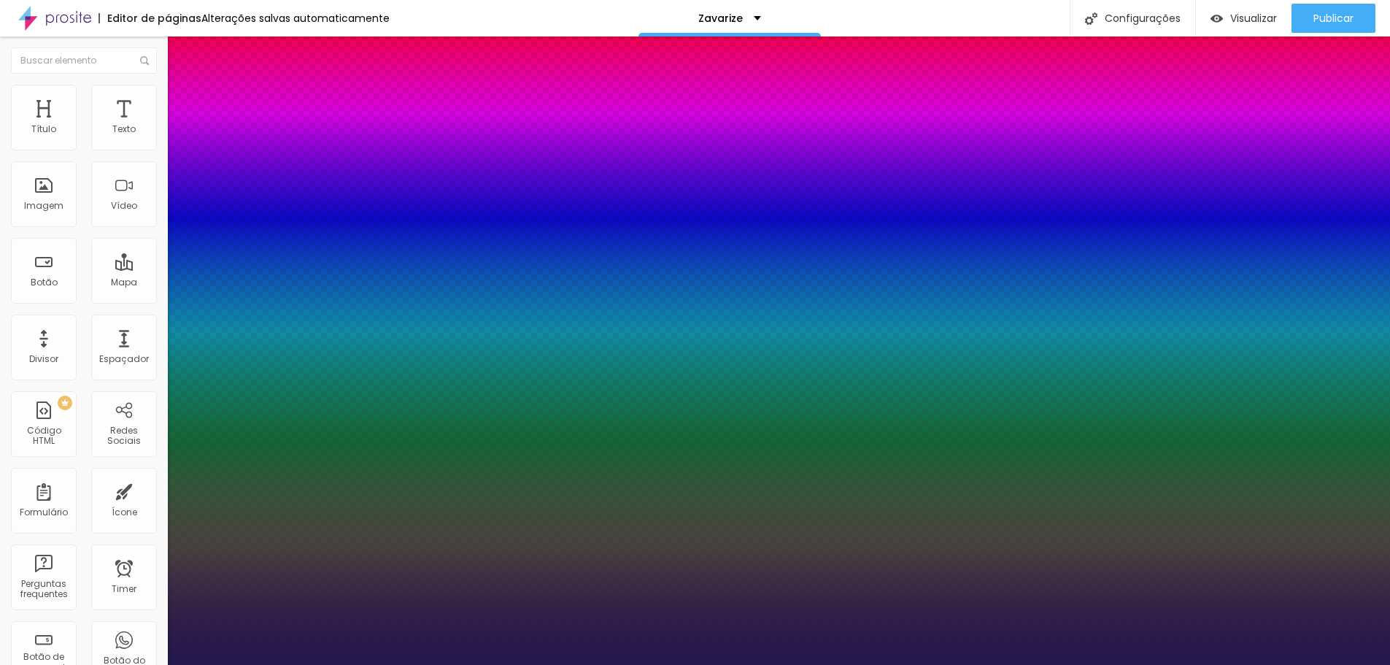
drag, startPoint x: 198, startPoint y: 410, endPoint x: 207, endPoint y: 410, distance: 8.8
type input "25"
type input "1"
click at [256, 664] on div at bounding box center [695, 665] width 1390 height 0
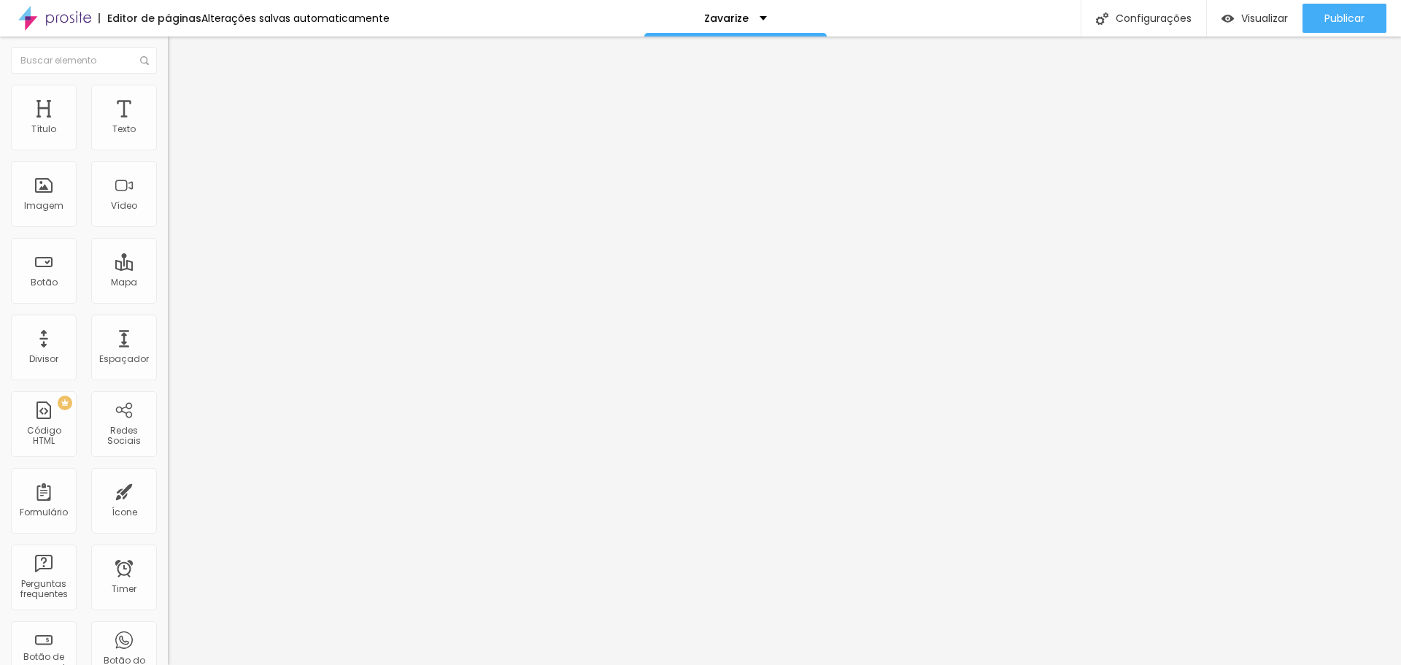
click at [175, 134] on icon "button" at bounding box center [178, 131] width 6 height 6
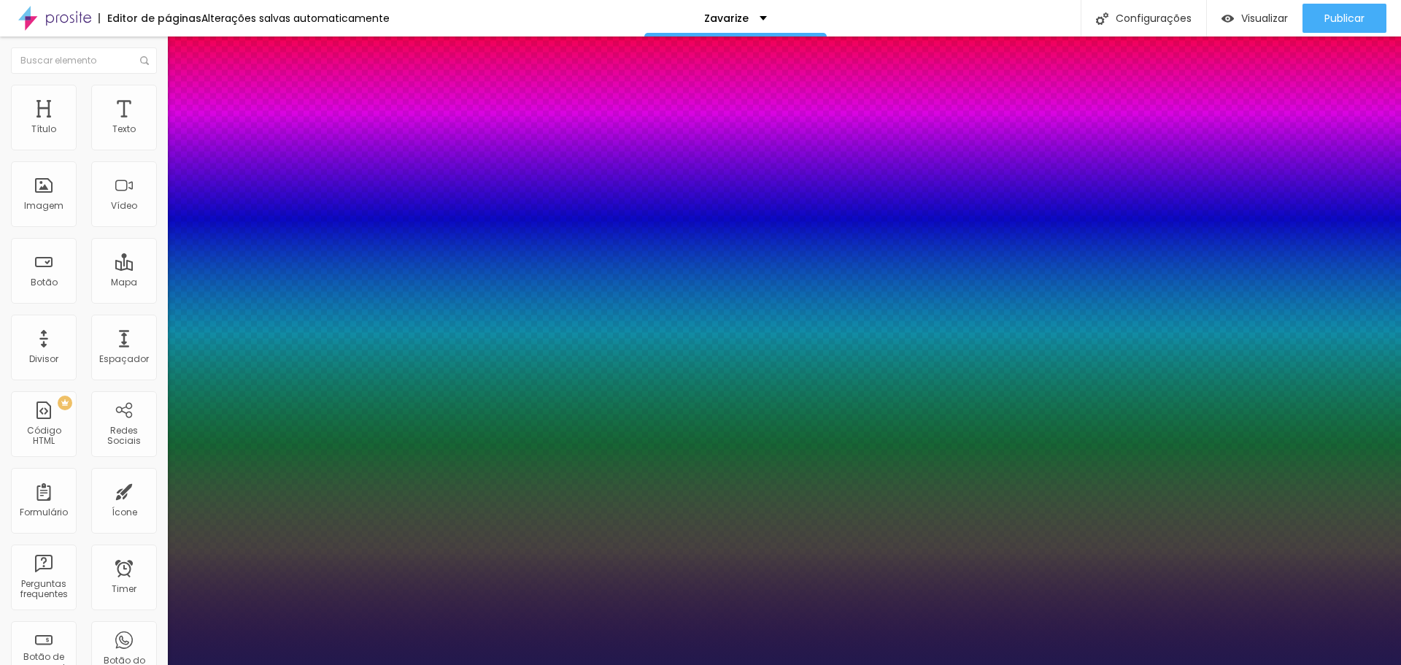
select select "Chivo"
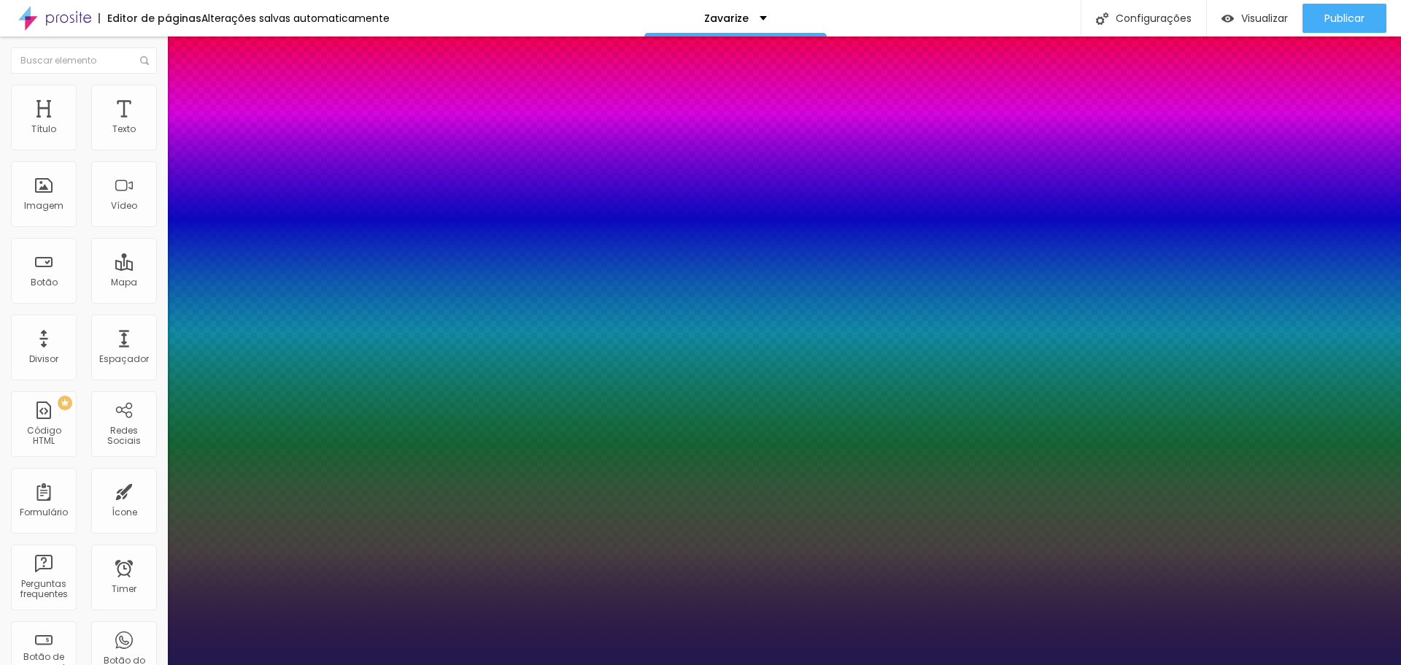
click at [551, 664] on div at bounding box center [700, 665] width 1401 height 0
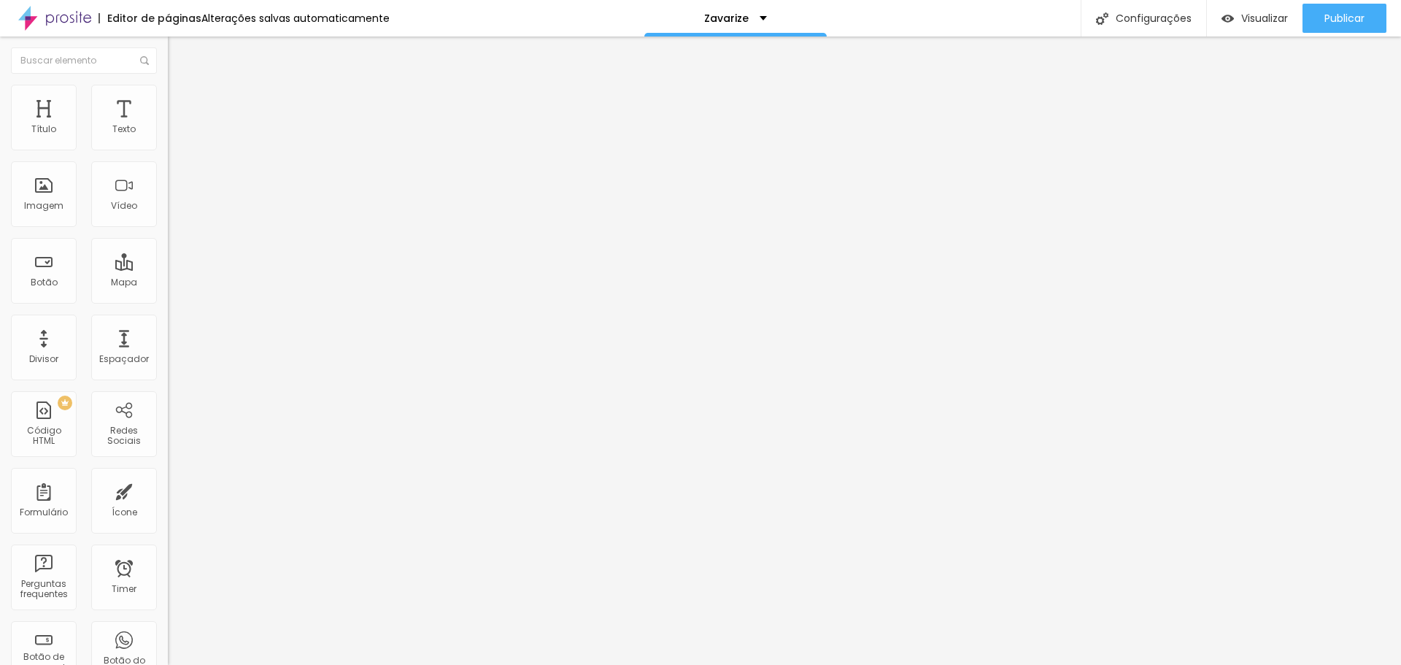
click at [174, 212] on icon "button" at bounding box center [178, 207] width 9 height 9
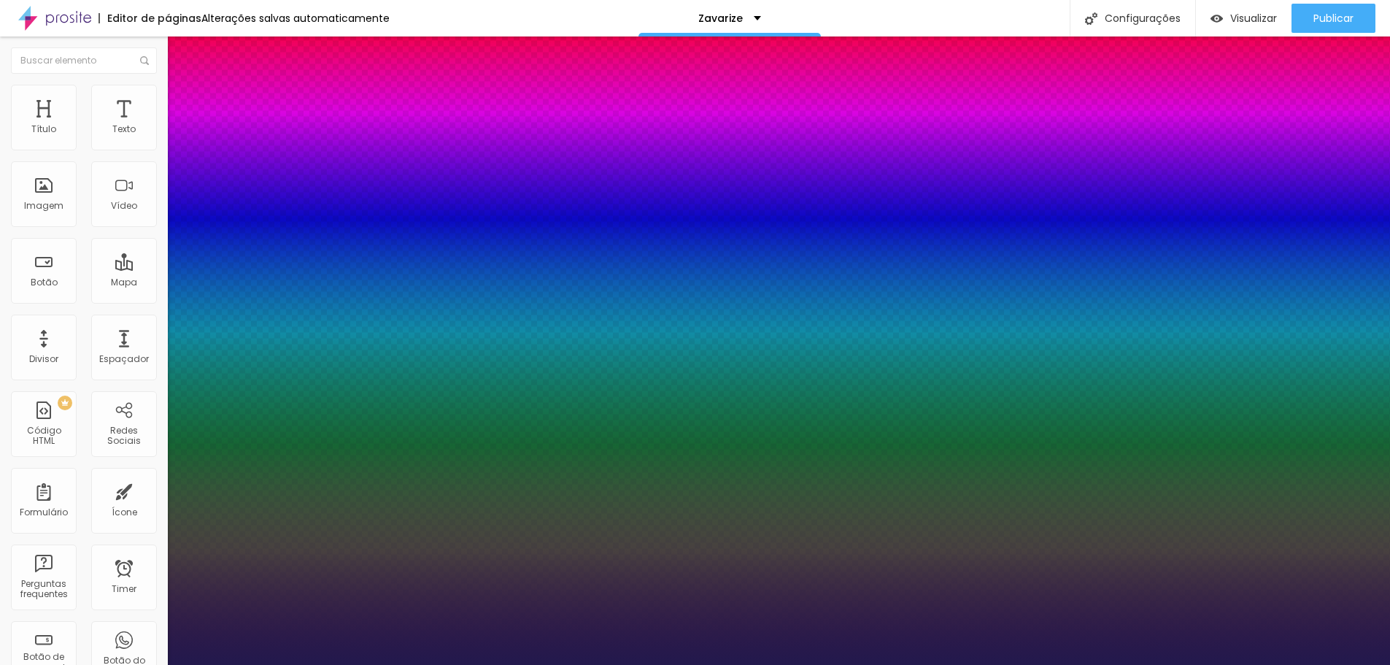
type input "1"
select select "Chivo"
type input "1"
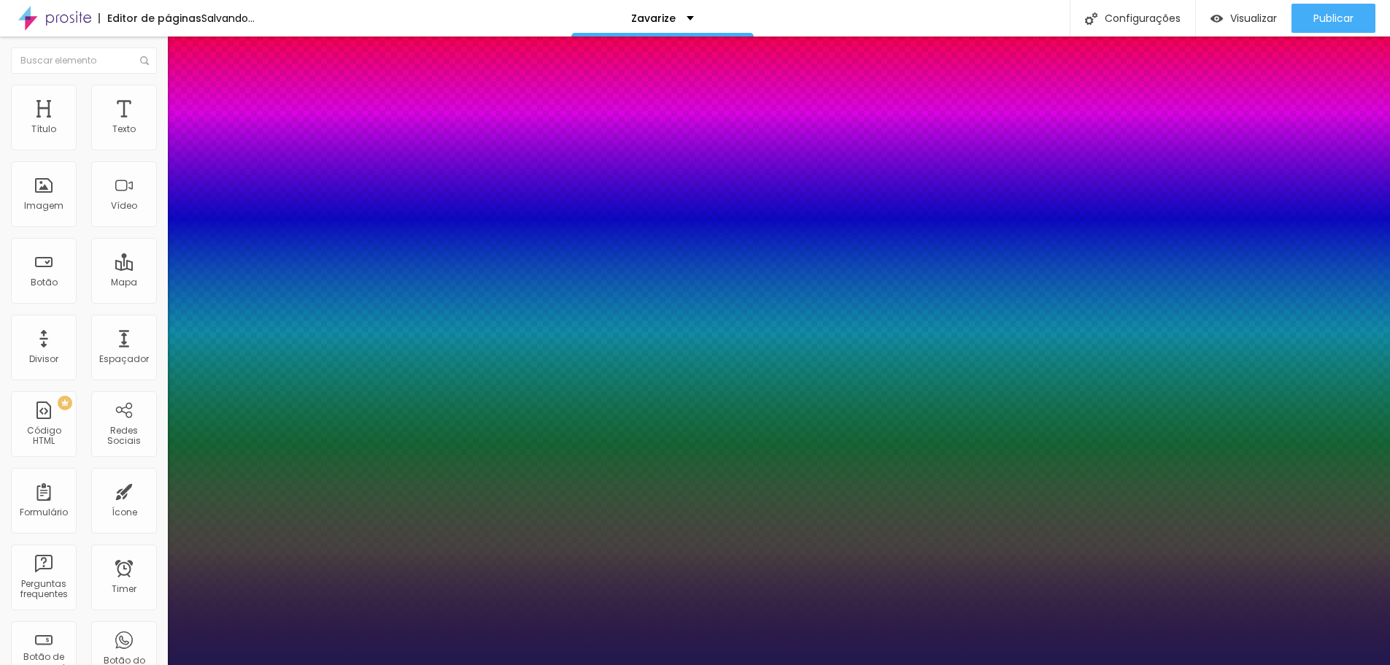
click at [465, 664] on div at bounding box center [695, 665] width 1390 height 0
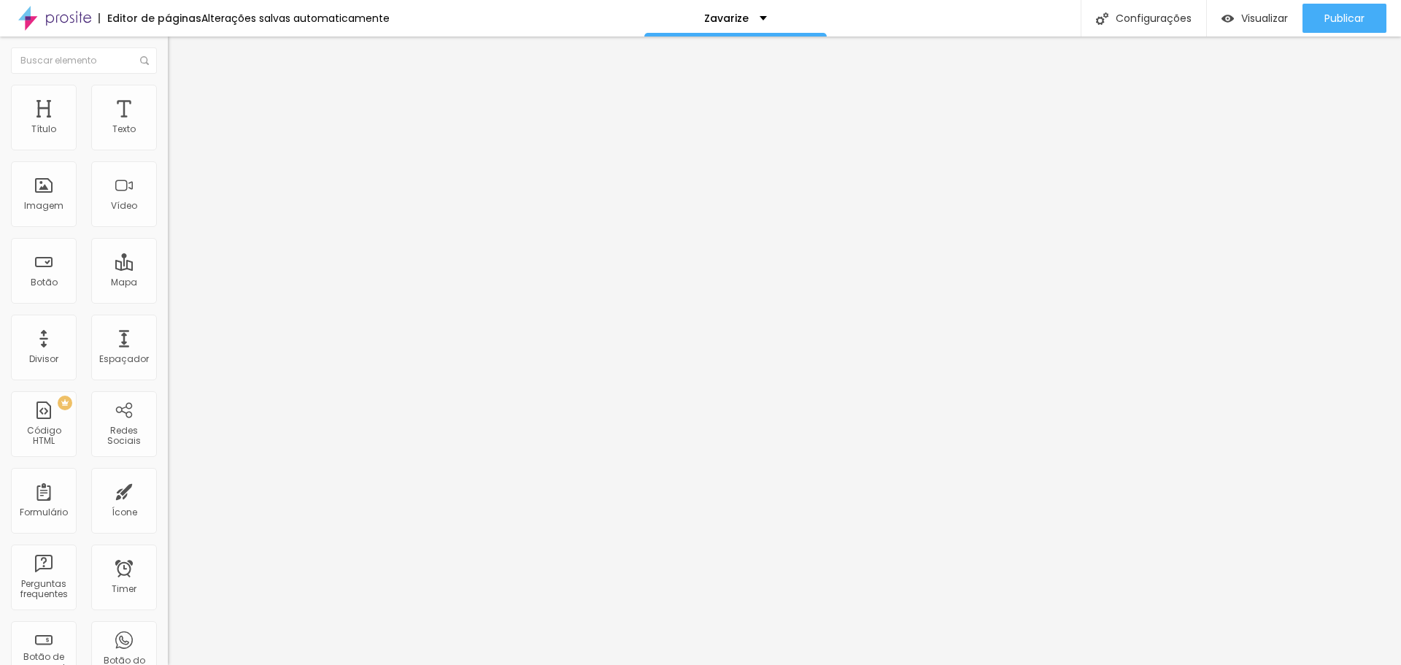
click at [168, 88] on img at bounding box center [174, 91] width 13 height 13
click at [168, 83] on img at bounding box center [174, 76] width 13 height 13
click at [168, 436] on div "Editar Título Estilo Avançado Tamanho Titulo 1 H1 Titulo 2 H2 Titulo 3 H3 Titul…" at bounding box center [252, 350] width 168 height 628
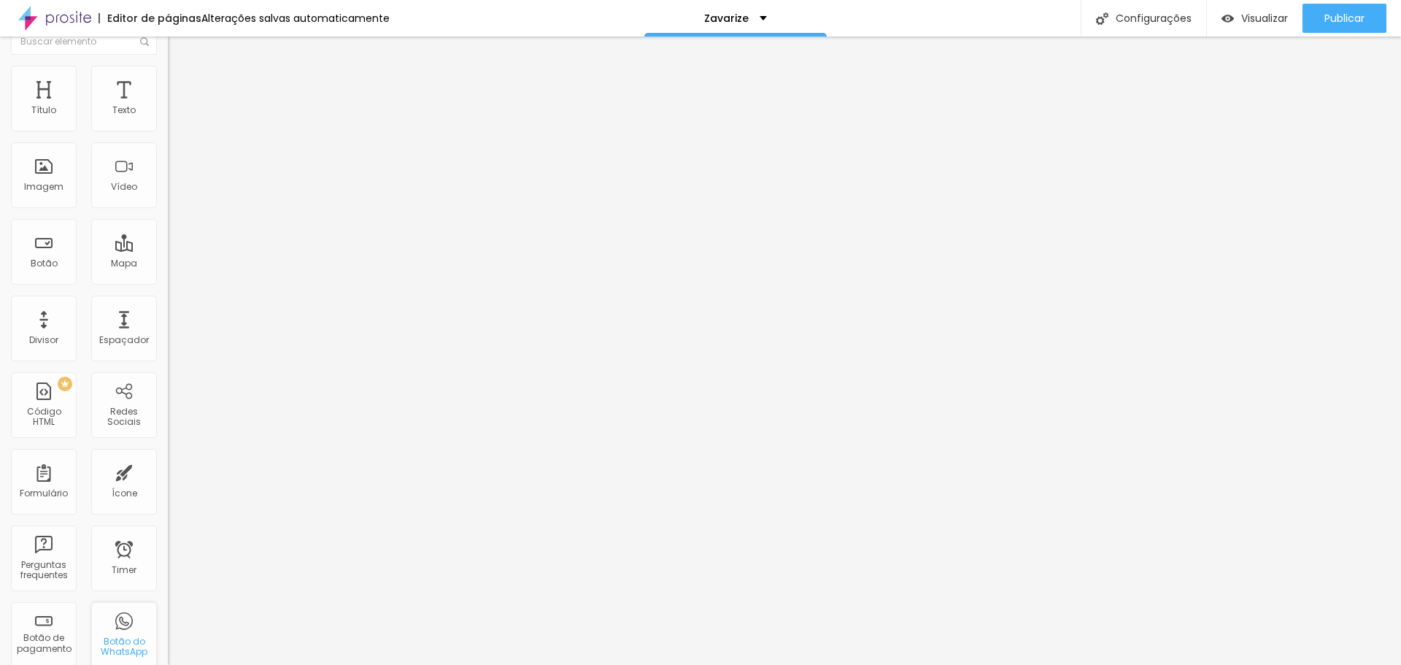
scroll to position [0, 0]
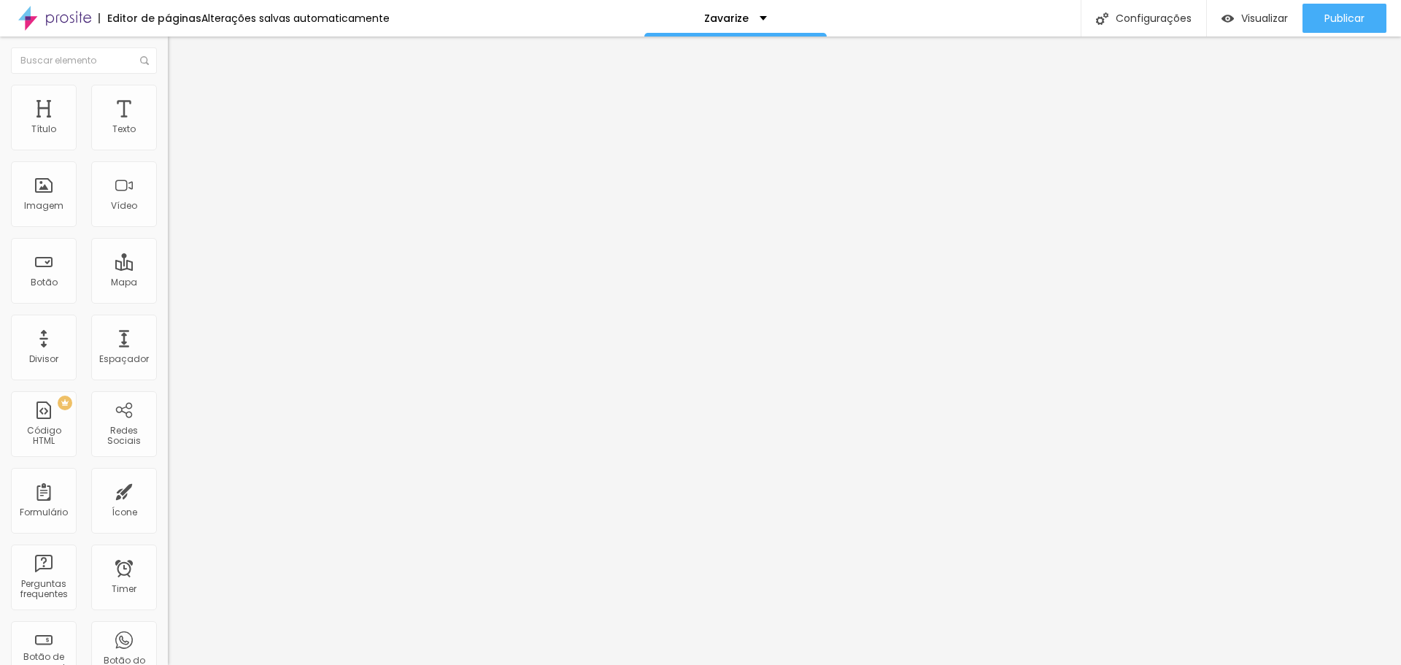
click at [168, 92] on li "Avançado" at bounding box center [252, 92] width 168 height 15
click at [168, 83] on img at bounding box center [174, 76] width 13 height 13
click at [179, 55] on img "button" at bounding box center [185, 53] width 12 height 12
click at [179, 56] on img "button" at bounding box center [185, 53] width 12 height 12
click at [168, 47] on button "Editar Texto" at bounding box center [252, 53] width 168 height 34
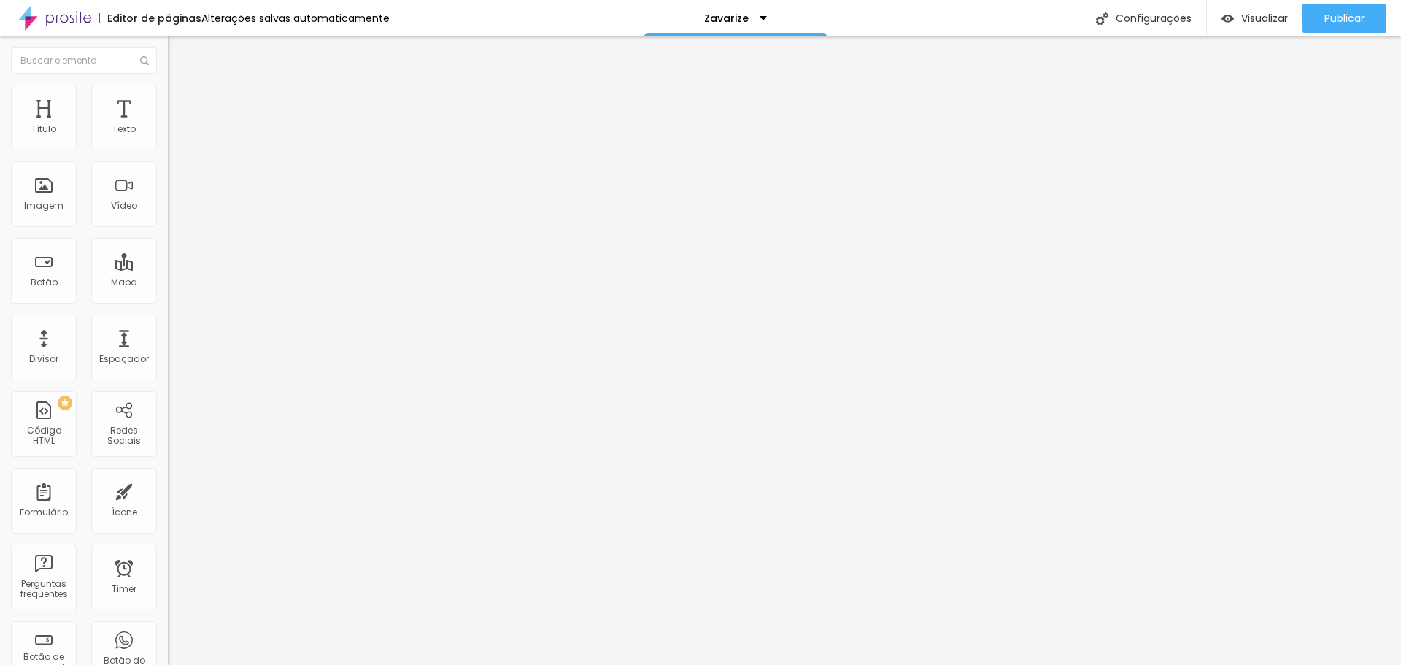
click at [168, 351] on div "Editar Texto Estilo Avançado 14 Tamanho do texto 0.8 Espaço entre letras 1.2 Al…" at bounding box center [252, 350] width 168 height 628
click at [179, 54] on img "button" at bounding box center [185, 53] width 12 height 12
click at [179, 50] on img "button" at bounding box center [185, 53] width 12 height 12
click at [168, 140] on button "button" at bounding box center [178, 132] width 20 height 15
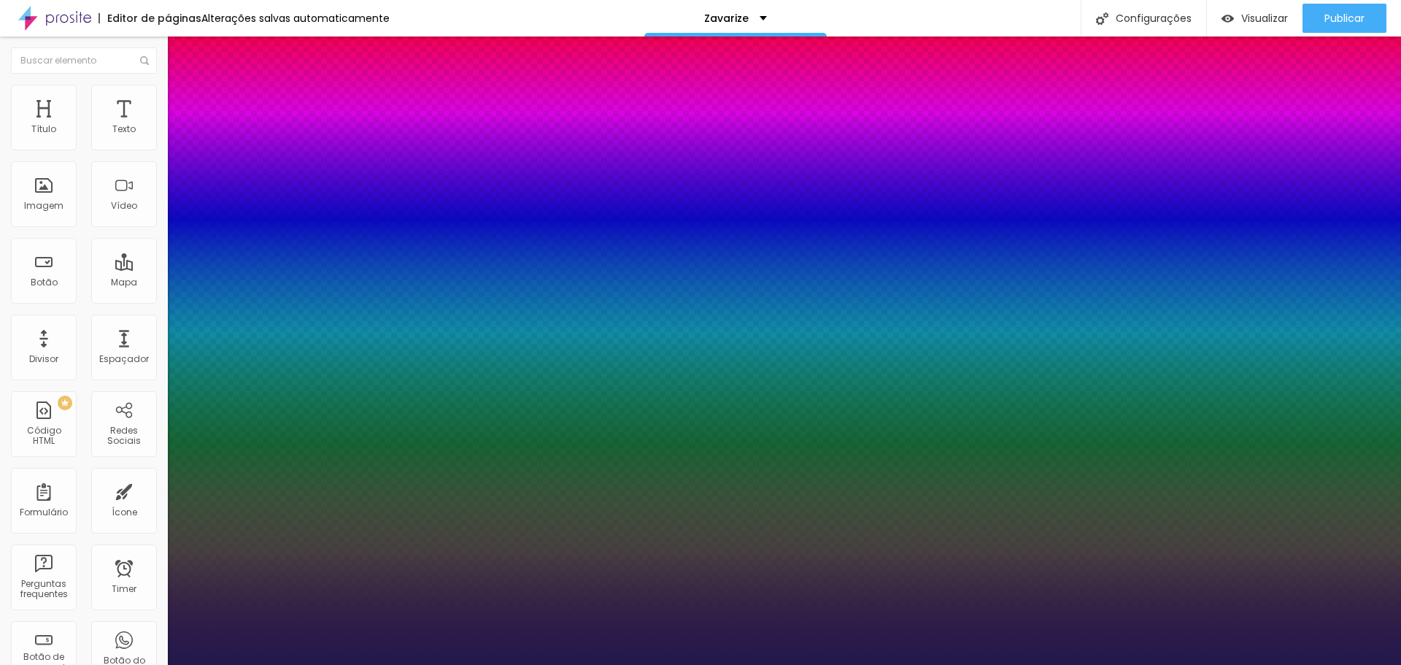
type input "1"
select select "Chivo"
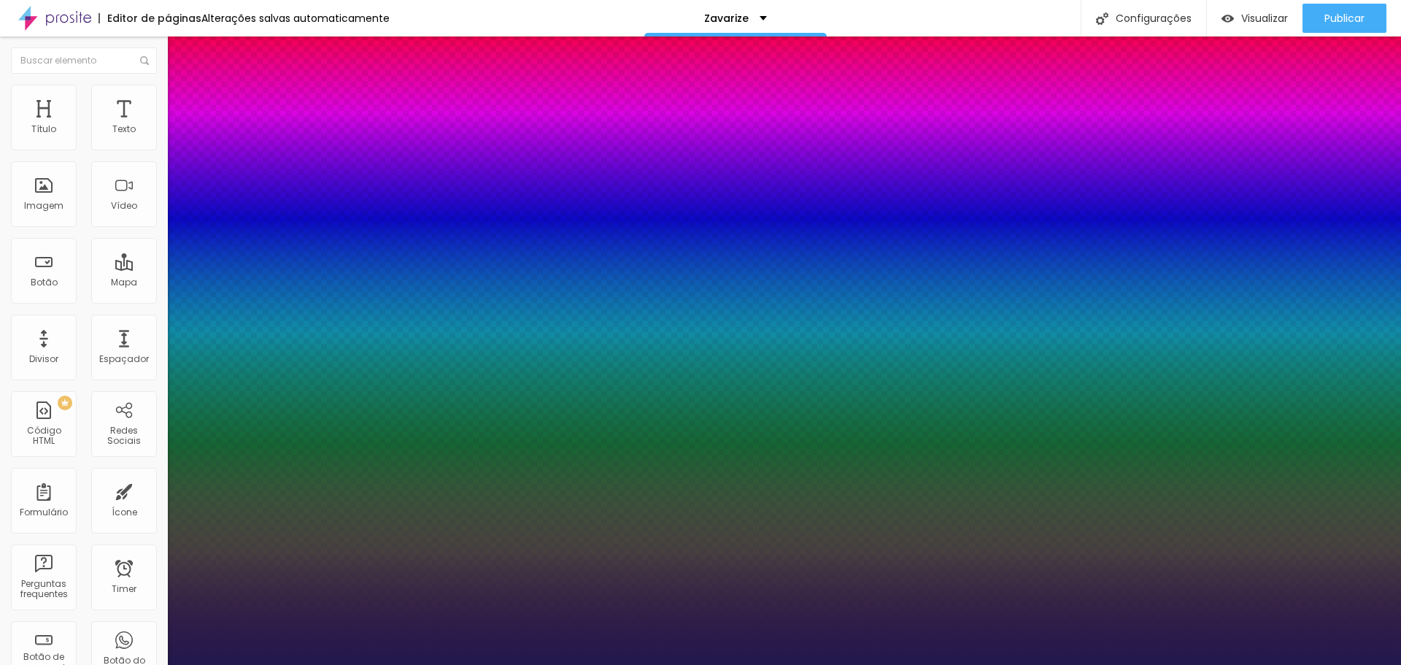
type input "1"
click at [35, 664] on div at bounding box center [700, 665] width 1401 height 0
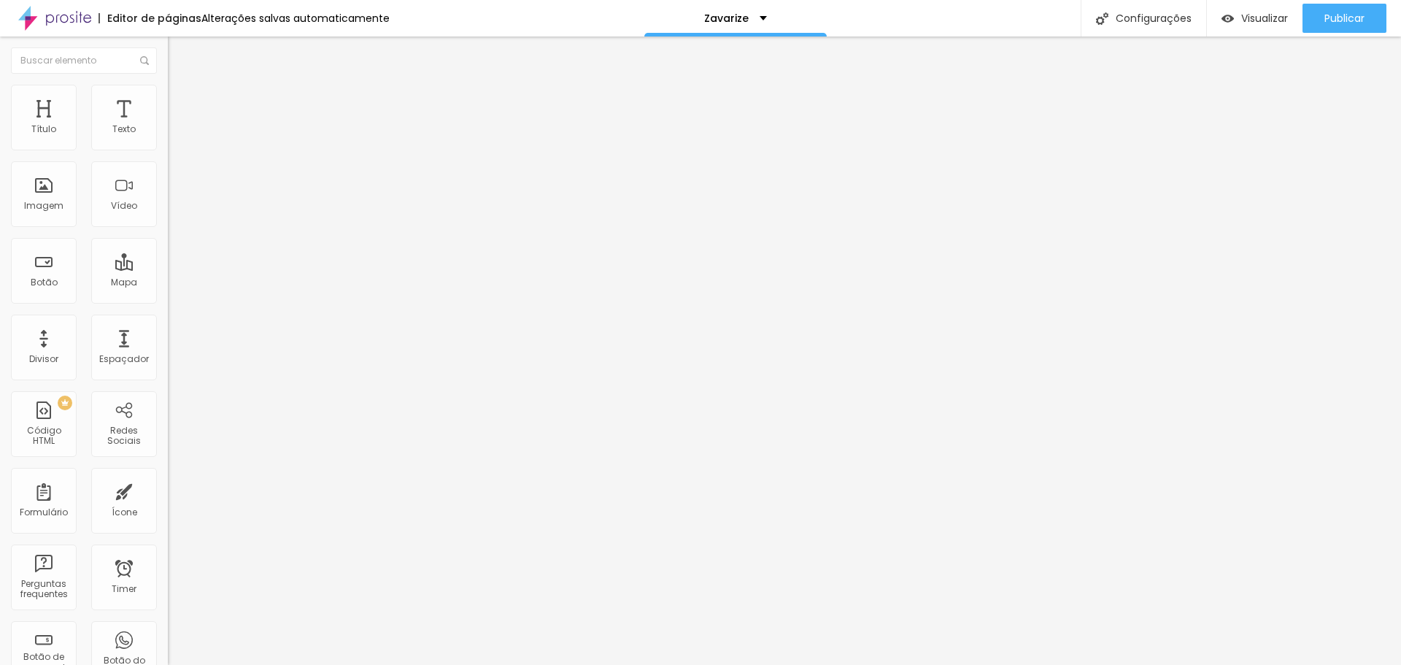
click at [174, 136] on icon "button" at bounding box center [178, 131] width 9 height 9
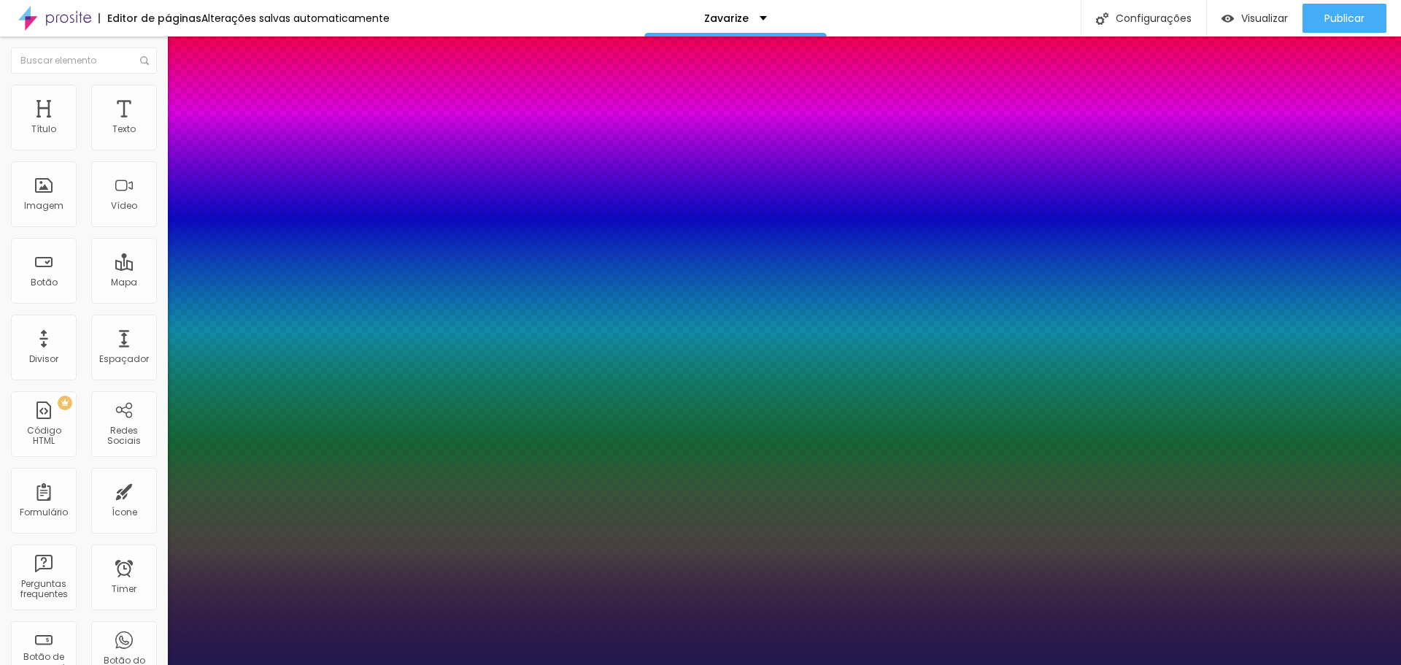
type input "1"
type input "0.1"
type input "1"
type input "0.2"
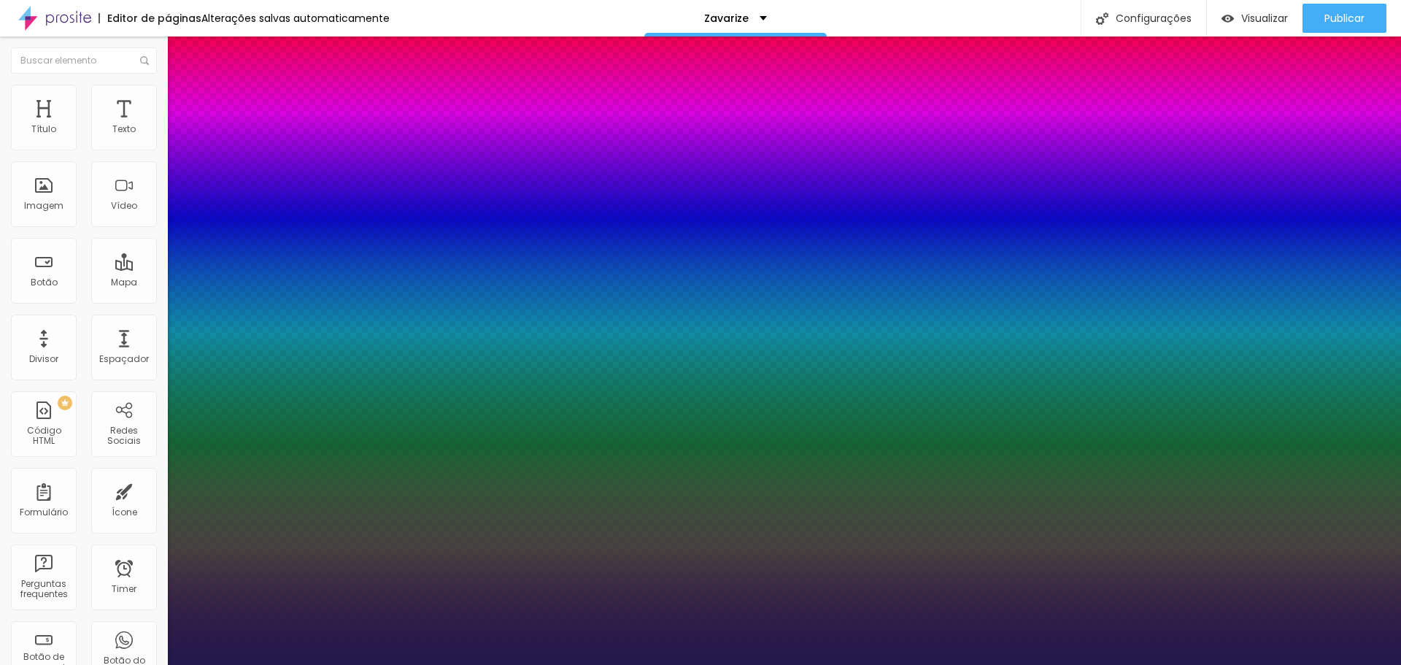
type input "0.2"
type input "1"
type input "0.3"
type input "1"
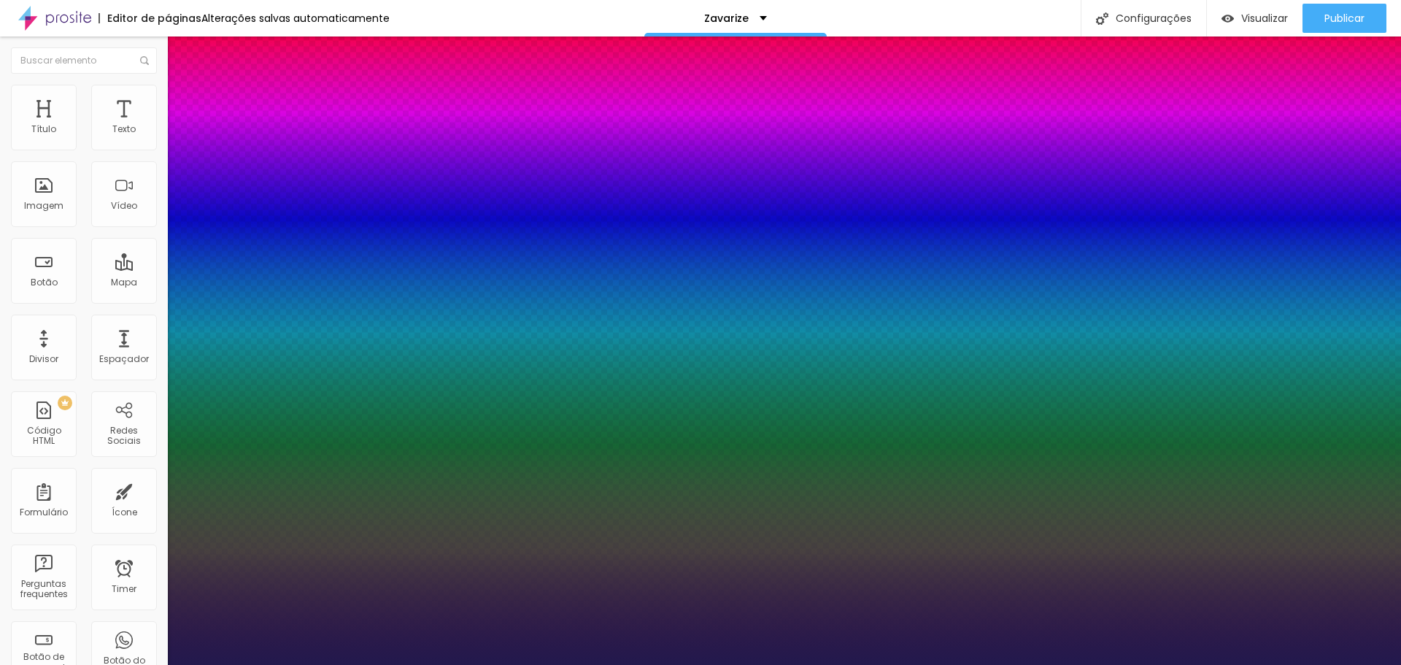
type input "0.5"
type input "1"
type input "0.6"
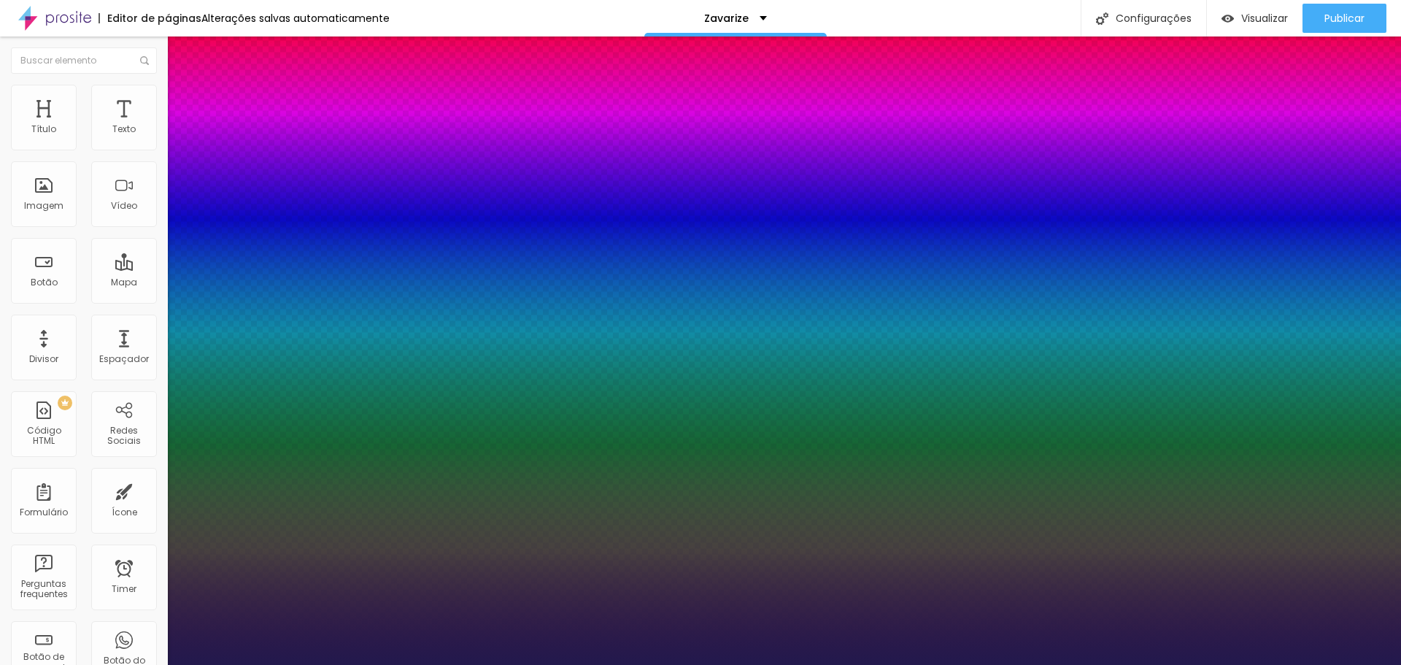
type input "1"
type input "0.3"
type input "1"
type input "0"
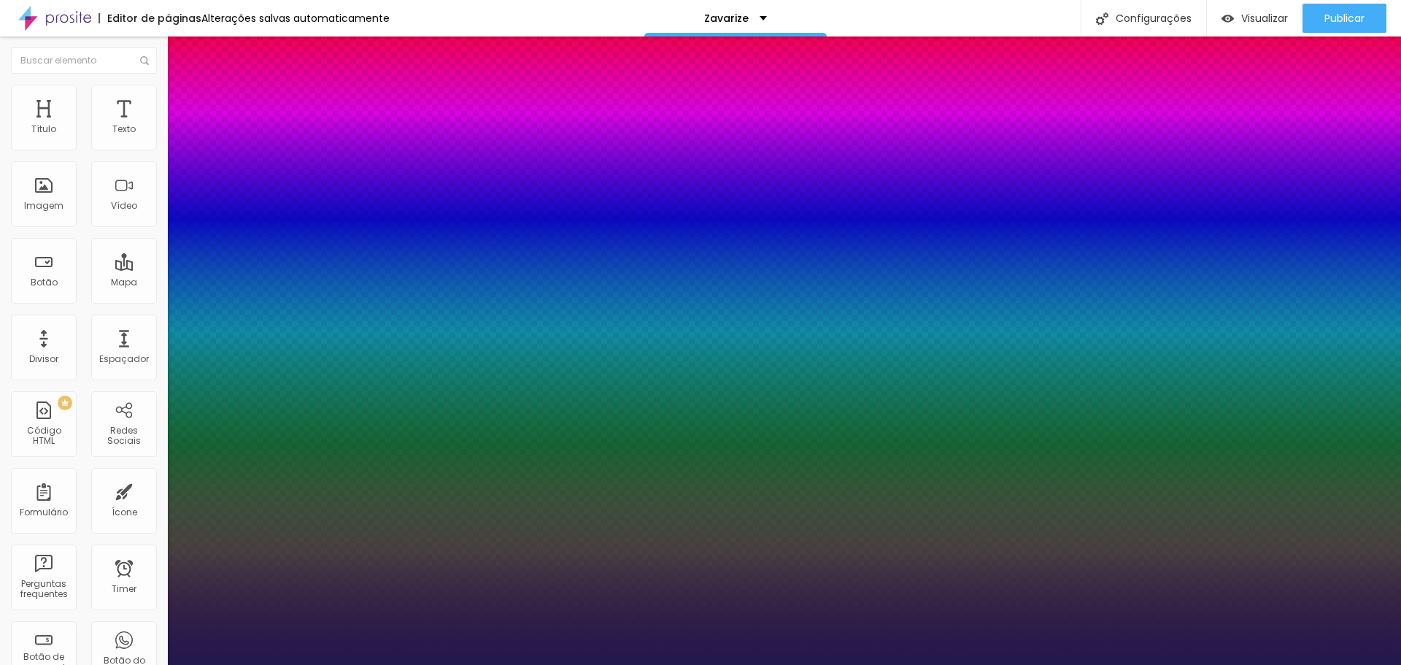
type input "0"
drag, startPoint x: 185, startPoint y: 285, endPoint x: 150, endPoint y: 281, distance: 35.2
type input "1"
type input "15"
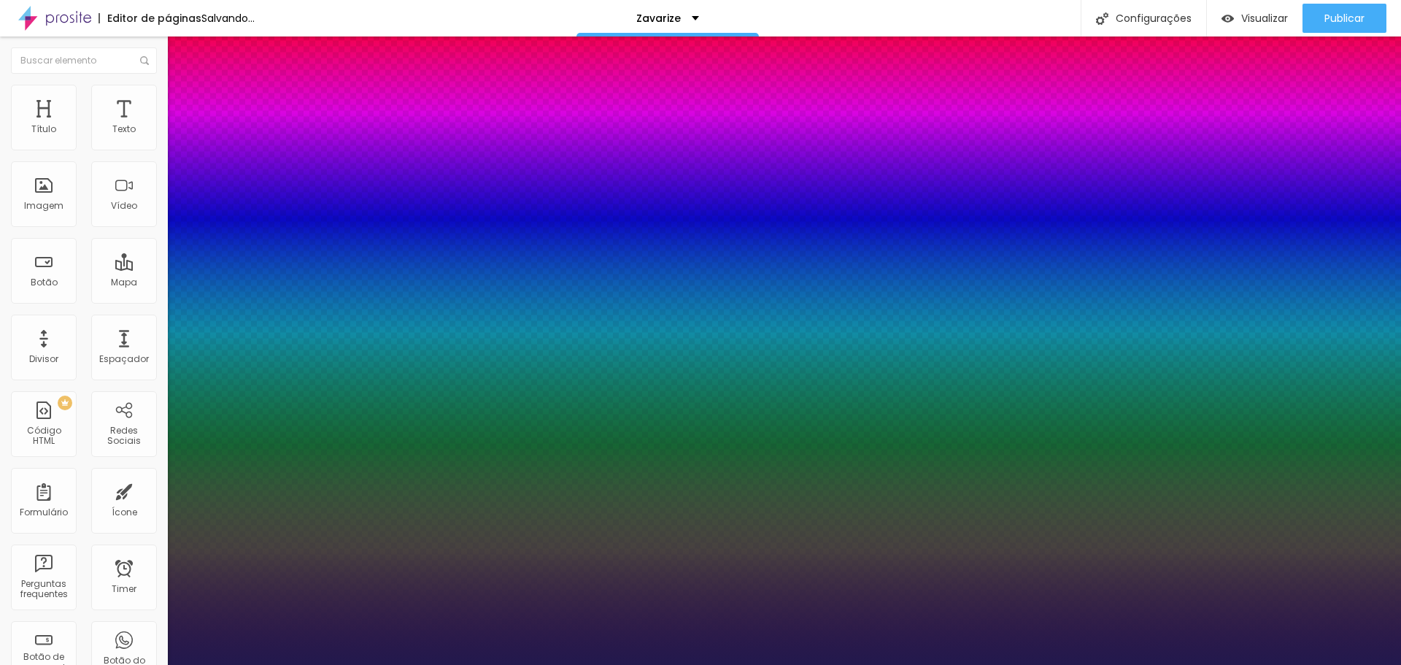
type input "15"
type input "1"
type input "15"
type input "1"
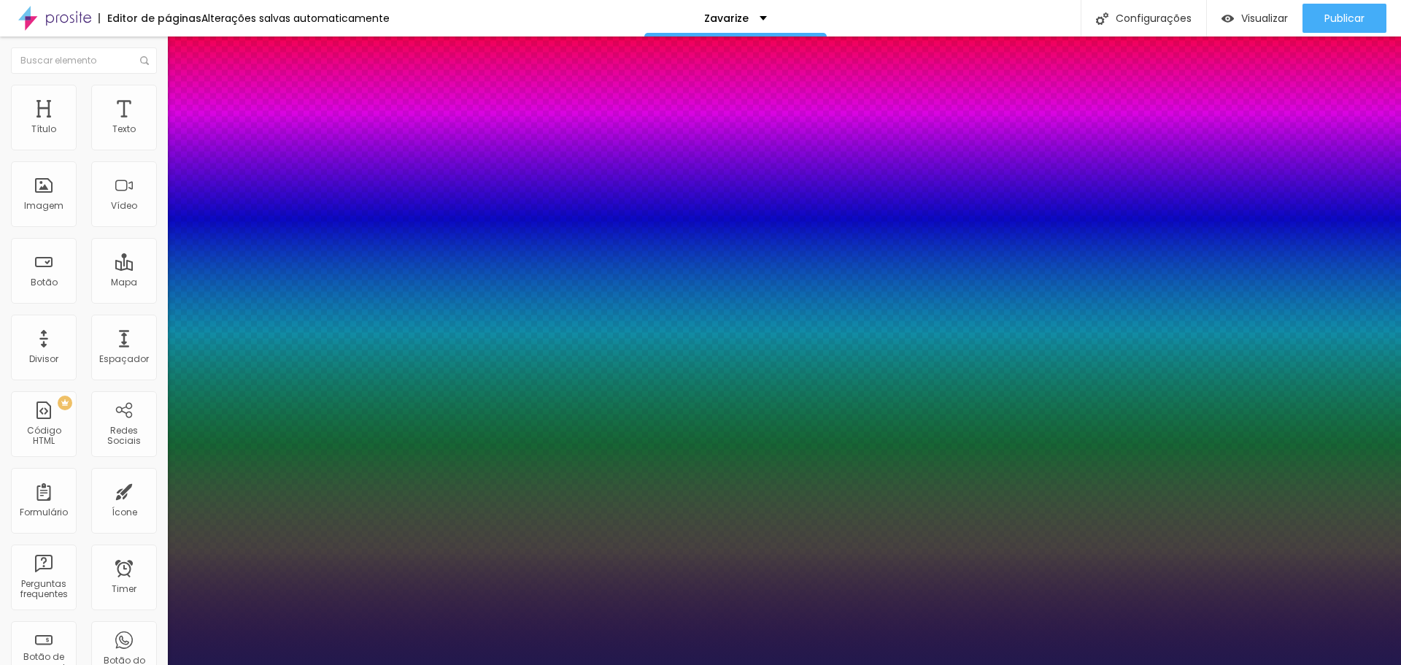
type input "1.2"
type input "1"
type input "1.3"
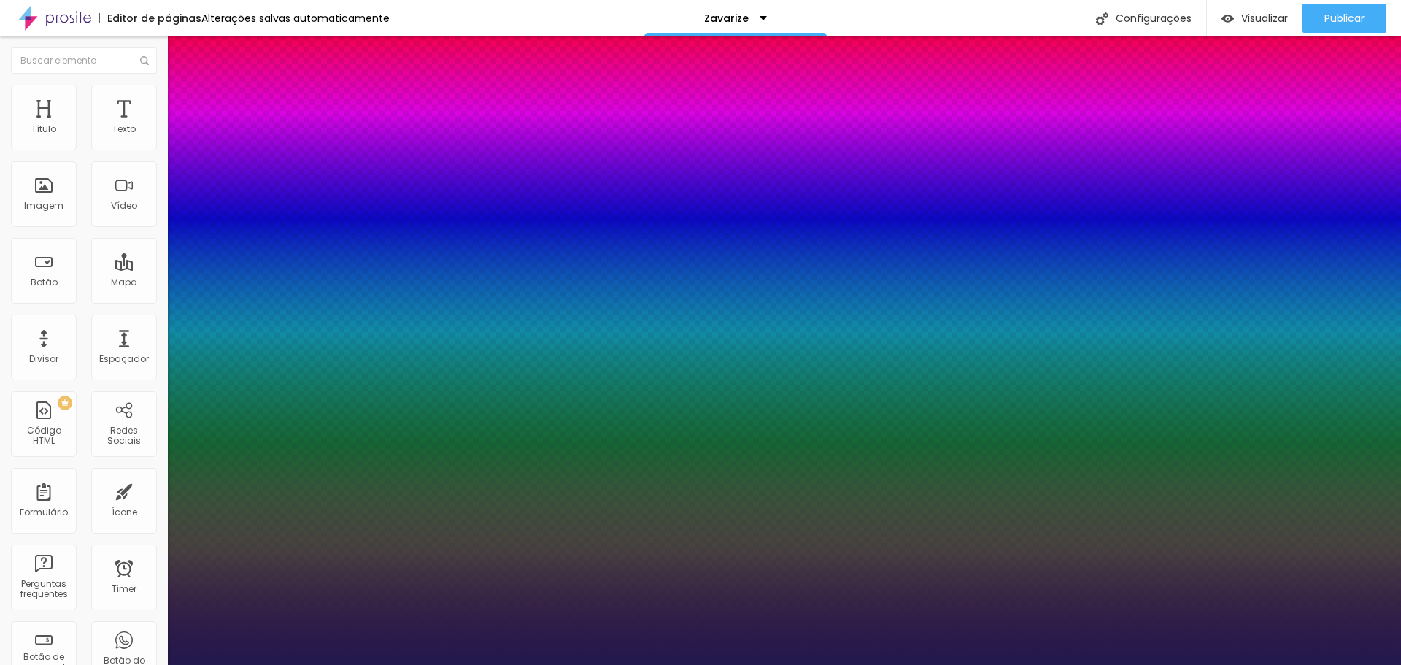
type input "1"
click at [63, 664] on div at bounding box center [700, 665] width 1401 height 0
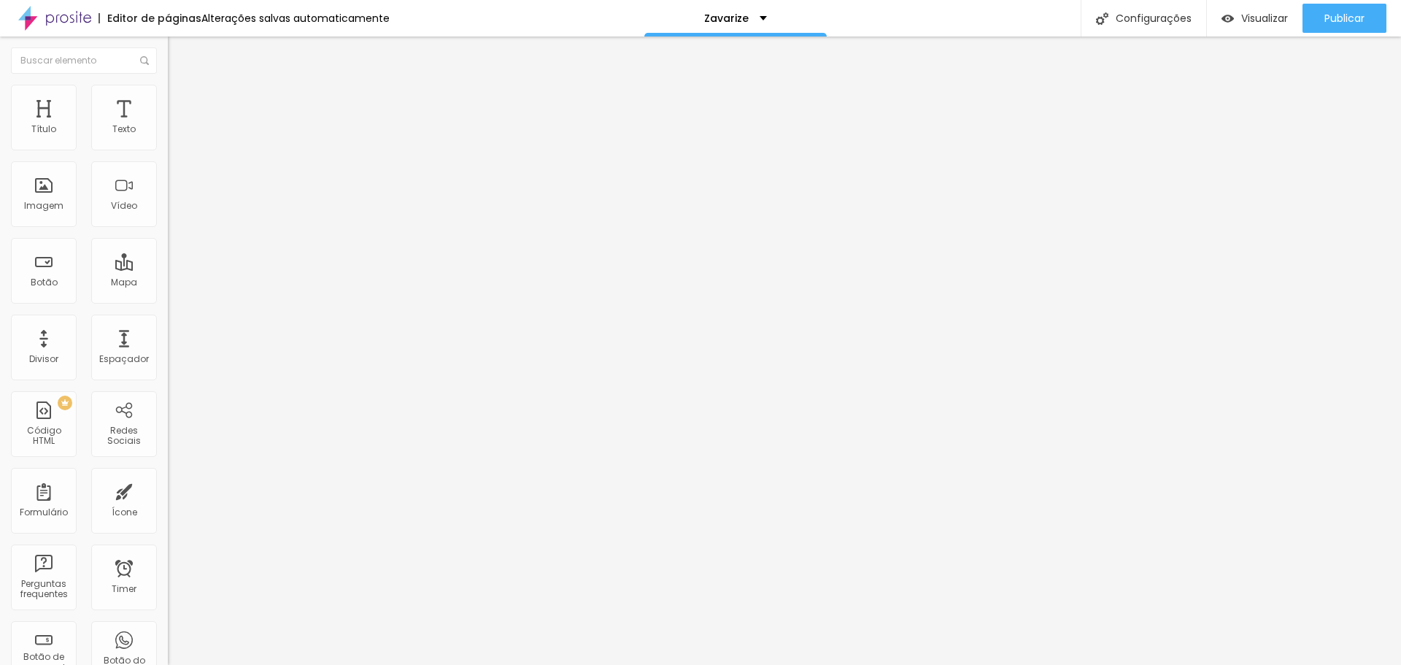
click at [174, 136] on icon "button" at bounding box center [178, 131] width 9 height 9
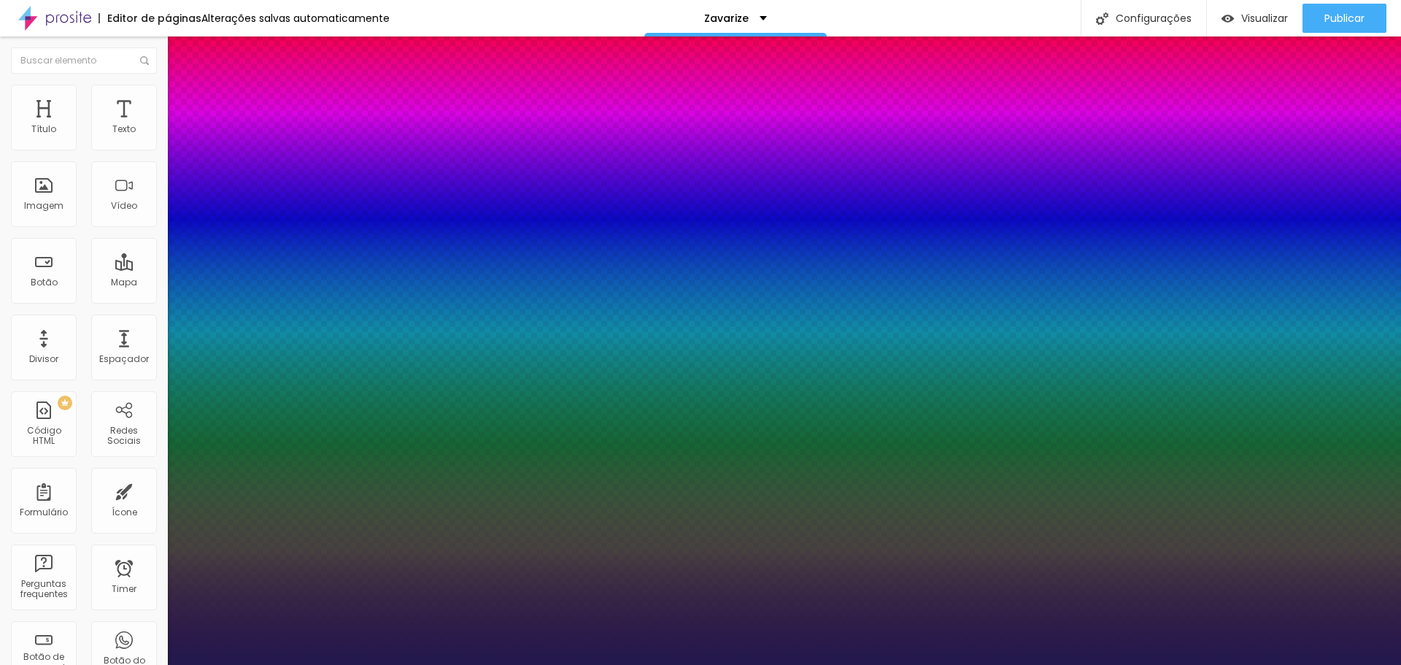
type input "14"
type input "15"
type input "16"
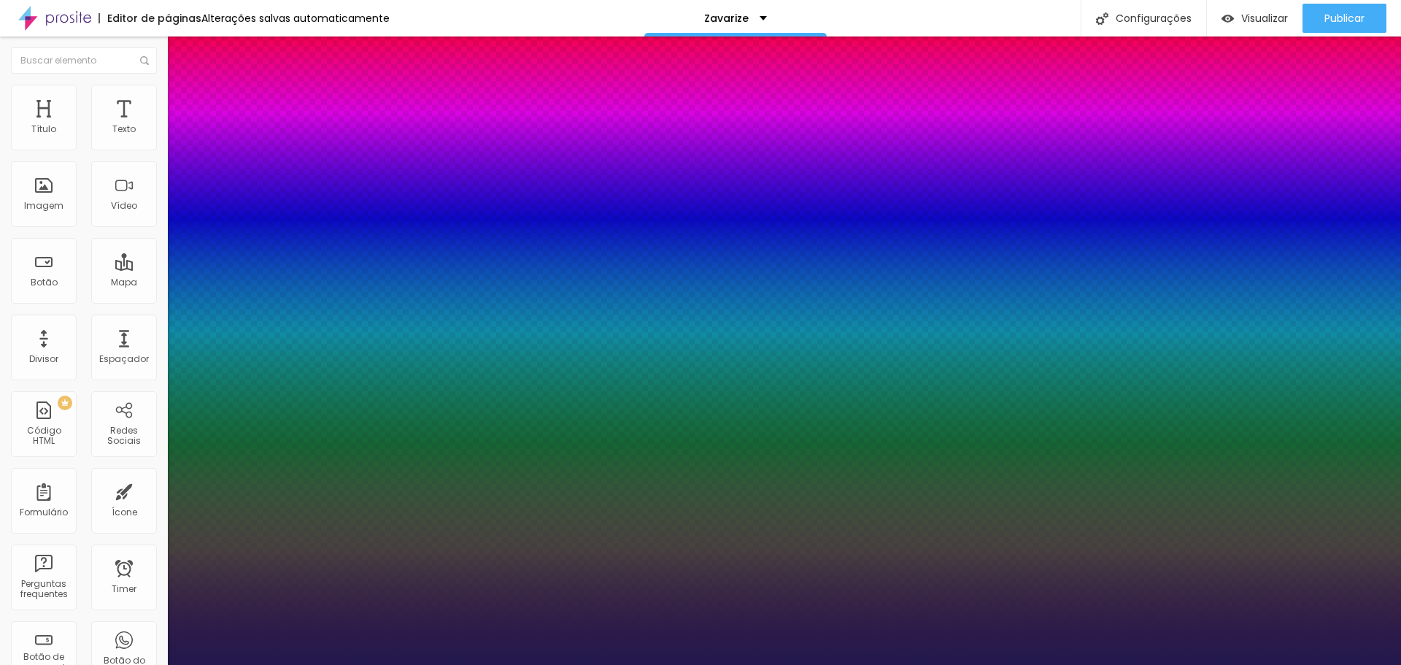
type input "16"
type input "15"
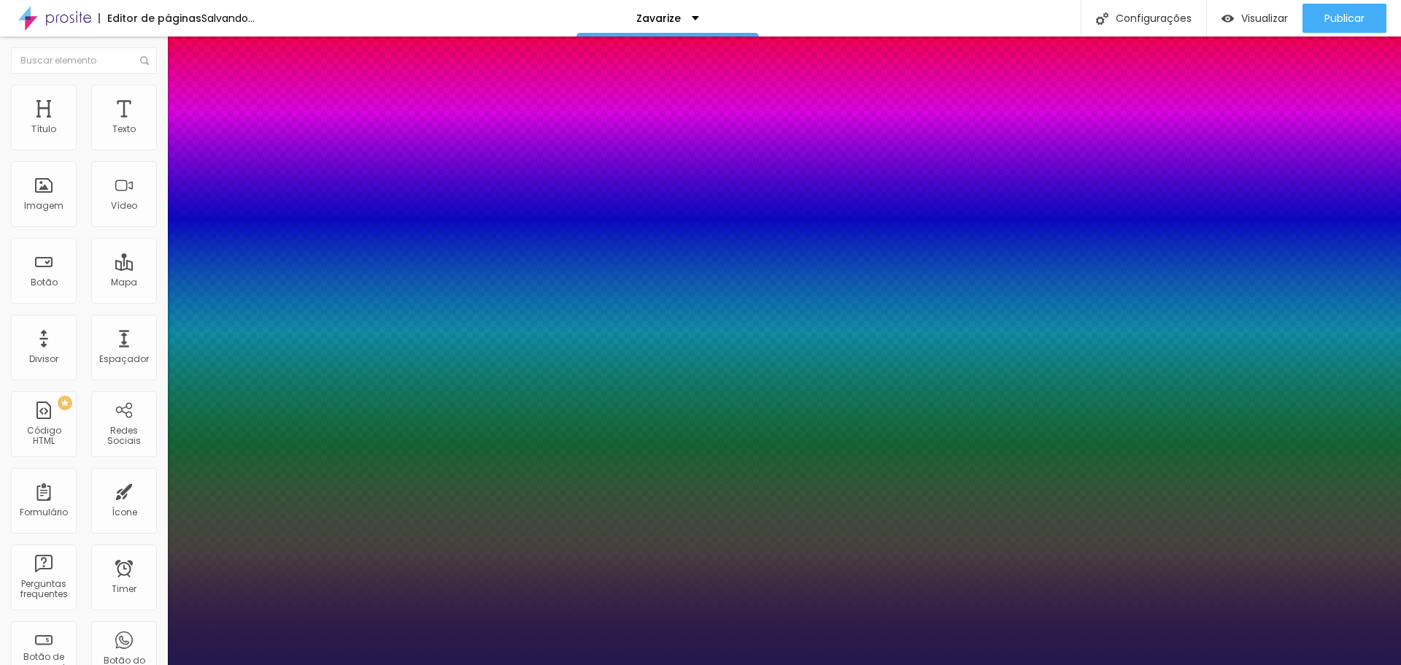
type input "0"
drag, startPoint x: 190, startPoint y: 316, endPoint x: 139, endPoint y: 316, distance: 51.1
type input "0"
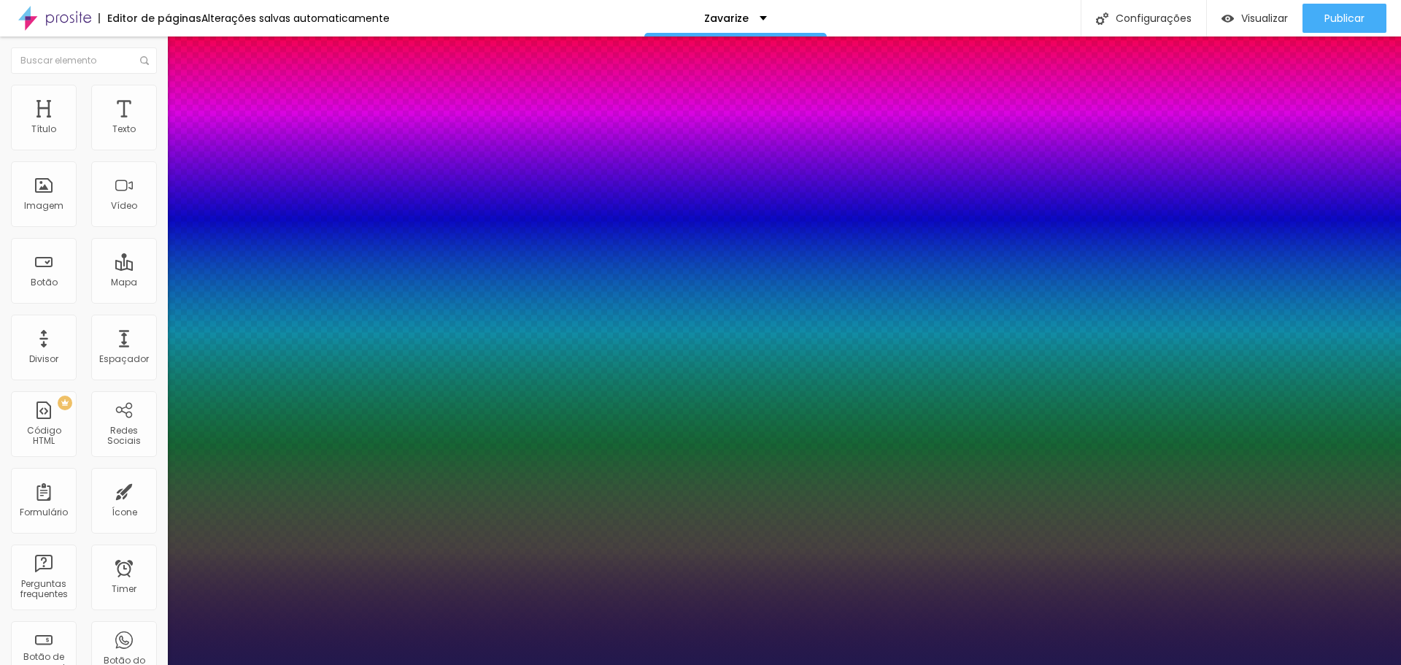
type input "1.1"
type input "1.2"
click at [505, 664] on div at bounding box center [700, 665] width 1401 height 0
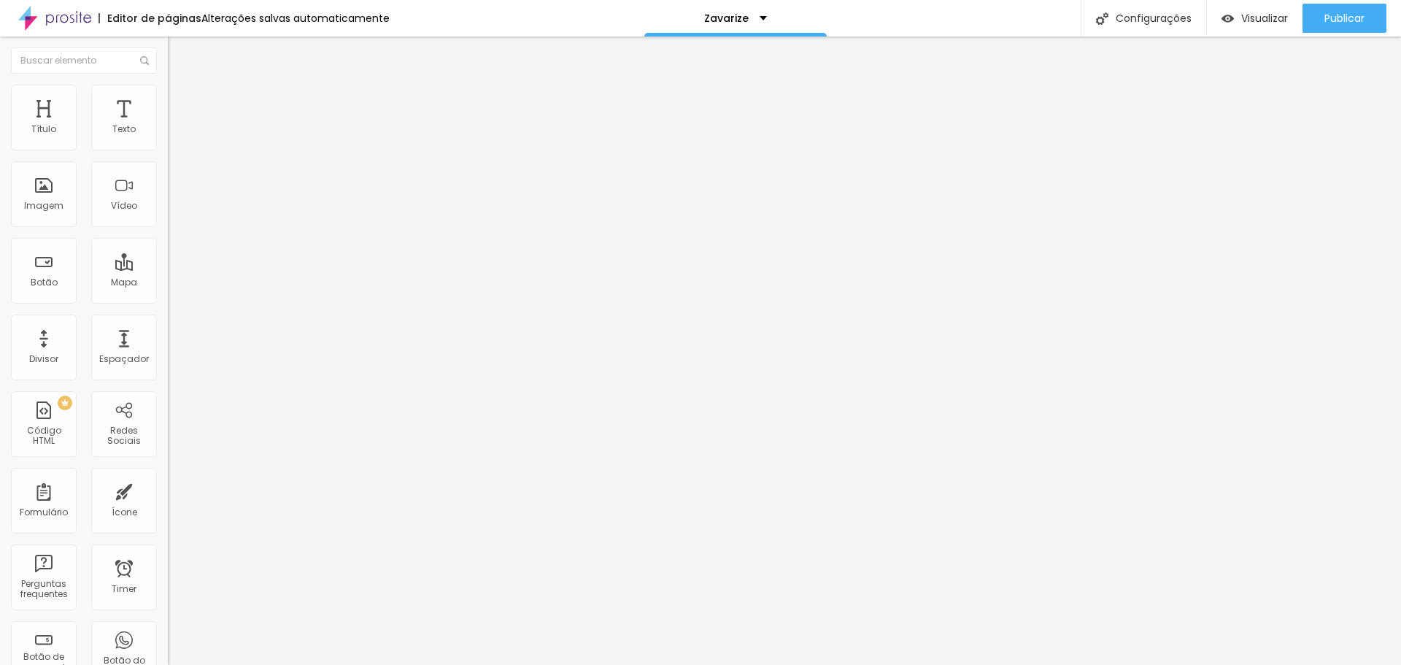
click at [175, 134] on icon "button" at bounding box center [178, 131] width 6 height 6
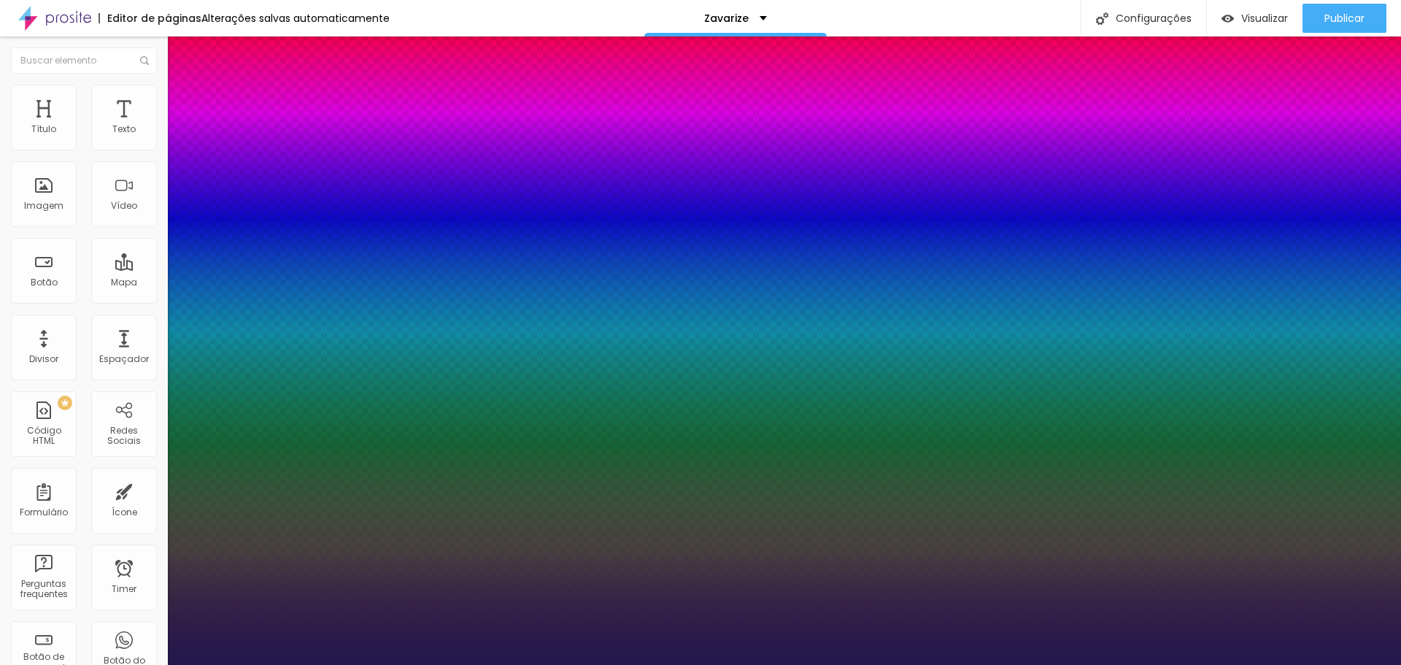
click at [813, 664] on div at bounding box center [700, 665] width 1401 height 0
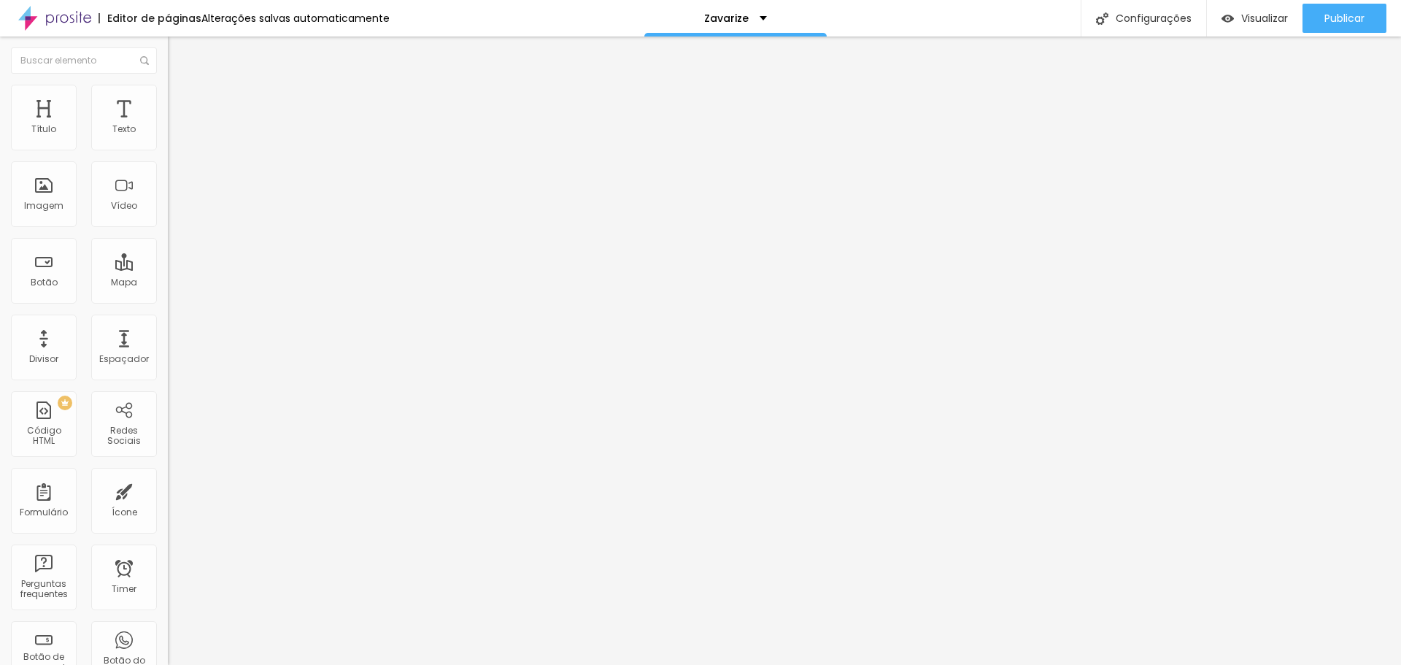
click at [174, 136] on icon "button" at bounding box center [175, 134] width 3 height 3
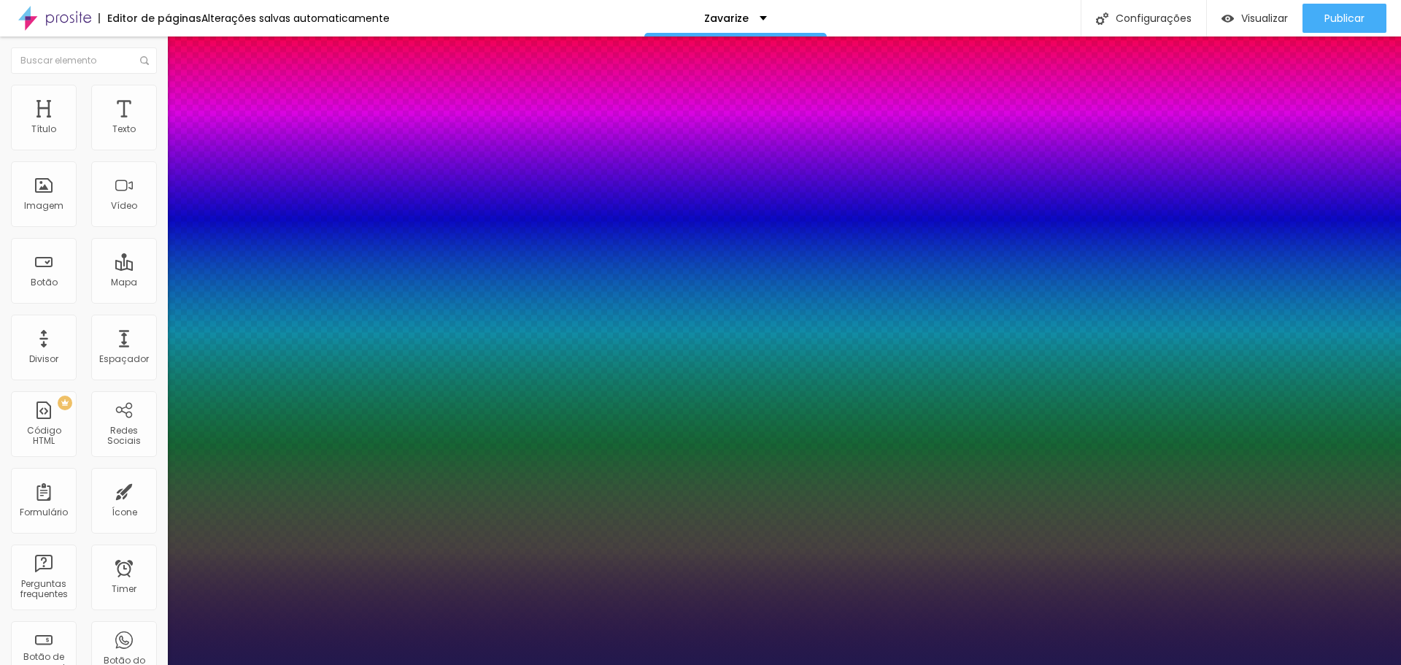
drag, startPoint x: 193, startPoint y: 280, endPoint x: 173, endPoint y: 279, distance: 20.4
drag, startPoint x: 190, startPoint y: 315, endPoint x: 182, endPoint y: 315, distance: 8.0
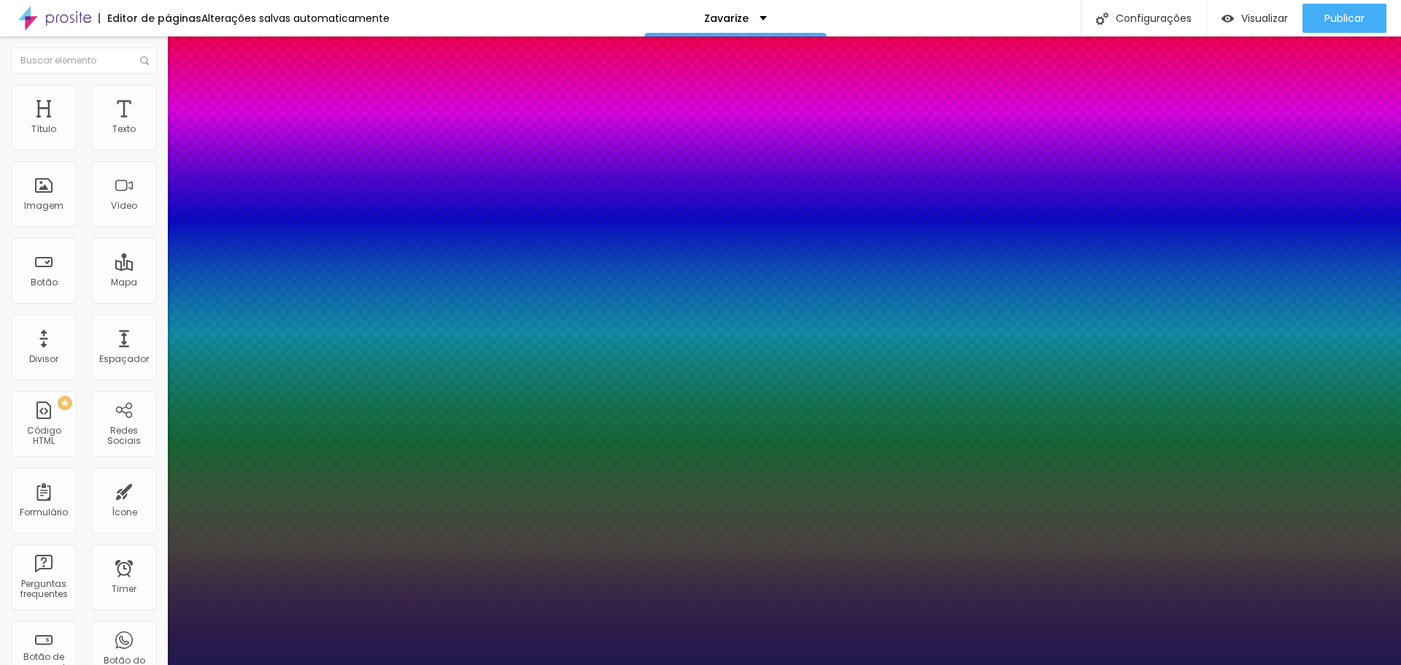
click at [382, 664] on div at bounding box center [700, 665] width 1401 height 0
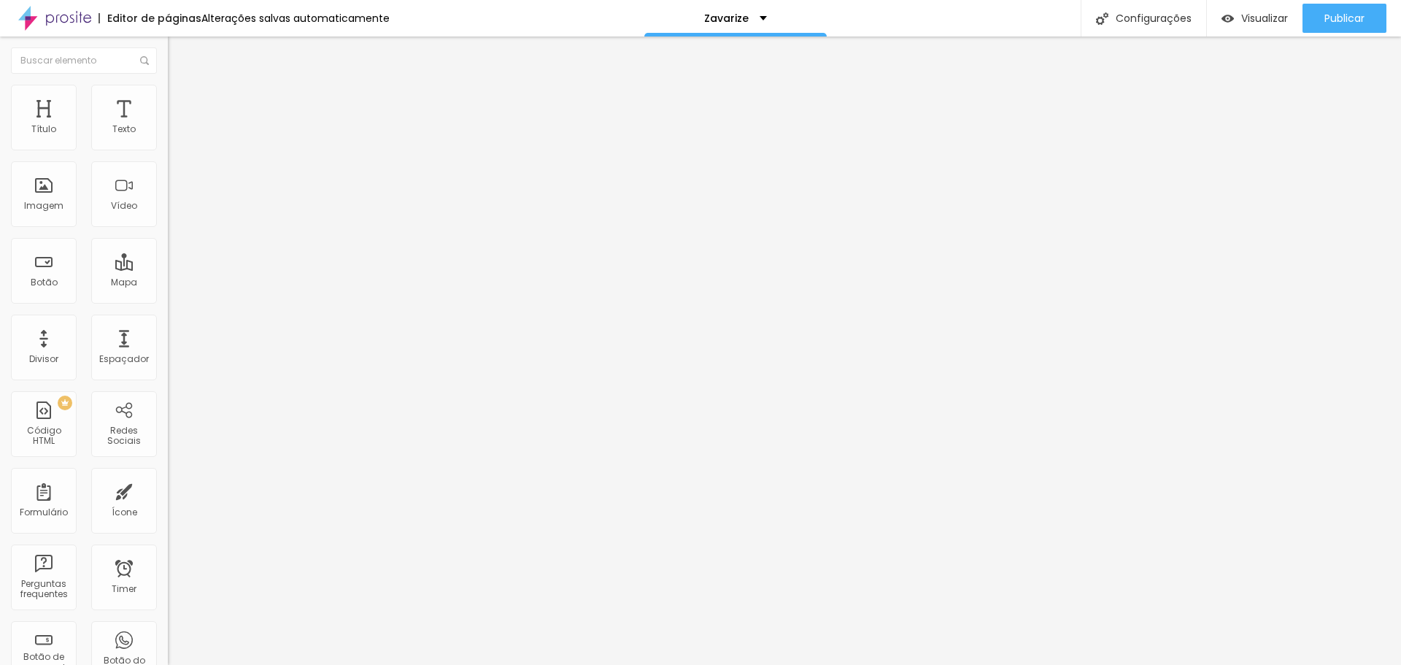
click at [168, 91] on li "Avançado" at bounding box center [252, 92] width 168 height 15
click at [168, 83] on img at bounding box center [174, 76] width 13 height 13
click at [168, 129] on div "Tamanho Titulo 1 H1 Titulo 2 H2 Titulo 3 H3 Titulo 4 H4 Titulo 5 H5 Titulo 6 H6…" at bounding box center [252, 550] width 168 height 902
click at [180, 126] on span "Titulo 1" at bounding box center [203, 115] width 47 height 20
click at [168, 93] on li "Avançado" at bounding box center [252, 92] width 168 height 15
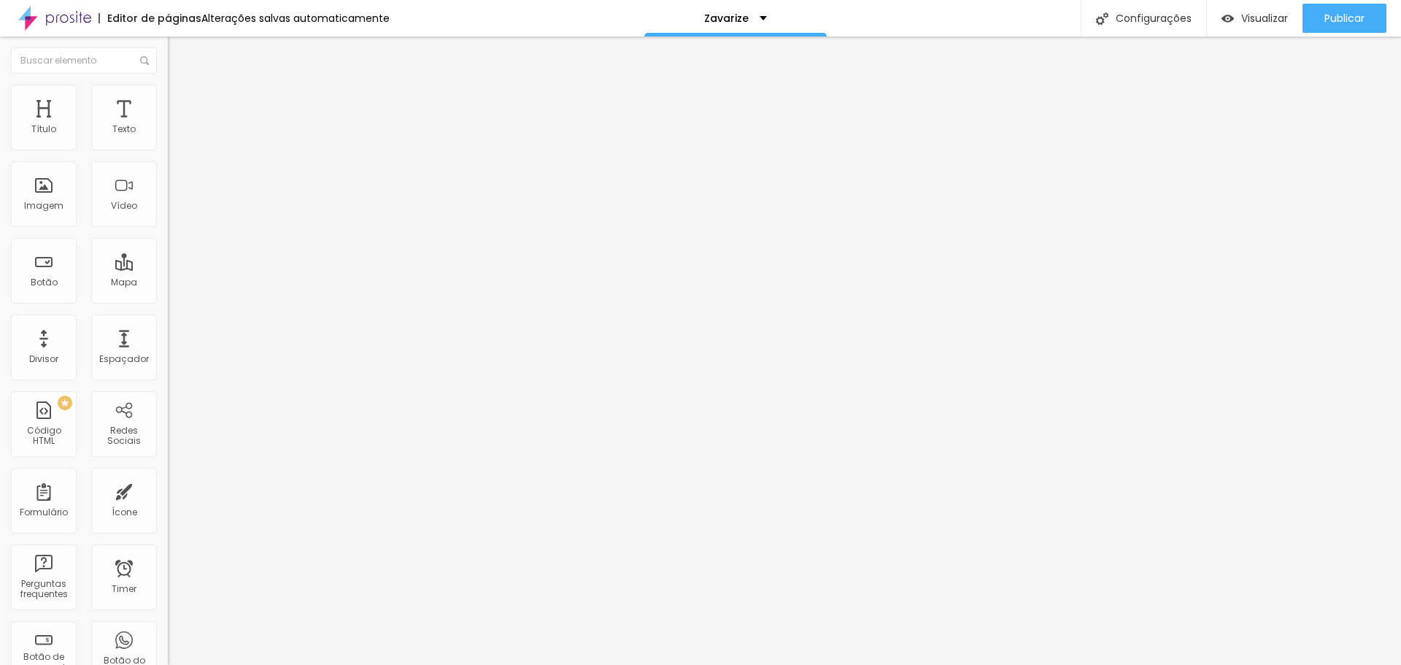
click at [168, 269] on input "range" at bounding box center [215, 275] width 94 height 12
drag, startPoint x: 104, startPoint y: 297, endPoint x: 107, endPoint y: 255, distance: 42.5
click at [168, 294] on div "Editar Texto Estilo Avançado Tipografia Voltar ao padrão Sombra DESATIVADO Volt…" at bounding box center [252, 350] width 168 height 628
click at [168, 137] on button "button" at bounding box center [178, 132] width 20 height 15
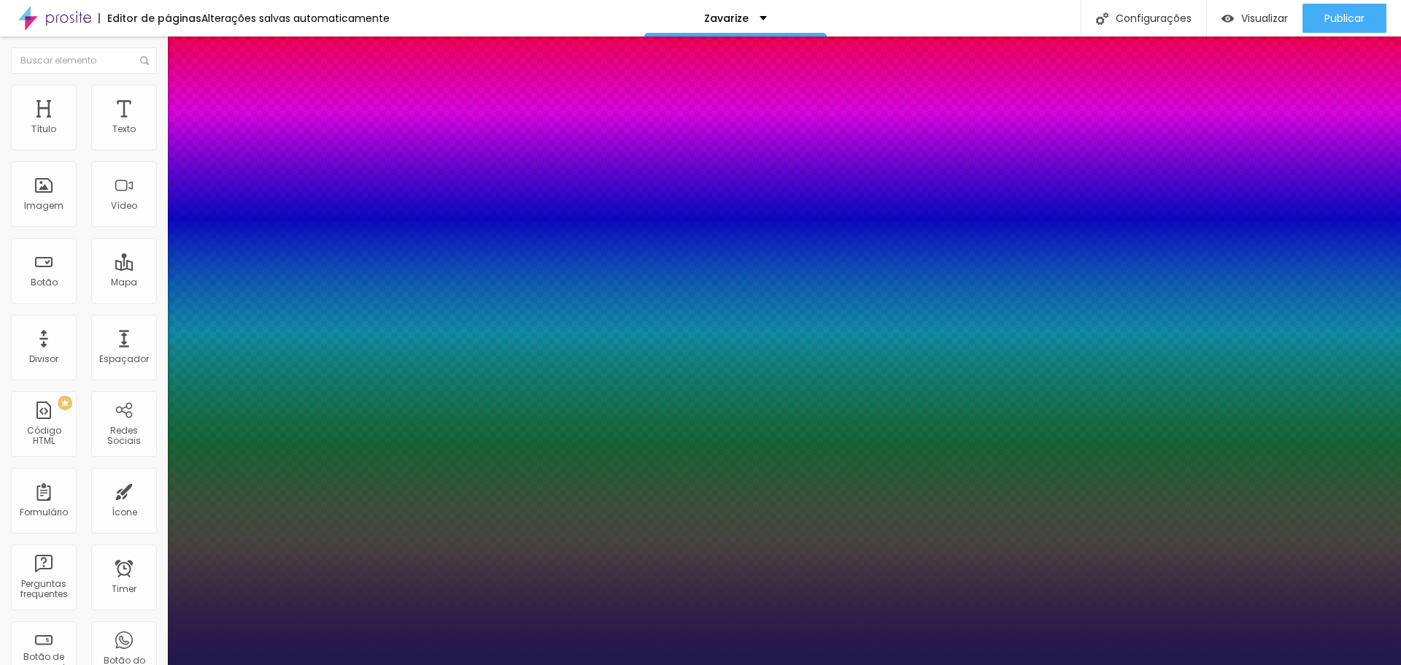
click at [881, 664] on div at bounding box center [700, 665] width 1401 height 0
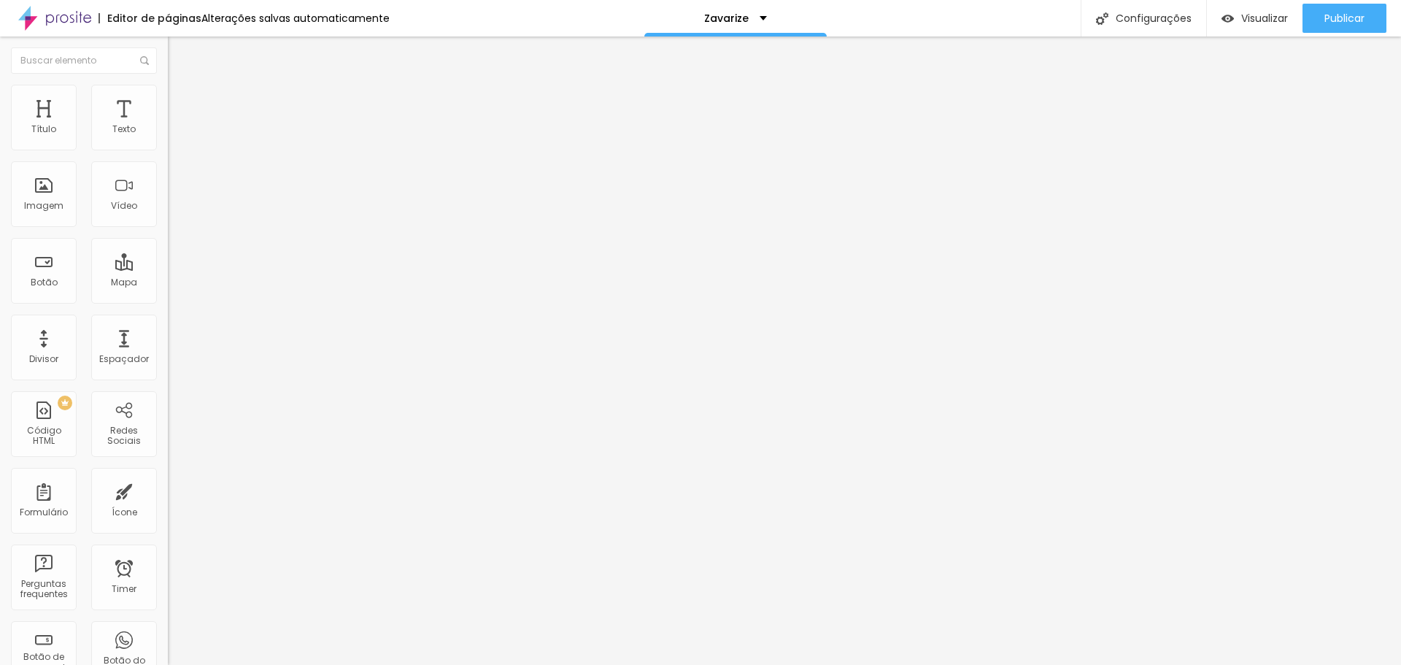
click at [179, 47] on img "button" at bounding box center [185, 53] width 12 height 12
click at [174, 136] on icon "button" at bounding box center [178, 131] width 9 height 9
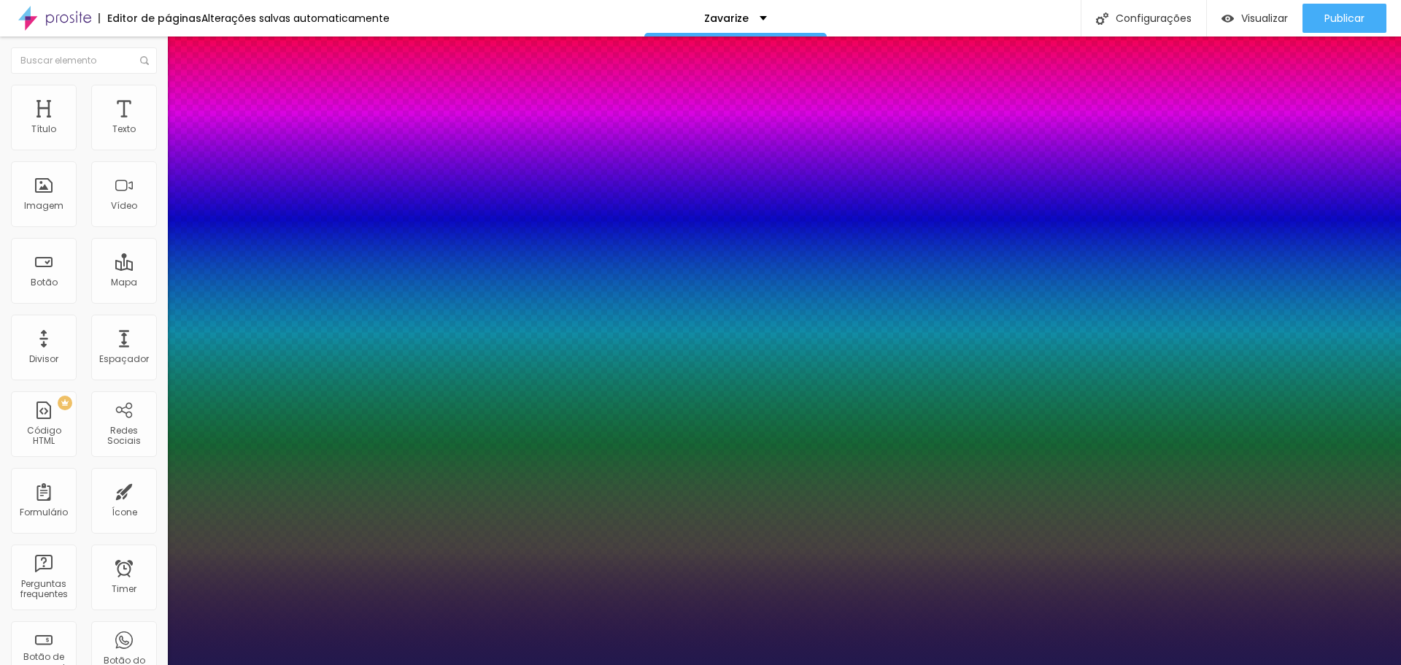
drag, startPoint x: 329, startPoint y: 317, endPoint x: 298, endPoint y: 317, distance: 31.4
click at [82, 664] on div at bounding box center [700, 665] width 1401 height 0
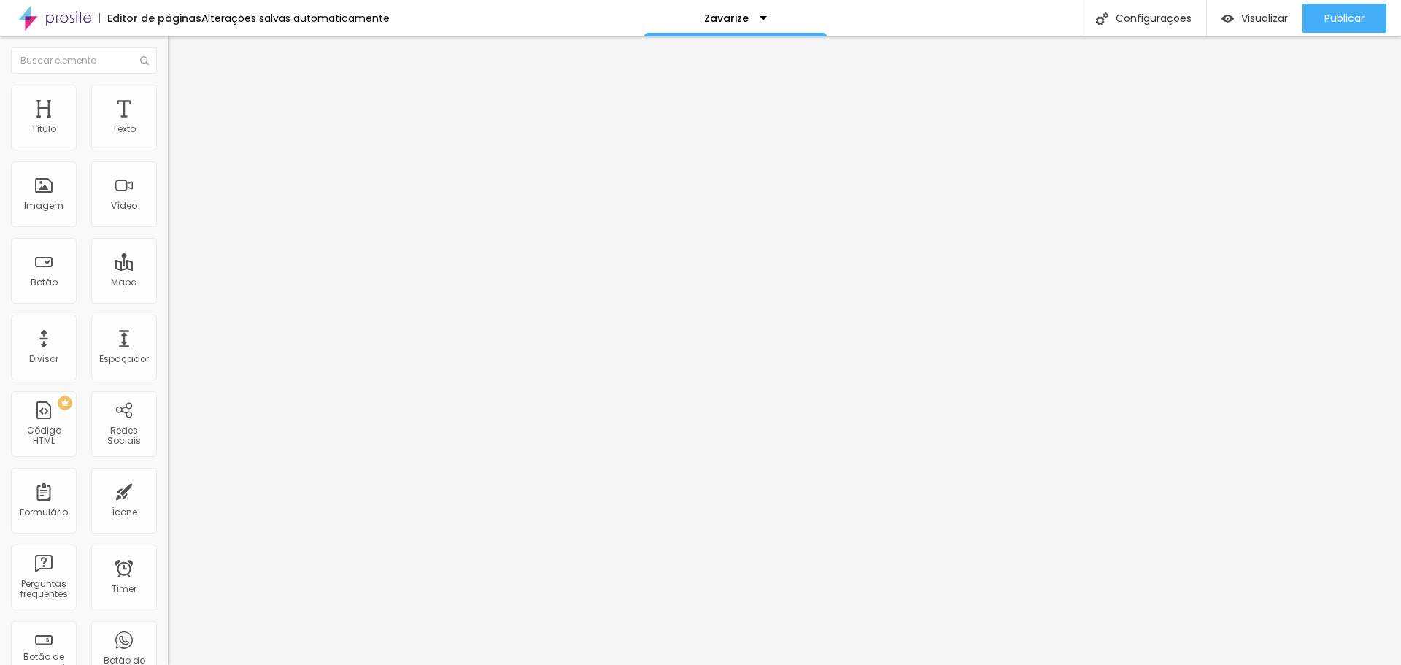
click at [168, 94] on img at bounding box center [174, 91] width 13 height 13
drag, startPoint x: 128, startPoint y: 157, endPoint x: 142, endPoint y: 157, distance: 14.6
click at [168, 150] on input "range" at bounding box center [215, 144] width 94 height 12
click at [168, 328] on div "Editar Imagem Conteúdo Estilo Avançado Tamanho 95 px % 0 Borda arredondada Somb…" at bounding box center [252, 350] width 168 height 628
click at [168, 92] on img at bounding box center [174, 91] width 13 height 13
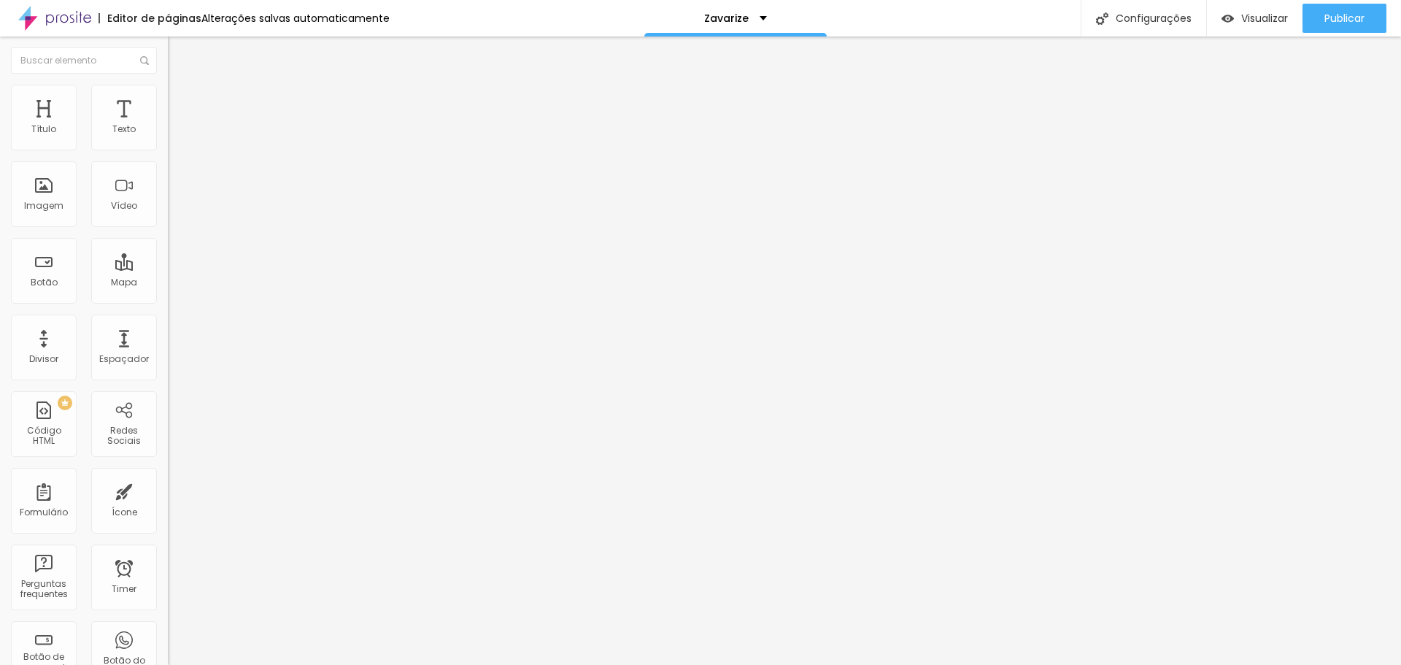
drag, startPoint x: 128, startPoint y: 158, endPoint x: 142, endPoint y: 158, distance: 13.9
click at [168, 150] on input "range" at bounding box center [215, 144] width 94 height 12
click at [168, 93] on img at bounding box center [174, 91] width 13 height 13
drag, startPoint x: 112, startPoint y: 156, endPoint x: 99, endPoint y: 155, distance: 12.5
click at [168, 150] on input "range" at bounding box center [215, 144] width 94 height 12
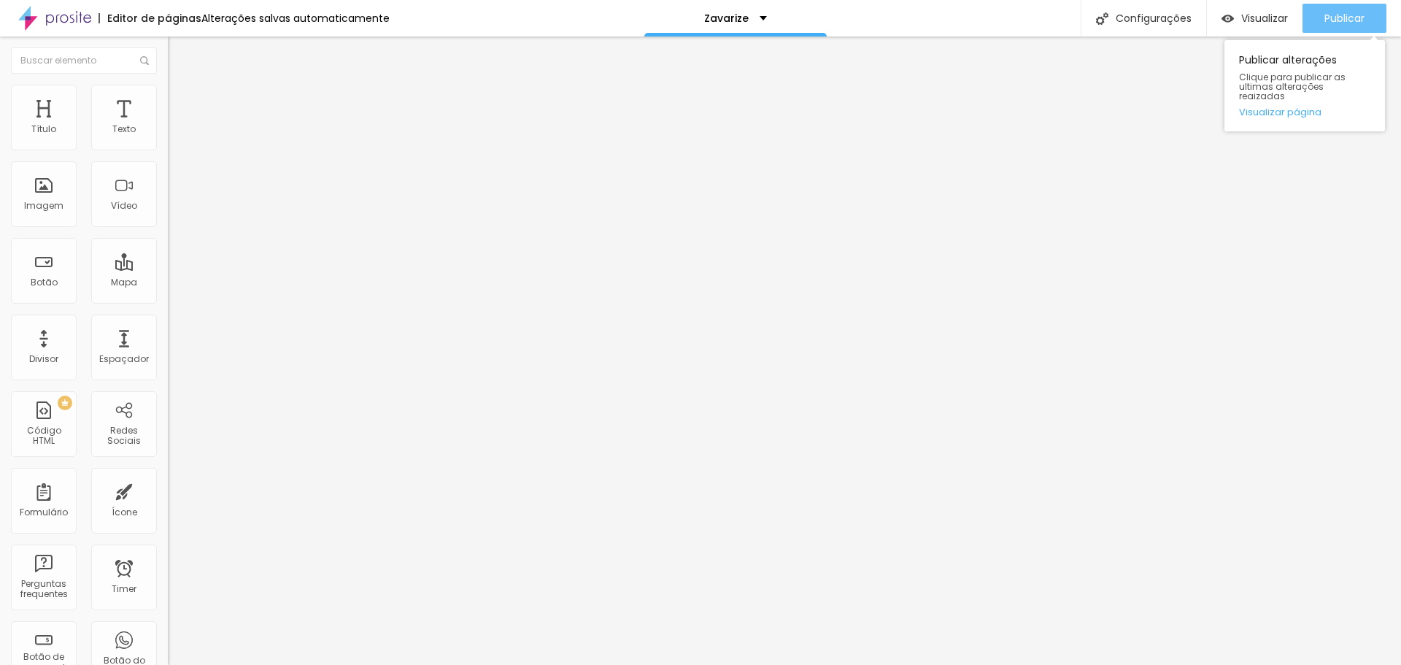
click at [1337, 17] on span "Publicar" at bounding box center [1344, 18] width 40 height 12
click at [168, 92] on li "Estilo" at bounding box center [252, 92] width 168 height 15
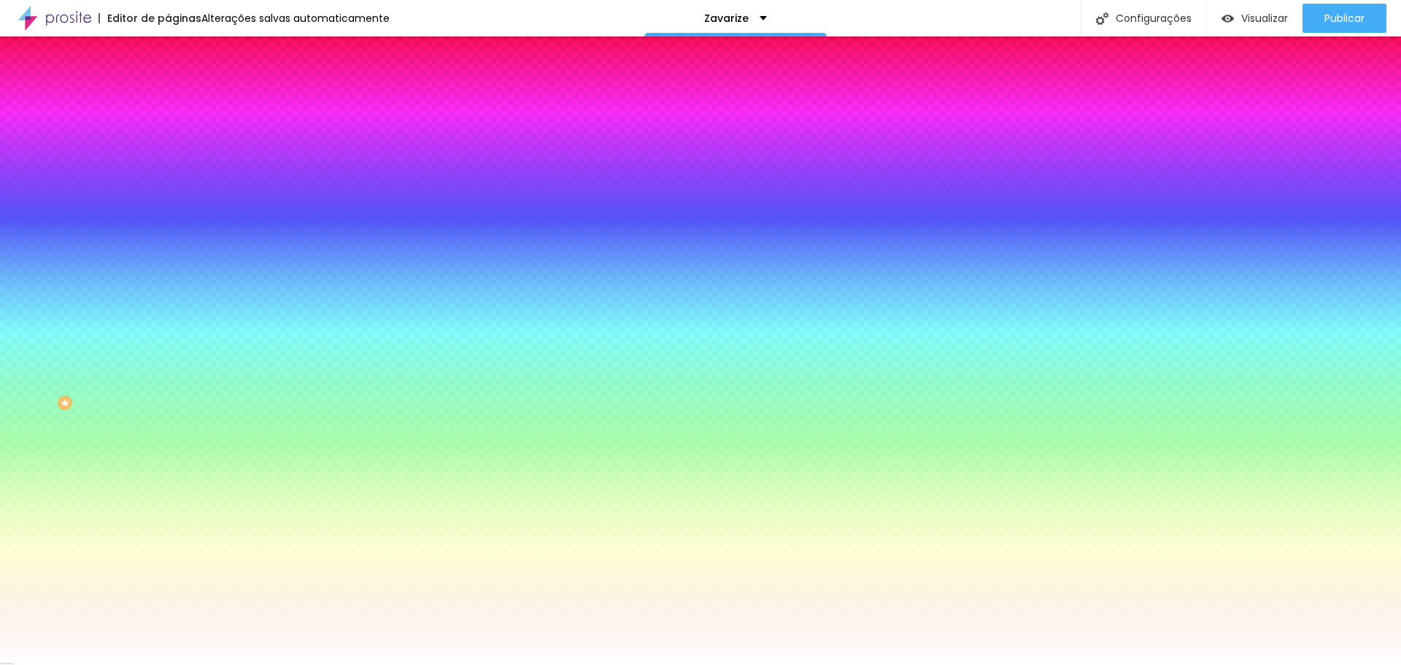
drag, startPoint x: 114, startPoint y: 266, endPoint x: 164, endPoint y: 269, distance: 50.4
click at [168, 269] on div "Imagem de fundo Adicionar imagem Efeito da Imagem Nenhum Nenhum Parallax Cor de…" at bounding box center [252, 208] width 168 height 189
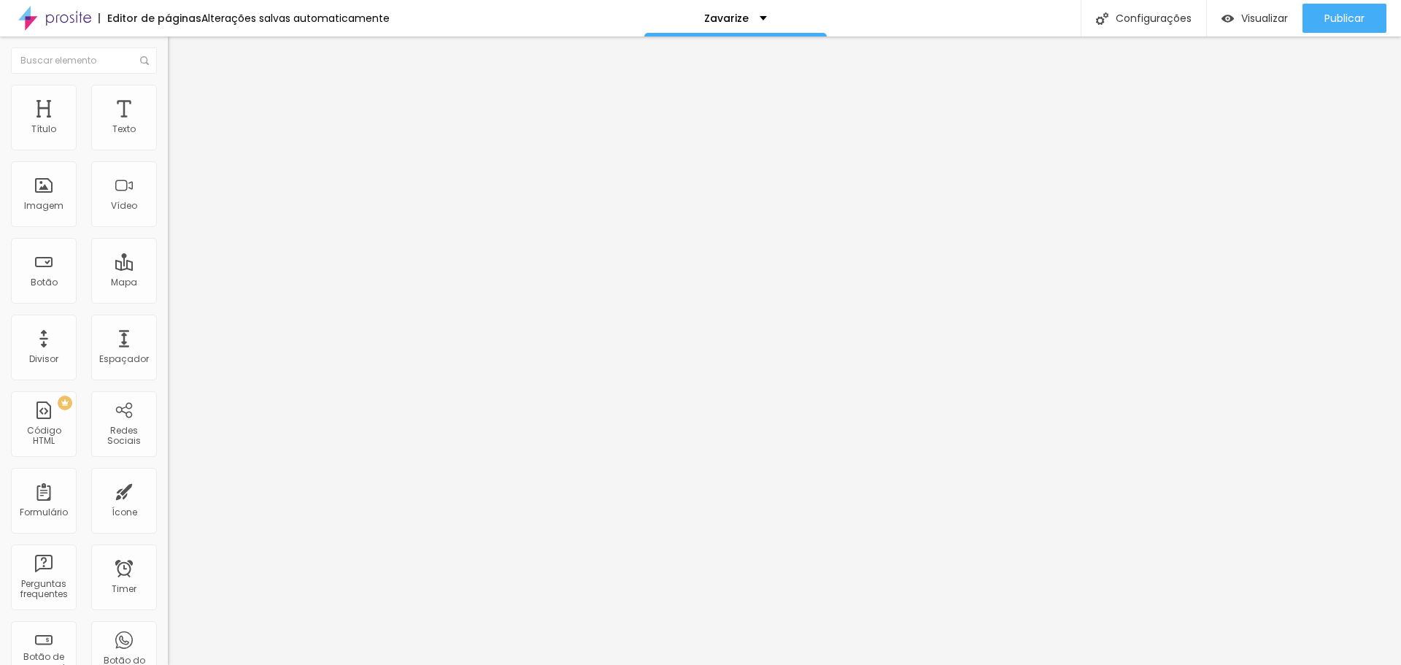
click at [168, 90] on img at bounding box center [174, 91] width 13 height 13
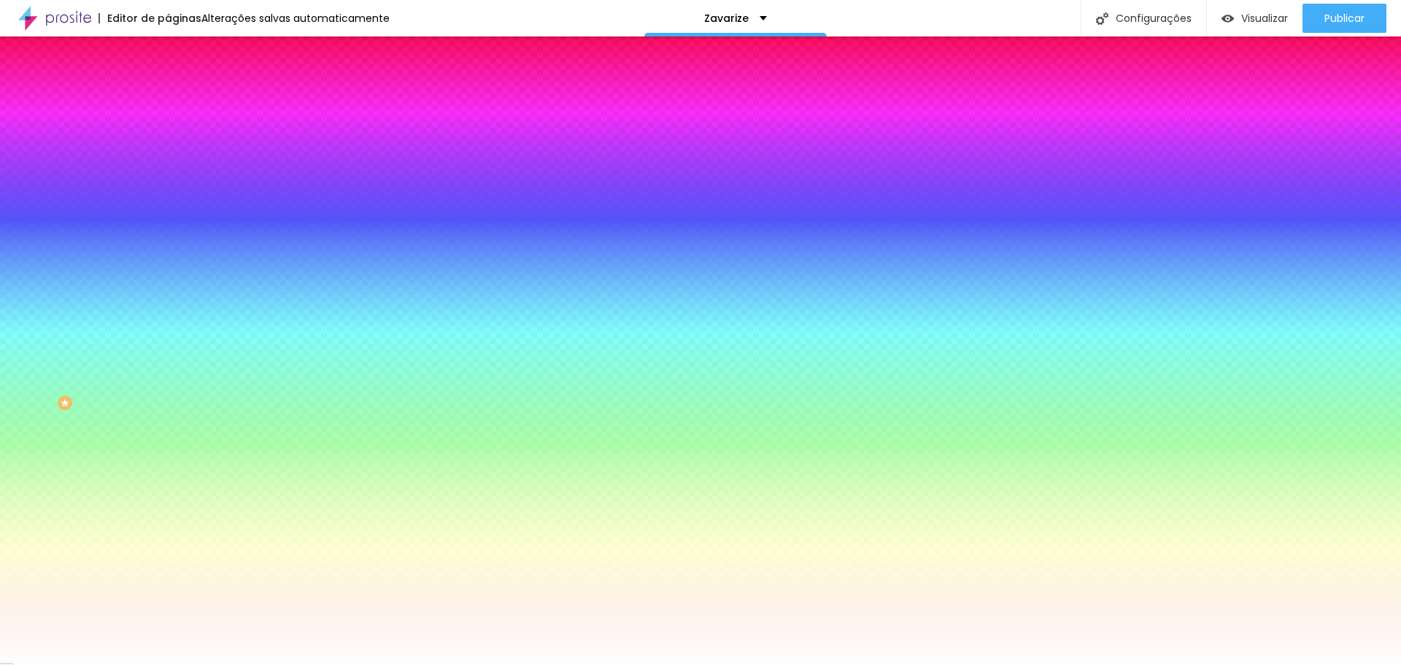
click at [168, 144] on input "#FFFFFF" at bounding box center [255, 146] width 175 height 15
click at [168, 236] on div "Editar Coluna Conteúdo Estilo Avançado Cor de fundo Voltar ao padrão #FFFFFF 0 …" at bounding box center [252, 350] width 168 height 628
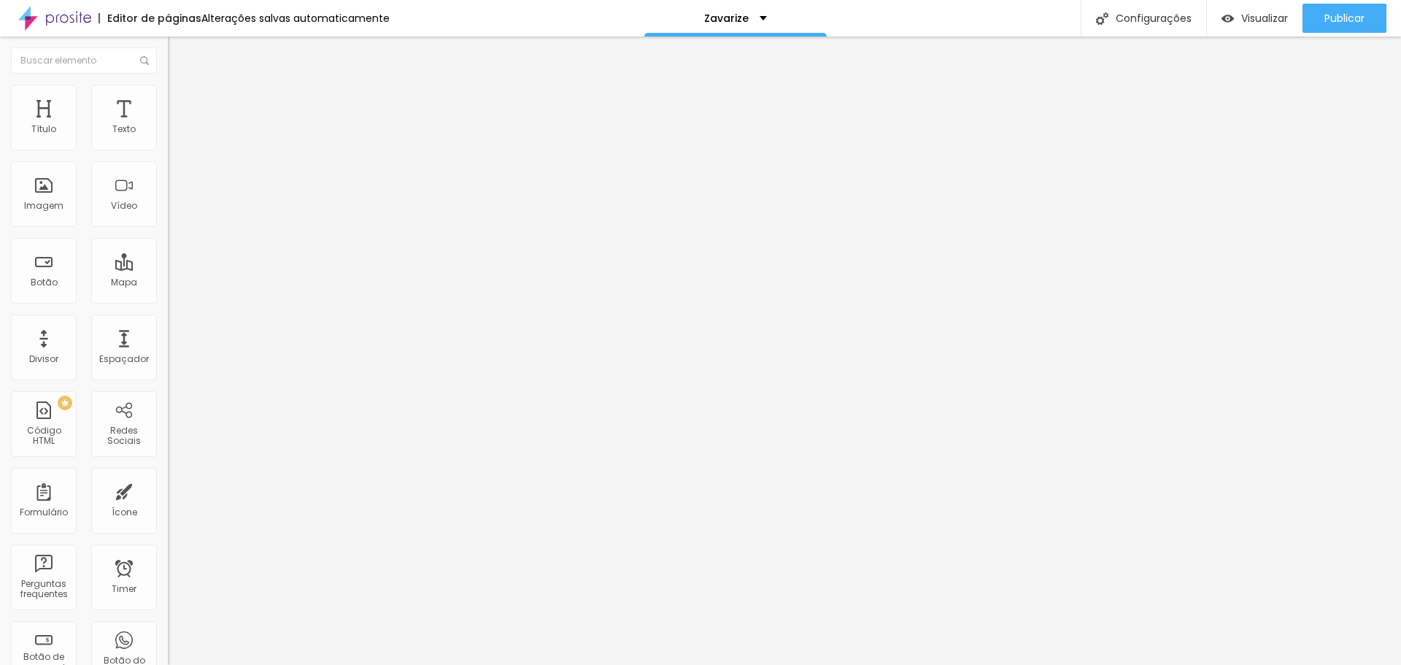
click at [168, 95] on li "Estilo" at bounding box center [252, 92] width 168 height 15
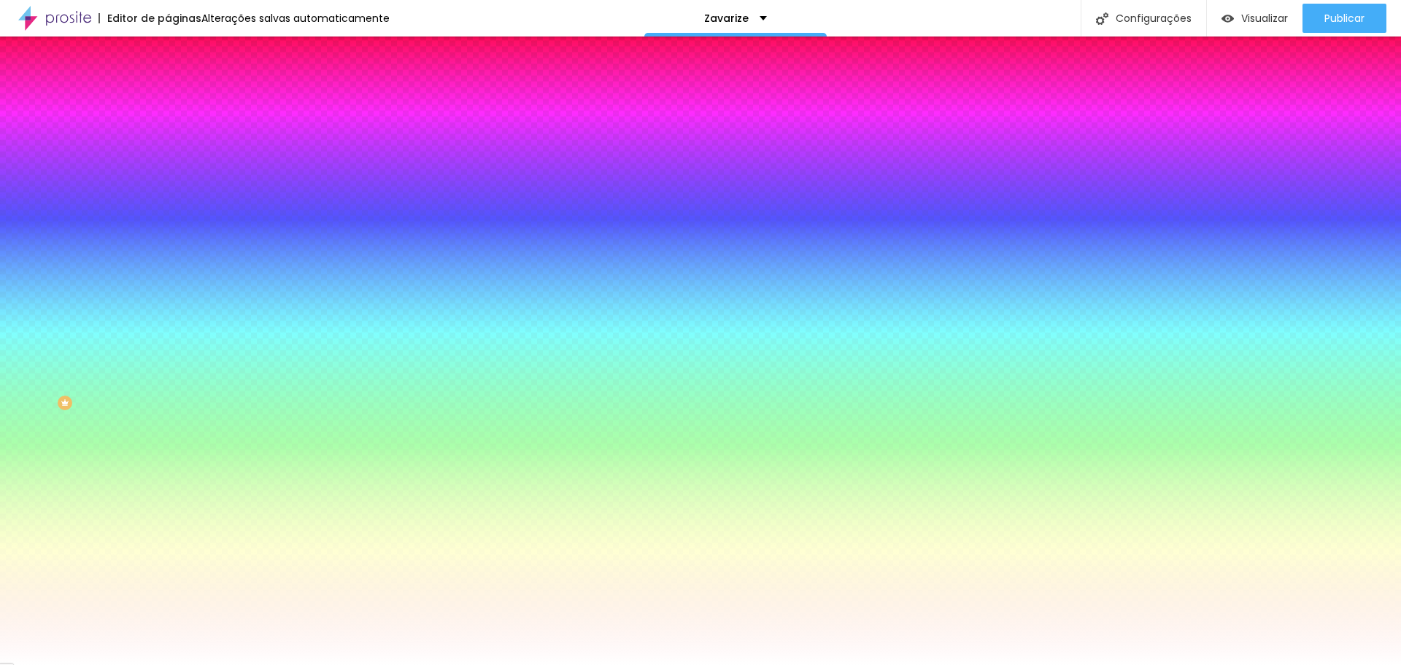
click at [168, 150] on input "#FFFFFF" at bounding box center [255, 146] width 175 height 15
click at [168, 139] on div at bounding box center [252, 139] width 168 height 0
click at [168, 143] on input "#FFFFFF" at bounding box center [255, 146] width 175 height 15
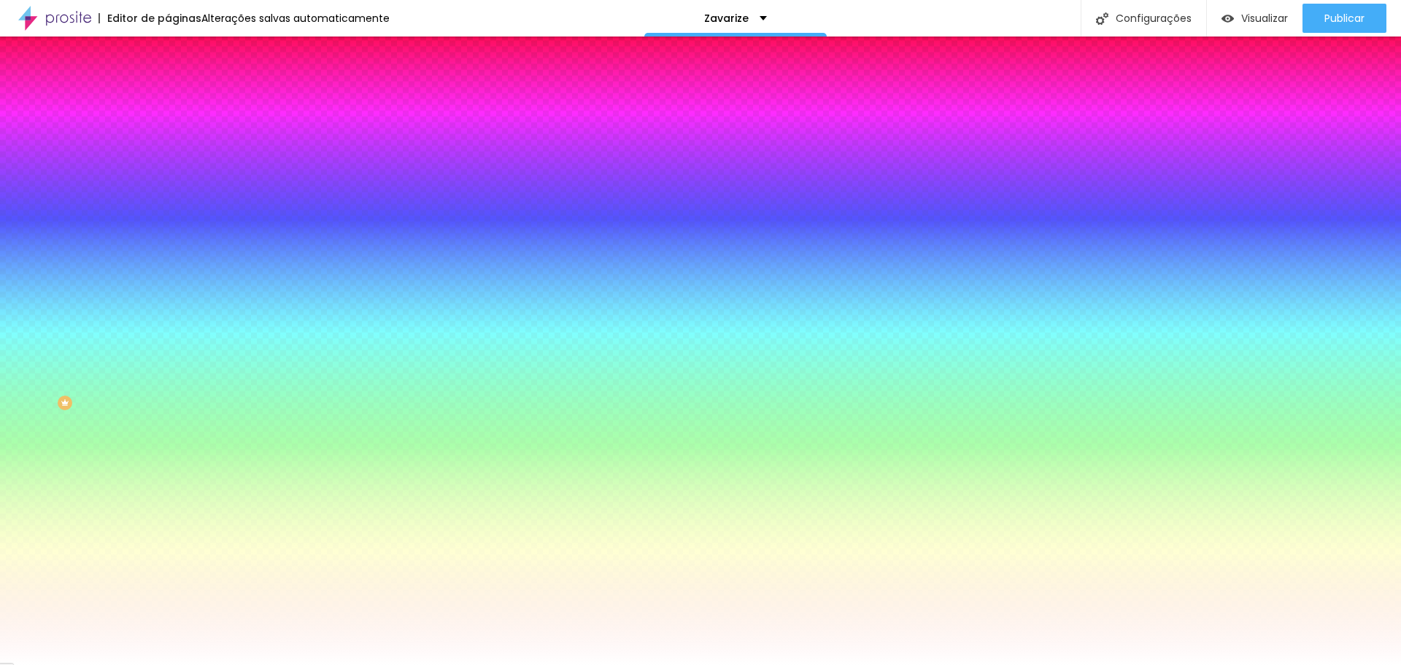
click at [168, 148] on input "#FFFFFF" at bounding box center [255, 146] width 175 height 15
click at [168, 139] on div at bounding box center [252, 139] width 168 height 0
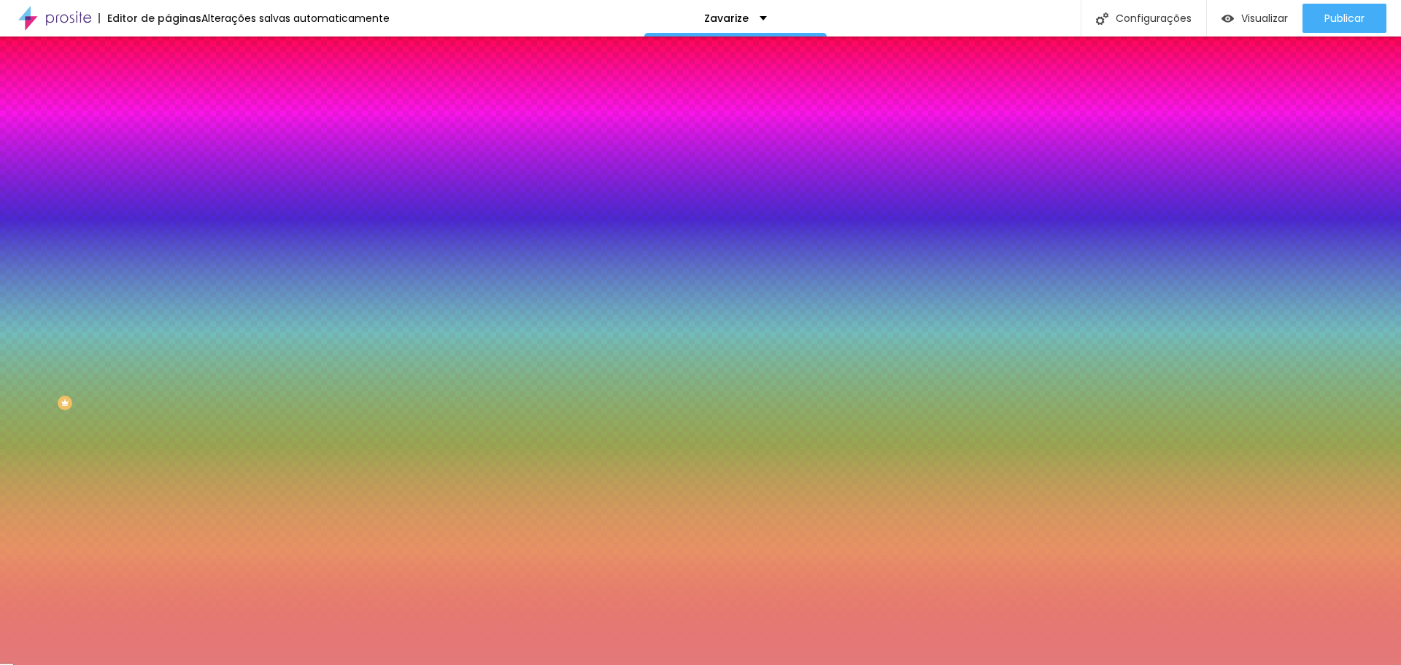
drag, startPoint x: 66, startPoint y: 202, endPoint x: 69, endPoint y: 177, distance: 25.6
click at [69, 177] on div at bounding box center [700, 332] width 1401 height 665
click at [131, 258] on div at bounding box center [700, 332] width 1401 height 665
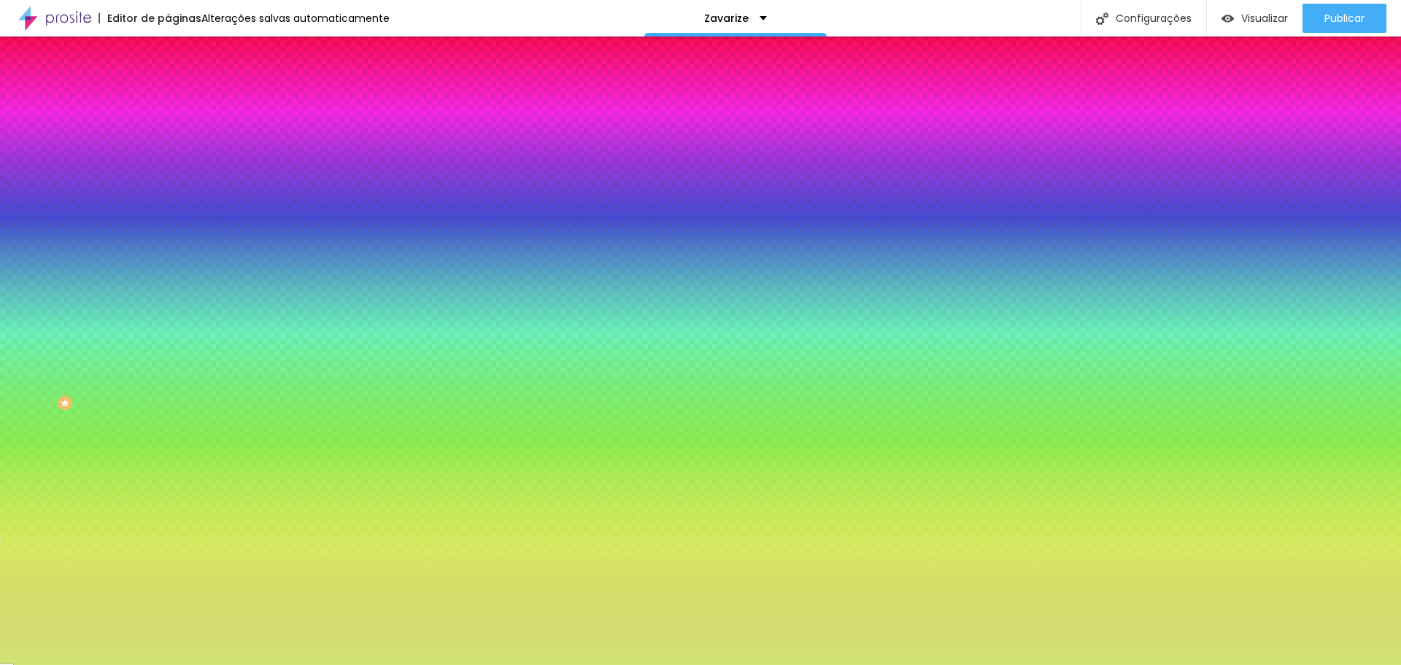
drag, startPoint x: 130, startPoint y: 262, endPoint x: 136, endPoint y: 253, distance: 10.9
click at [168, 154] on div at bounding box center [252, 154] width 168 height 0
click at [151, 234] on div at bounding box center [700, 332] width 1401 height 665
click at [151, 221] on div at bounding box center [700, 332] width 1401 height 665
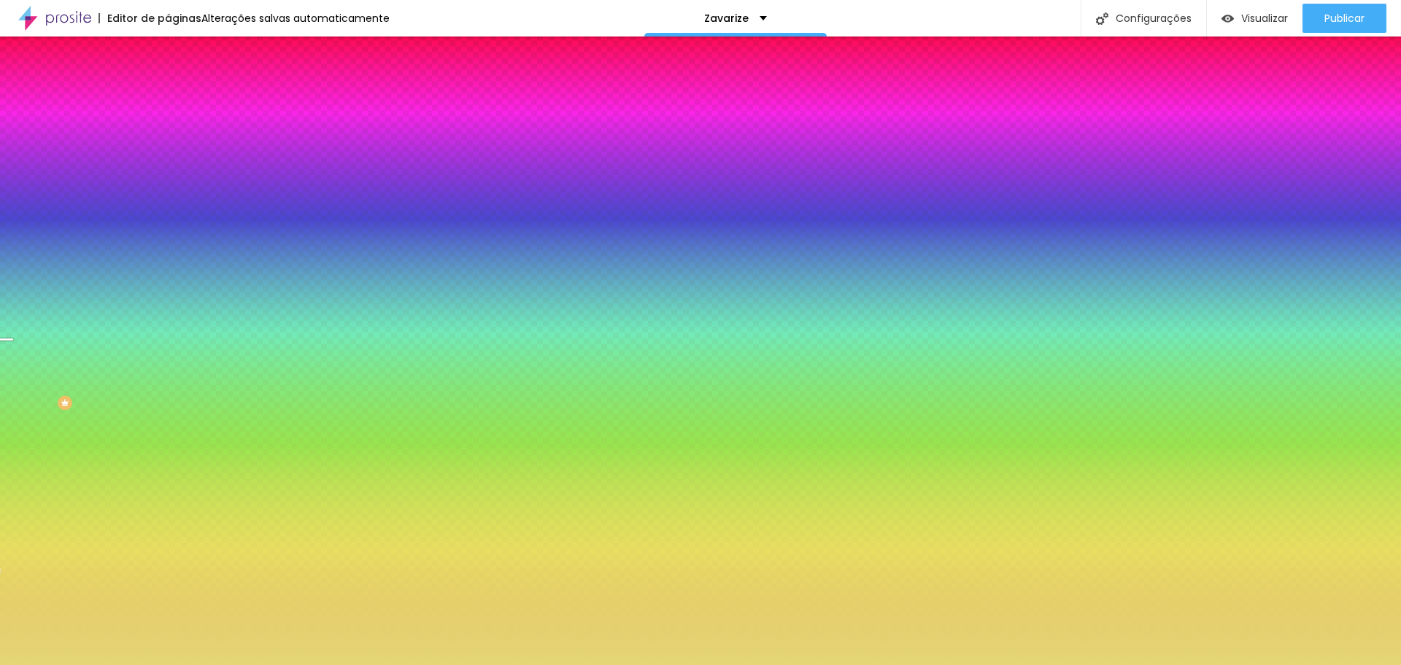
click at [126, 258] on div at bounding box center [700, 332] width 1401 height 665
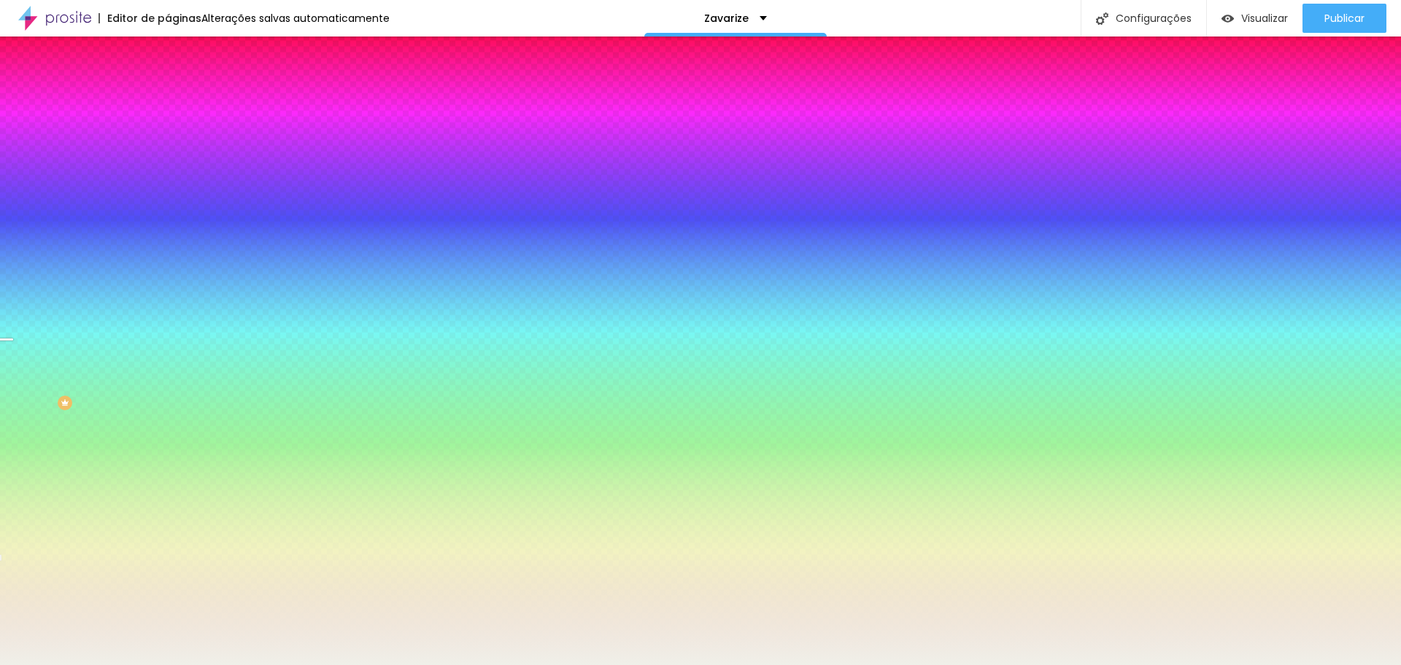
drag, startPoint x: 69, startPoint y: 179, endPoint x: 26, endPoint y: 171, distance: 44.4
click at [41, 42] on div at bounding box center [42, 40] width 3 height 3
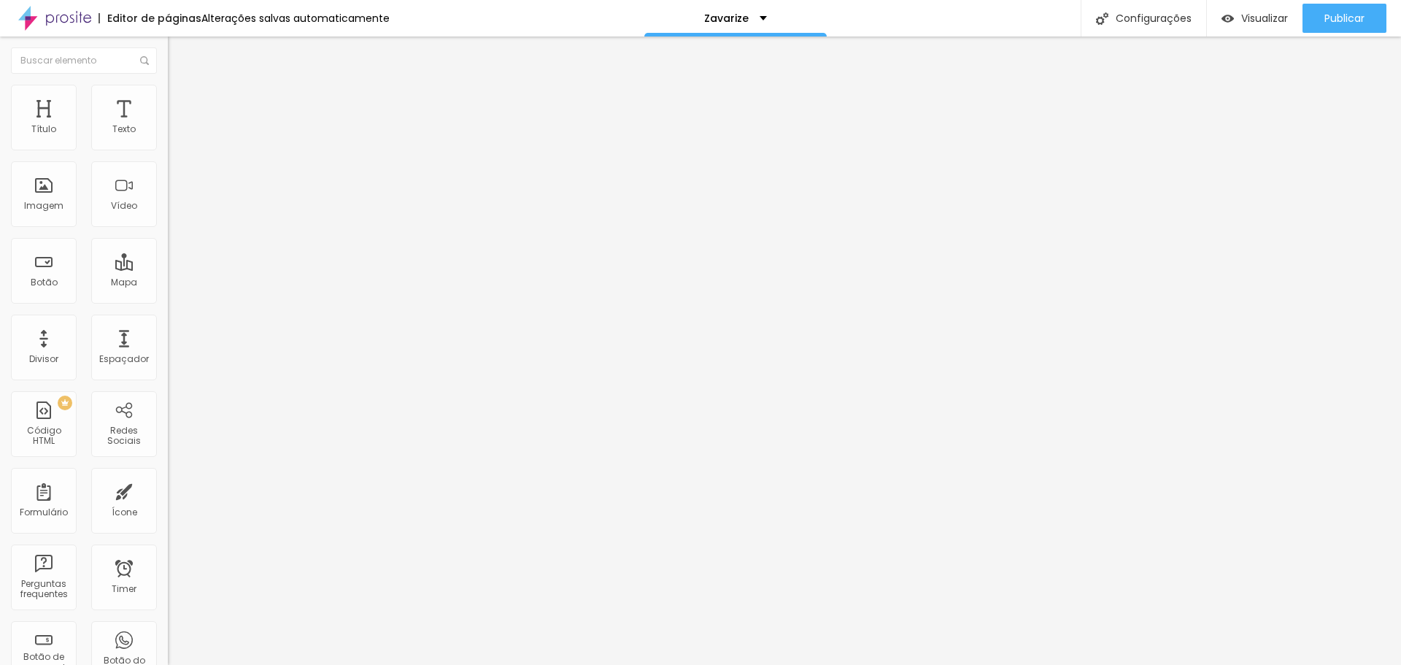
click at [179, 53] on img "button" at bounding box center [185, 53] width 12 height 12
click at [168, 91] on img at bounding box center [174, 91] width 13 height 13
click at [168, 521] on input "text" at bounding box center [255, 528] width 175 height 15
click at [168, 563] on input "text" at bounding box center [255, 570] width 175 height 15
click at [181, 86] on span "Estilo" at bounding box center [192, 80] width 23 height 12
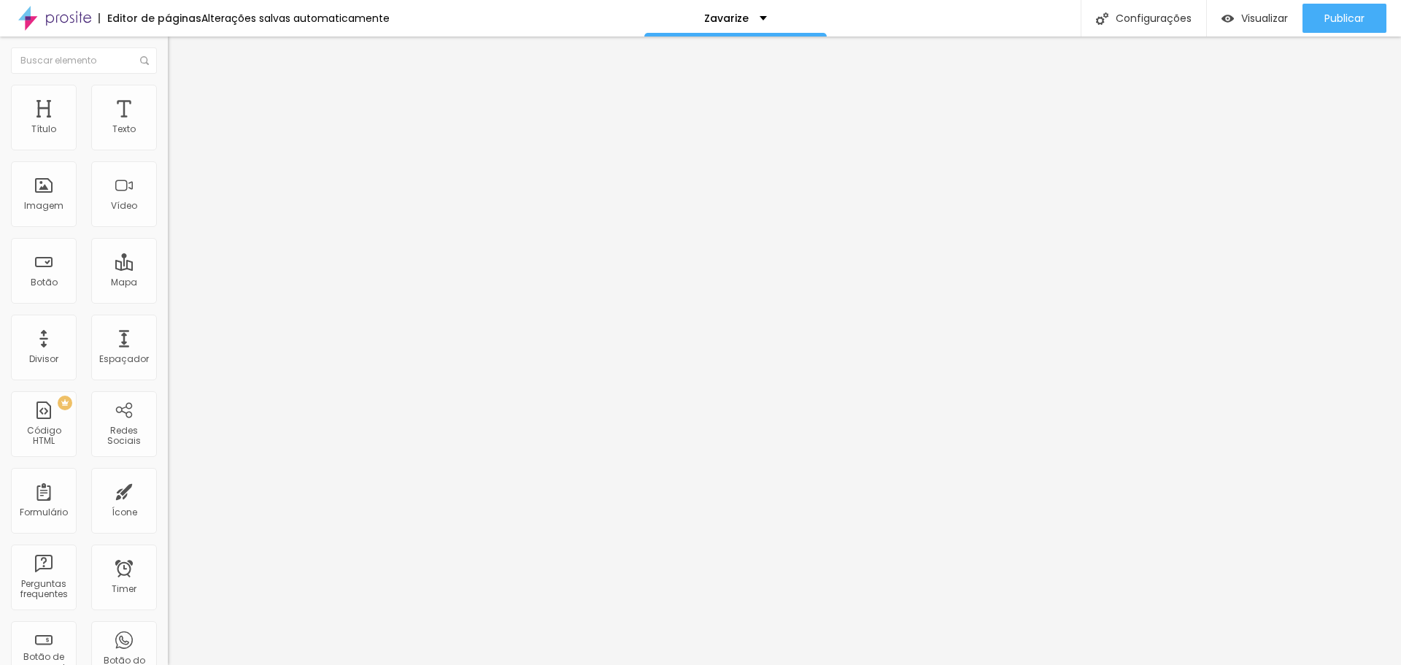
click at [168, 417] on div "Tamanho Titulo 1 H1 Titulo 2 H2 Titulo 3 H3 Titulo 4 H4 Titulo 5 H5 Titulo 6 H6…" at bounding box center [252, 550] width 168 height 902
click at [168, 216] on button "button" at bounding box center [178, 208] width 20 height 15
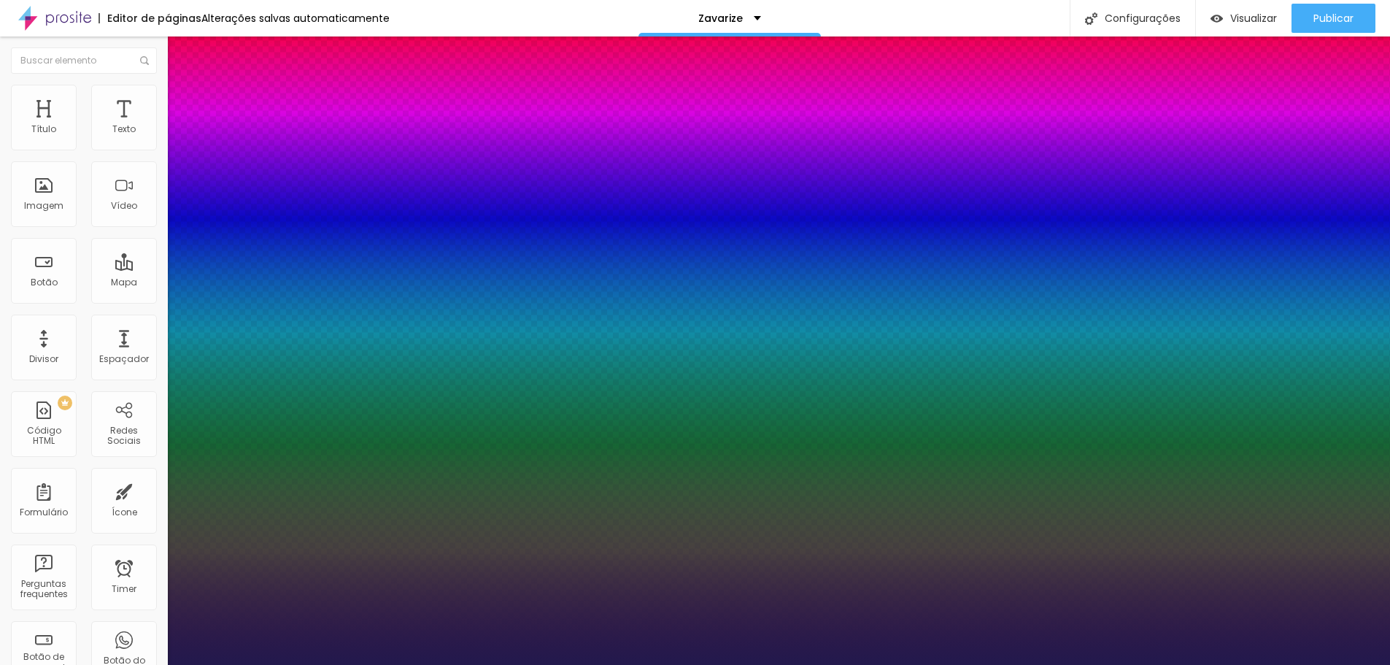
drag, startPoint x: 195, startPoint y: 410, endPoint x: 208, endPoint y: 412, distance: 13.2
click at [692, 664] on div at bounding box center [695, 665] width 1390 height 0
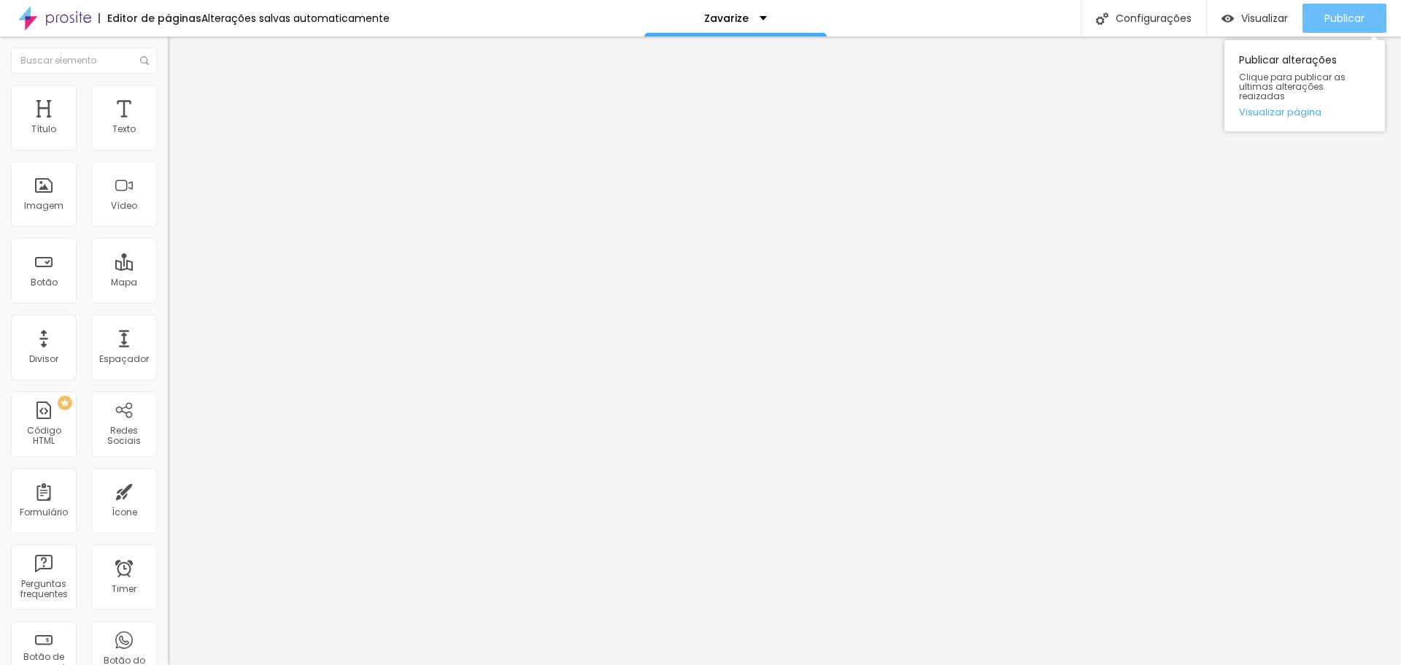
click at [1363, 22] on span "Publicar" at bounding box center [1344, 18] width 40 height 12
click at [168, 147] on img at bounding box center [173, 152] width 10 height 10
type input "https://"
click at [168, 557] on button "+ Adicionar Icone" at bounding box center [213, 564] width 91 height 15
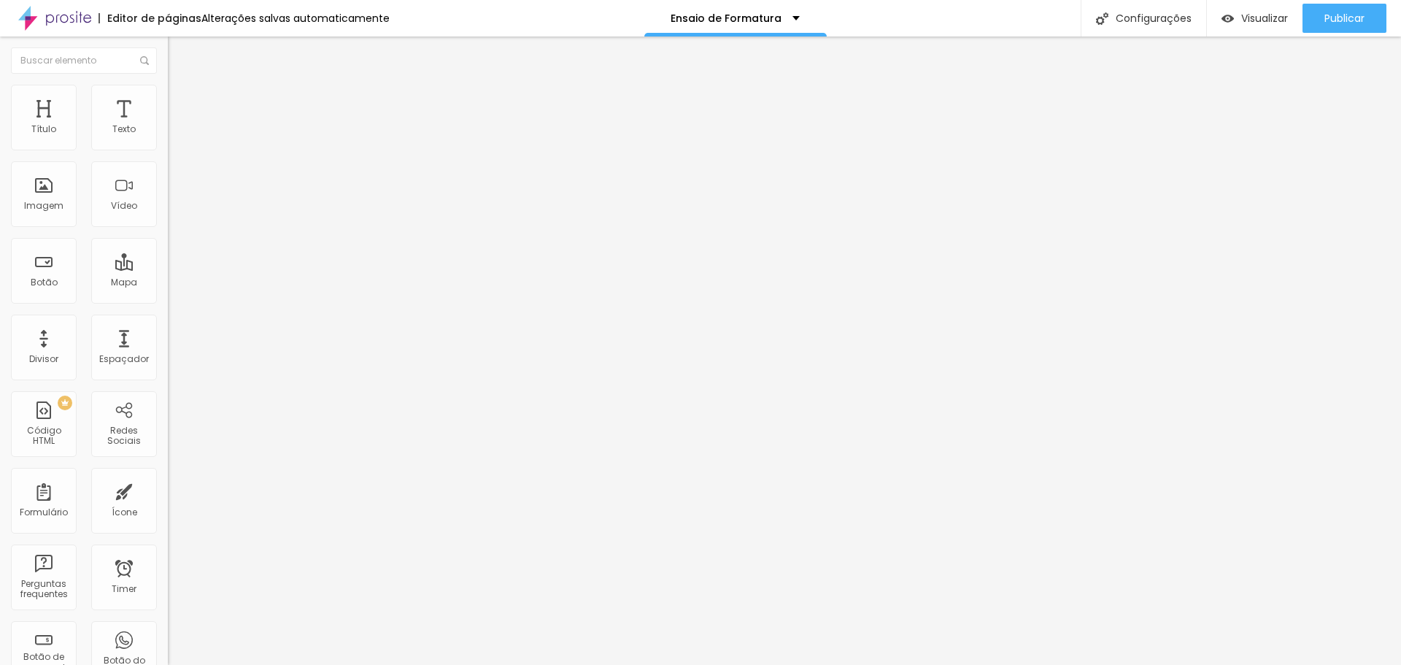
click at [168, 420] on div "Editar Redes Sociais Conteúdo Estilo Avançado Instagram Rede social Instagram E…" at bounding box center [252, 350] width 168 height 628
paste input "https://www.linkedin.com/in/eduardozavarize/"
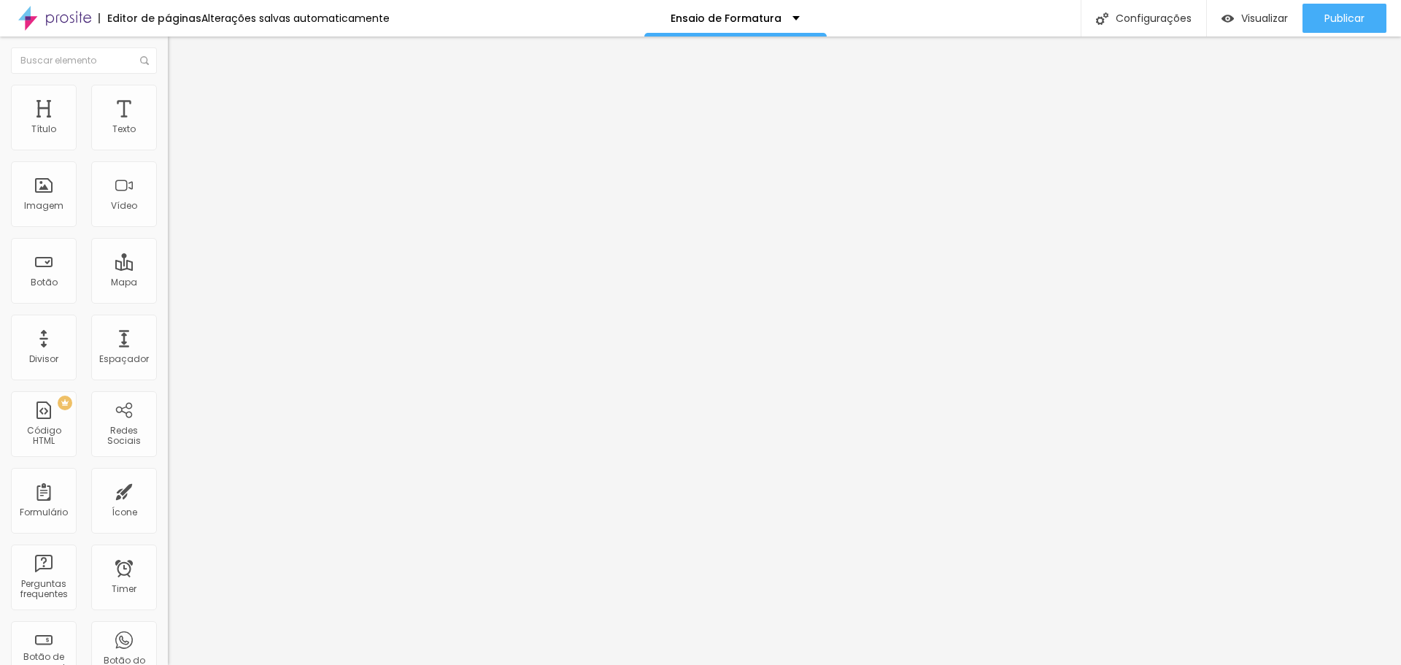
paste input "text"
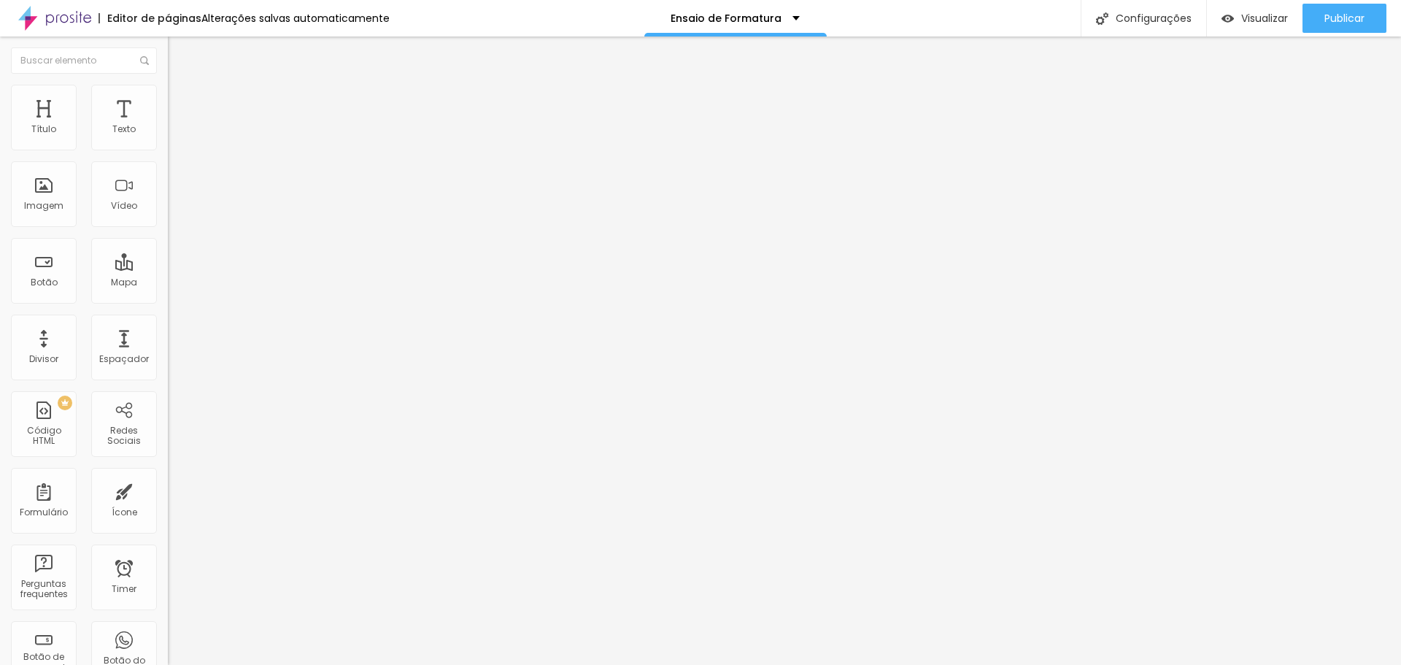
type input "https://www.linkedin.com/in/eduardozavarize/"
click at [168, 557] on div "Facebook" at bounding box center [252, 657] width 168 height 201
paste input "https://www.facebook.com/eduardo.zavarize"
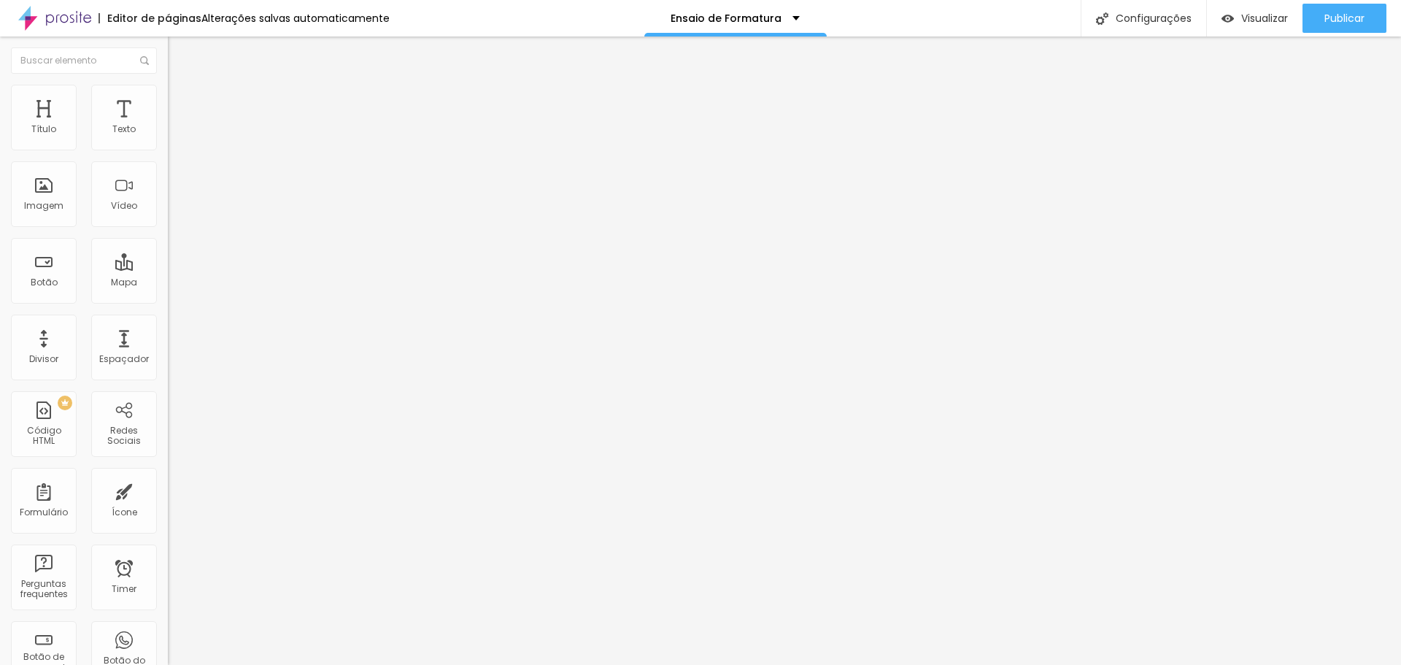
paste input "text"
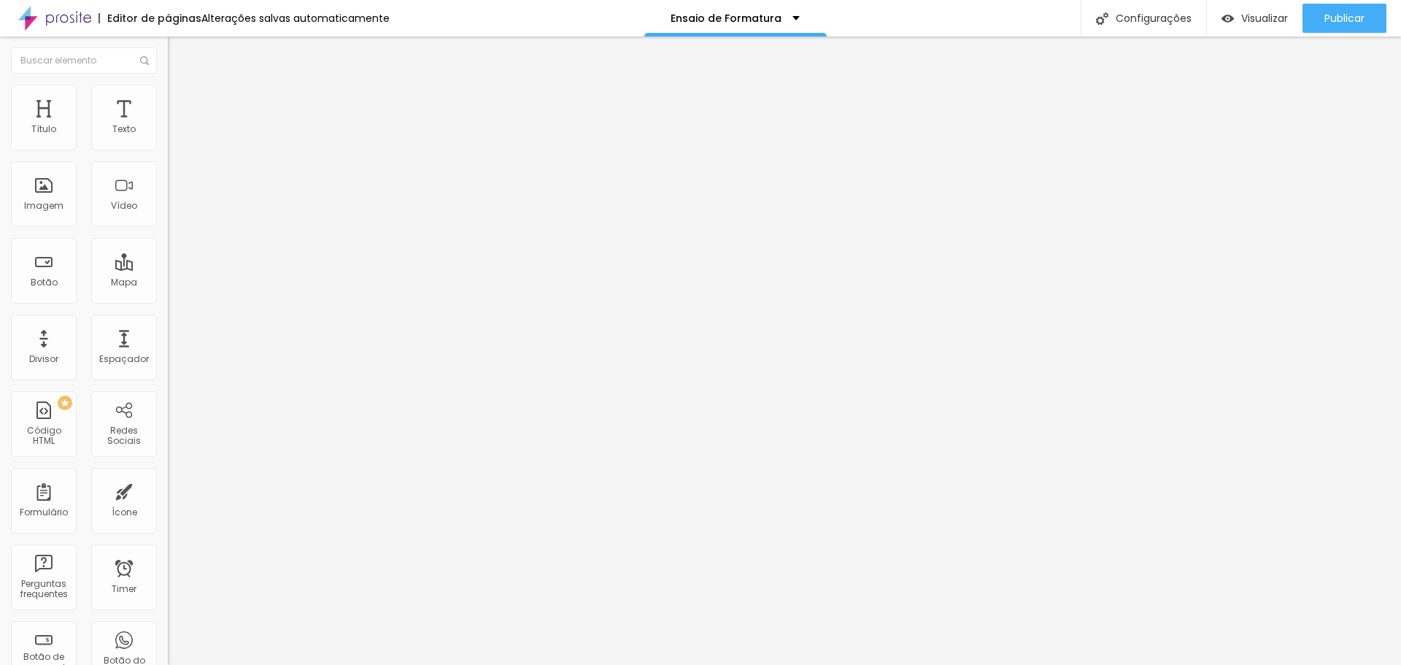
type input "https://www.facebook.com/eduardo.zavarize"
click at [168, 295] on div "Instagram" at bounding box center [252, 299] width 168 height 9
click at [168, 496] on input "https://" at bounding box center [255, 503] width 175 height 15
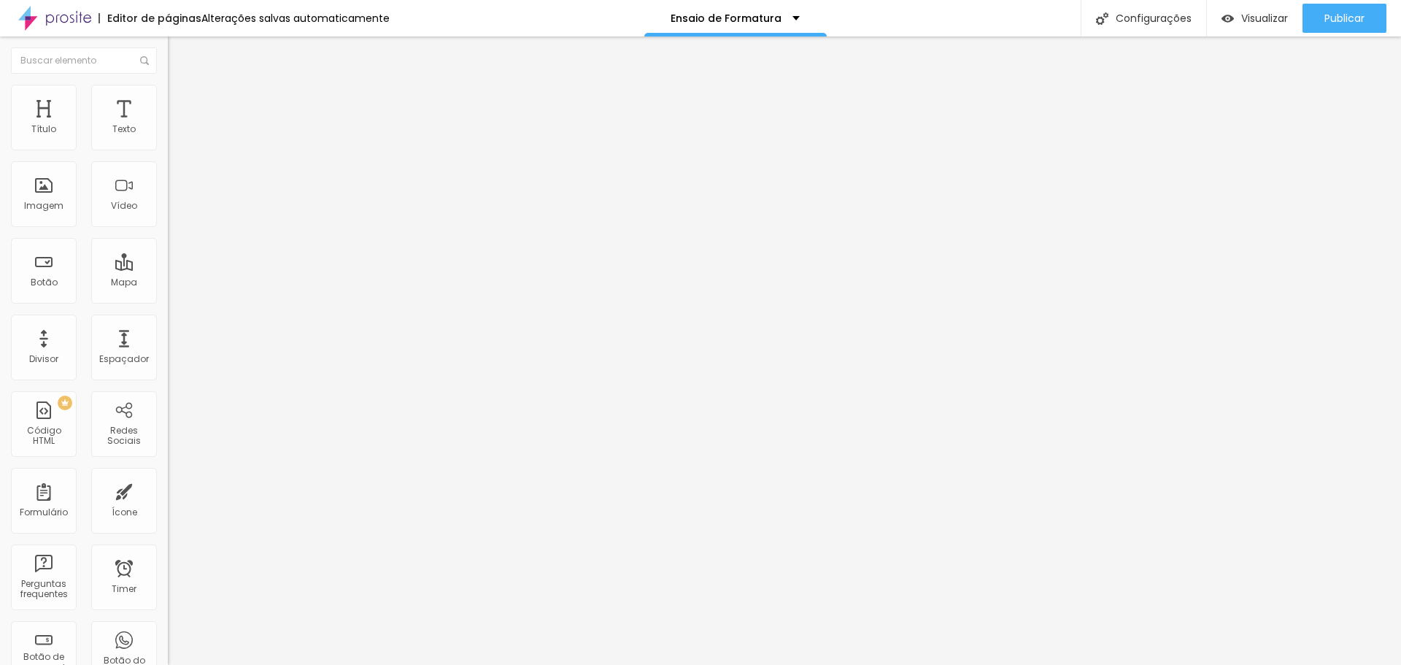
click at [168, 496] on input "https://" at bounding box center [255, 503] width 175 height 15
drag, startPoint x: 83, startPoint y: 231, endPoint x: 0, endPoint y: 235, distance: 83.3
paste input "www.instagram.com/eduzavarize/"
type input "https://www.instagram.com/eduzavarize/"
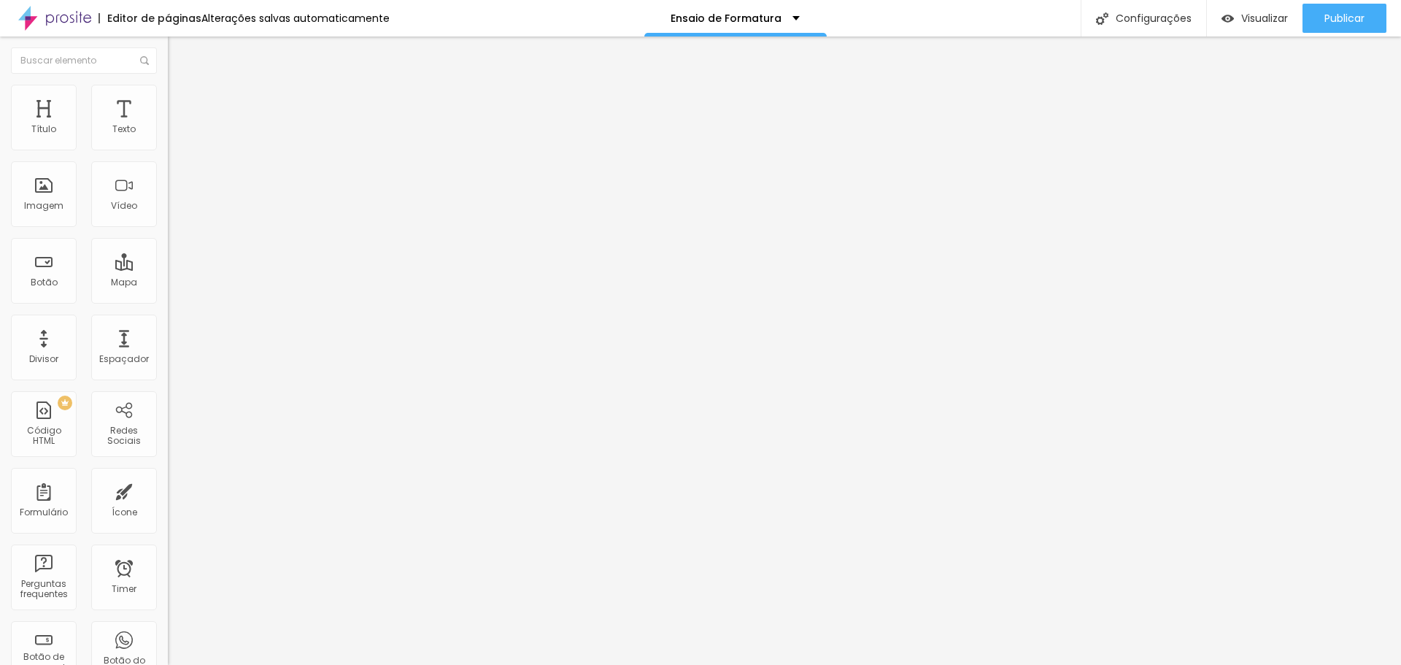
click at [168, 440] on div "Editar Redes Sociais Conteúdo Estilo Avançado Instagram Rede social Instagram E…" at bounding box center [252, 350] width 168 height 628
click at [168, 547] on div "Editar Redes Sociais Conteúdo Estilo Avançado Instagram Rede social Instagram E…" at bounding box center [252, 350] width 168 height 628
click at [168, 475] on div "Editar Redes Sociais Conteúdo Estilo Avançado Instagram Rede social Instagram E…" at bounding box center [252, 350] width 168 height 628
click at [179, 56] on img "button" at bounding box center [185, 53] width 12 height 12
click at [179, 55] on img "button" at bounding box center [185, 53] width 12 height 12
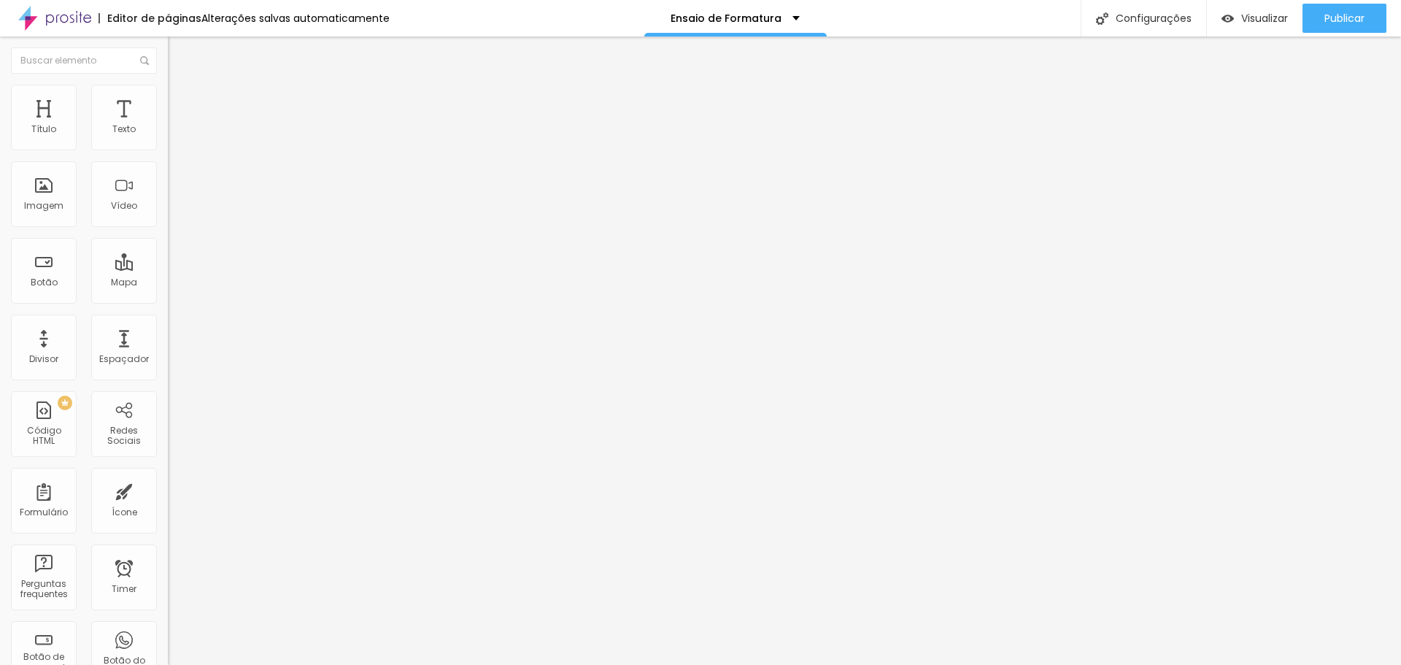
click at [168, 90] on img at bounding box center [174, 91] width 13 height 13
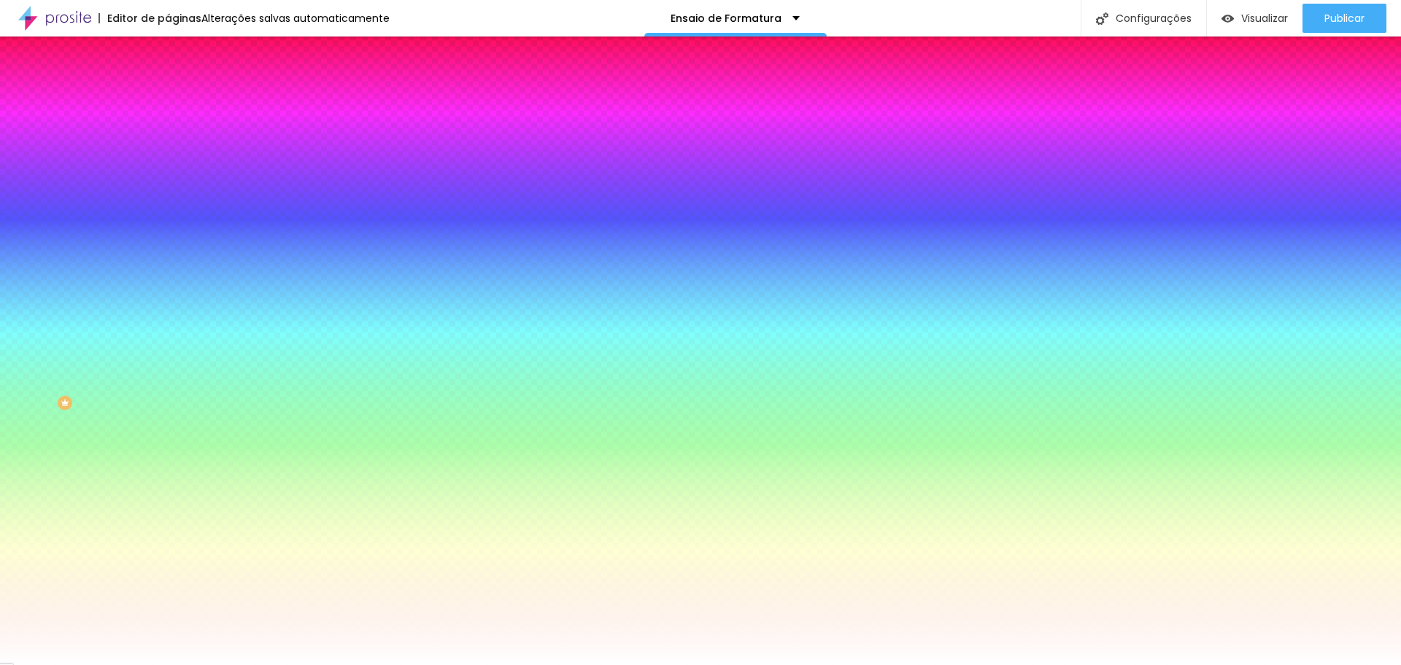
click at [168, 134] on span "Trocar imagem" at bounding box center [208, 128] width 80 height 12
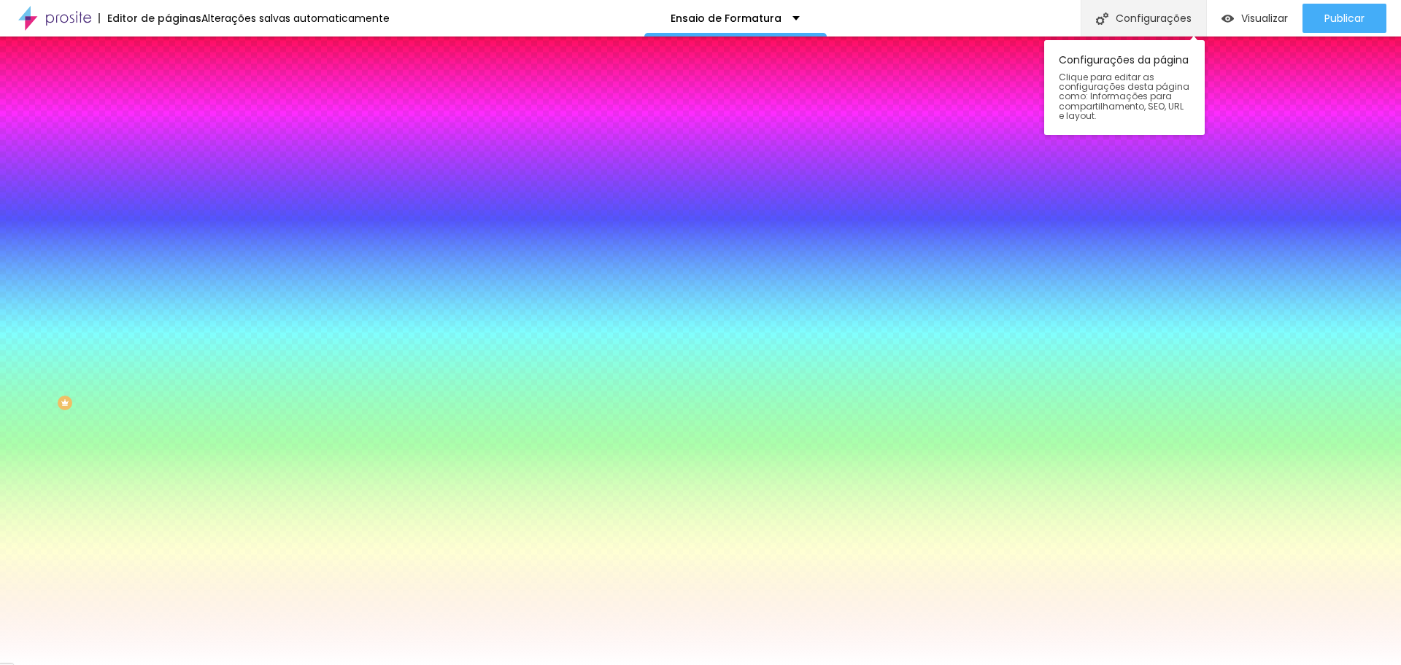
click at [1172, 24] on div "Configurações" at bounding box center [1144, 18] width 126 height 36
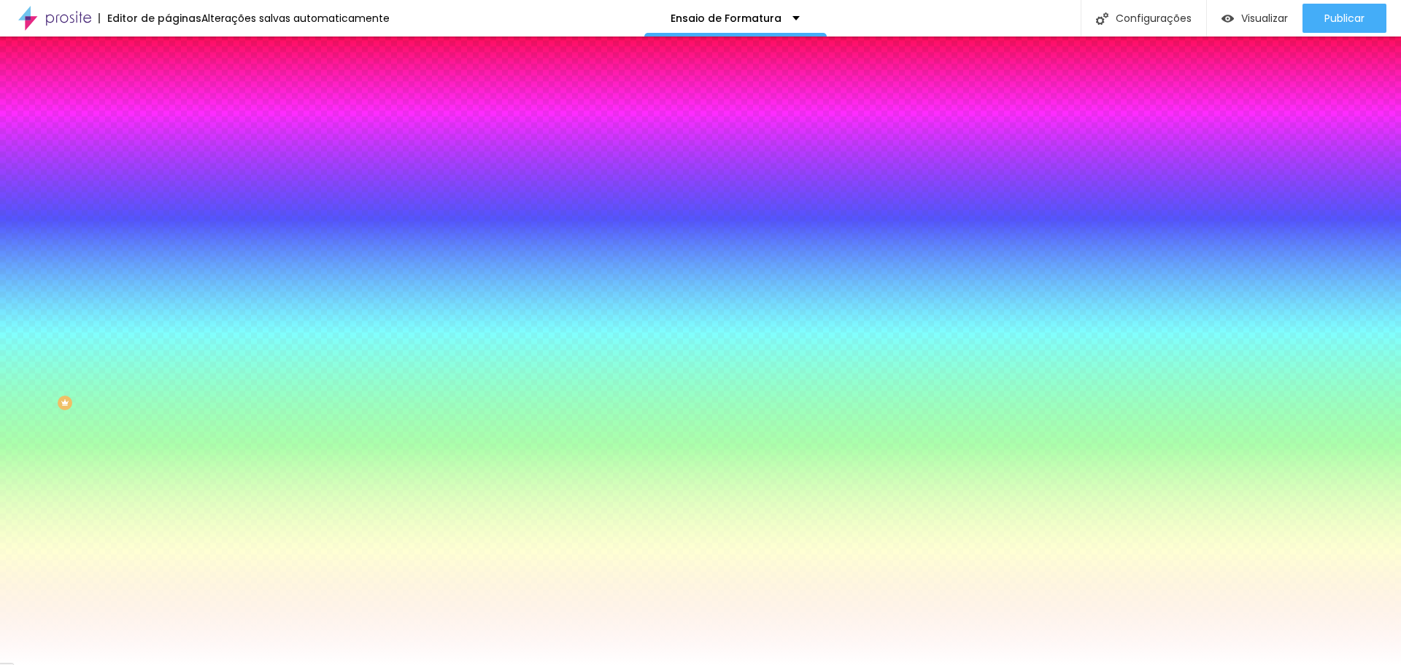
type input "/ensaiodeformatura"
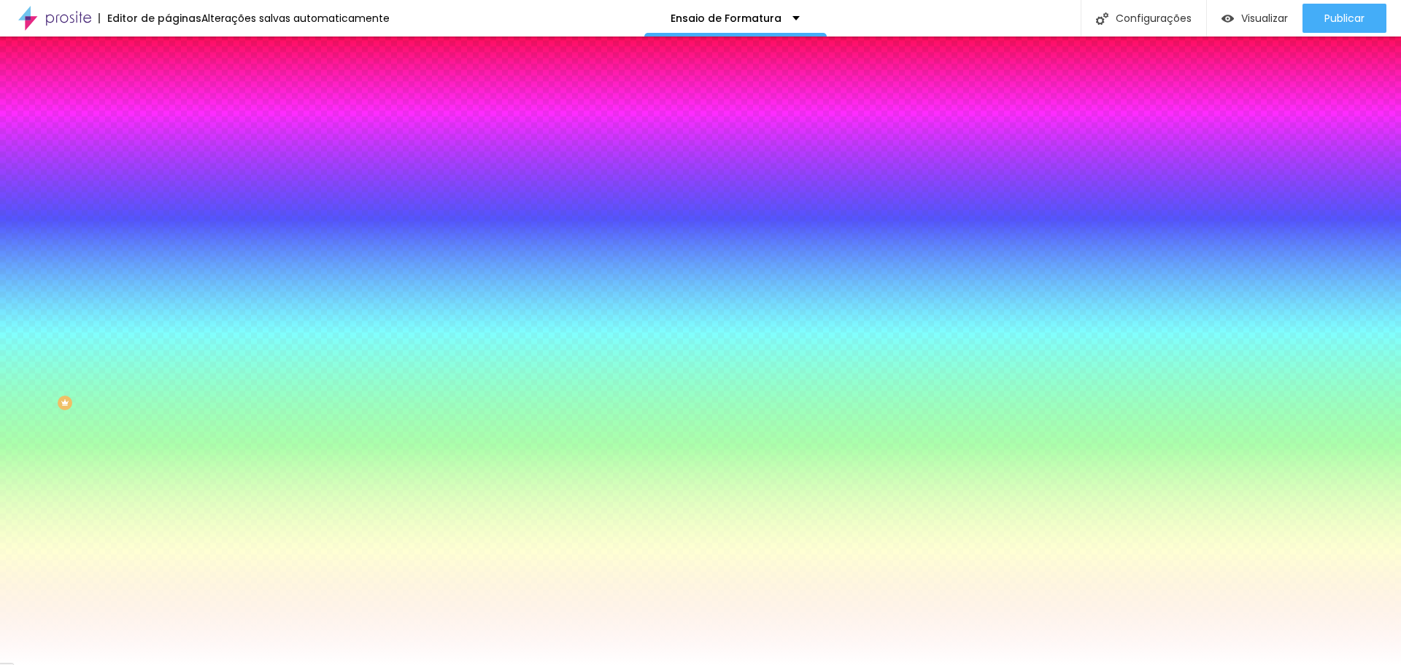
scroll to position [15, 0]
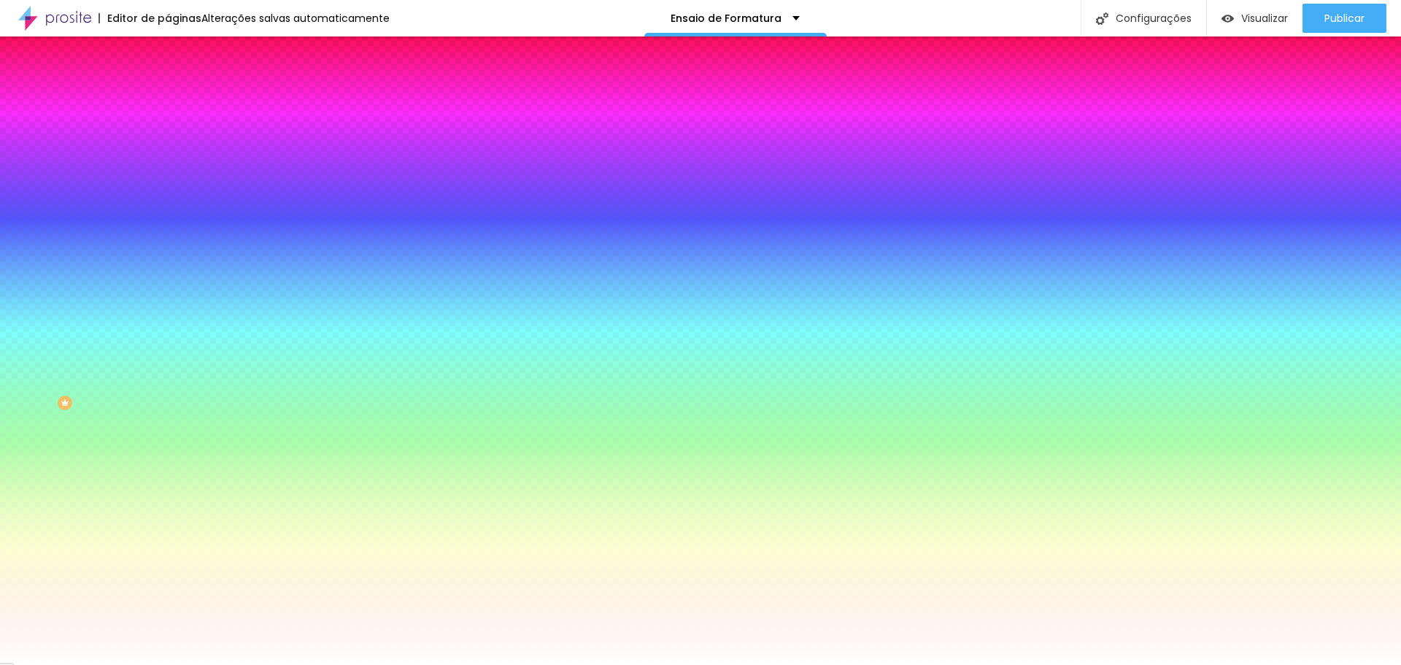
scroll to position [60, 0]
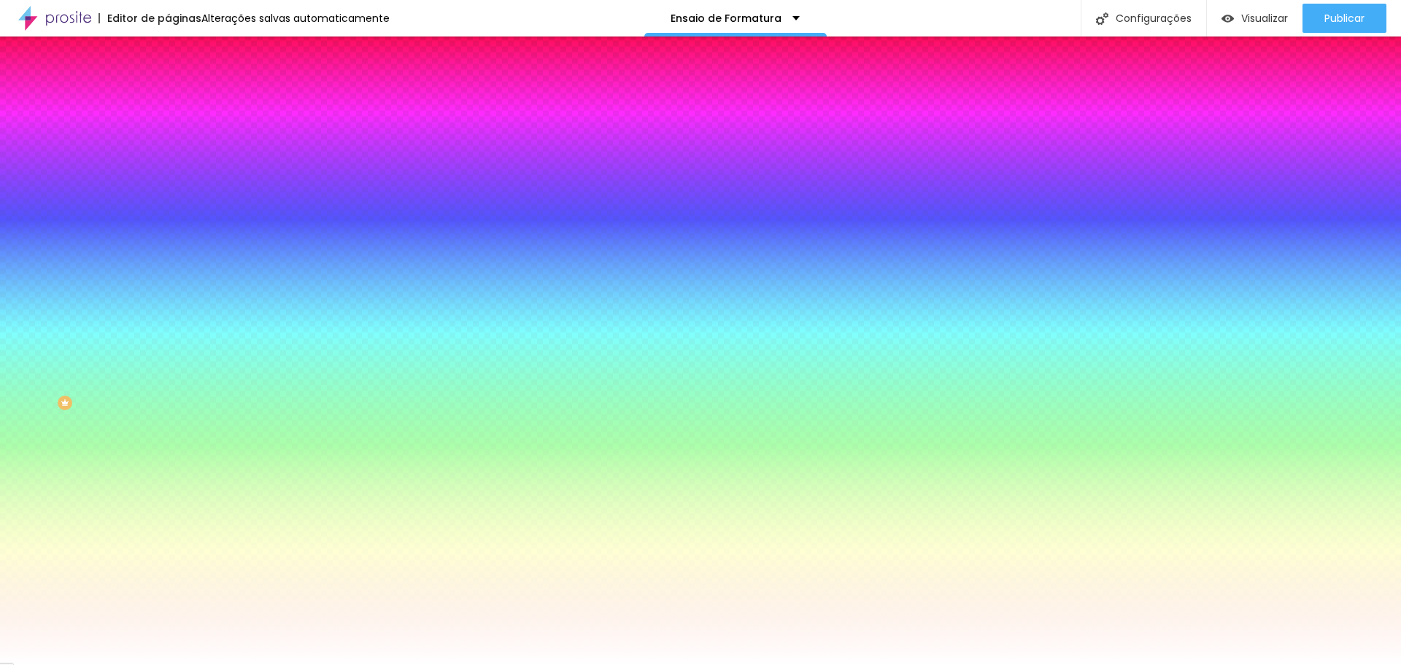
type textarea "fotografia, Fotos profissionais, Empreendedorismo, Macaé, Rio de Janeiro, Brasi…"
